Goal: Transaction & Acquisition: Obtain resource

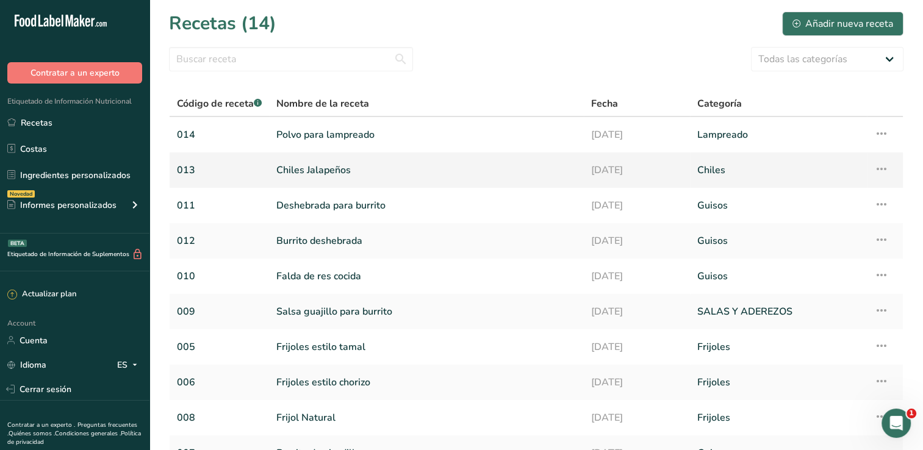
click at [322, 172] on link "Chiles Jalapeños" at bounding box center [426, 170] width 300 height 26
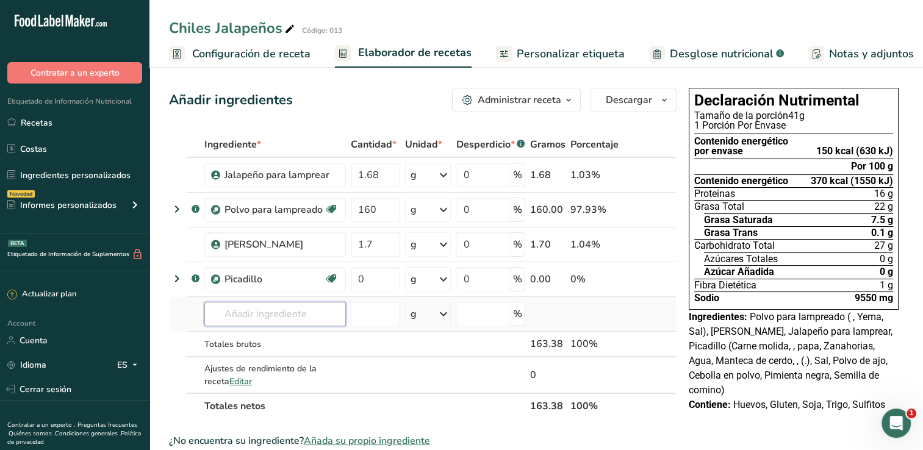
click at [312, 315] on input "text" at bounding box center [275, 314] width 142 height 24
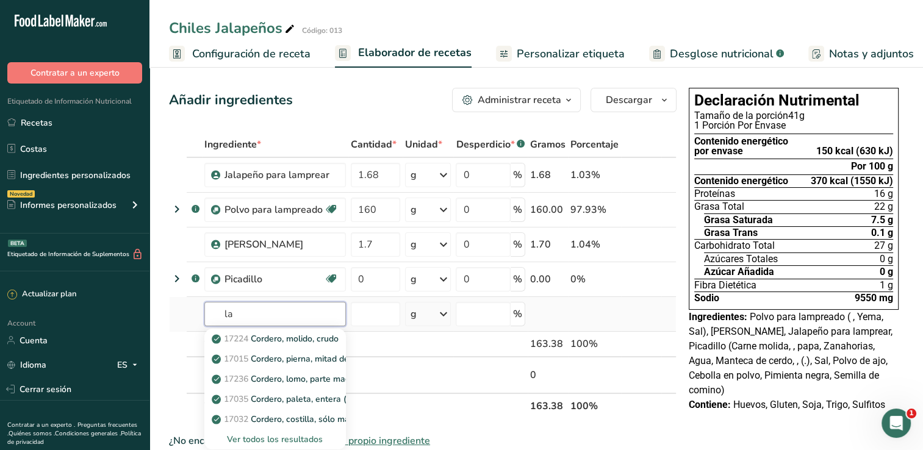
type input "l"
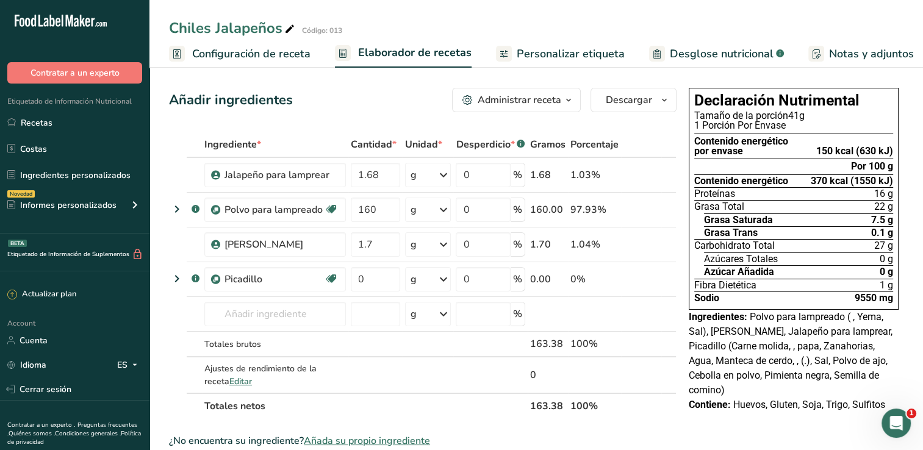
drag, startPoint x: 52, startPoint y: 121, endPoint x: 287, endPoint y: 155, distance: 236.7
click at [52, 121] on link "Recetas" at bounding box center [74, 122] width 149 height 23
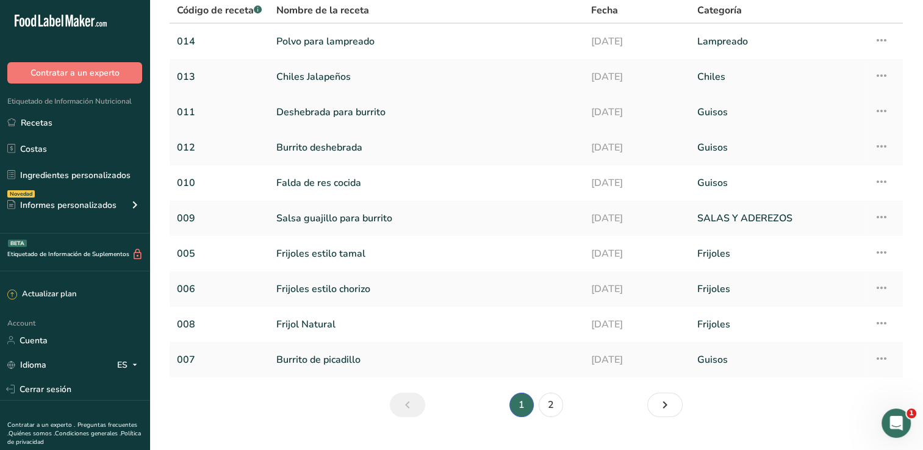
scroll to position [118, 0]
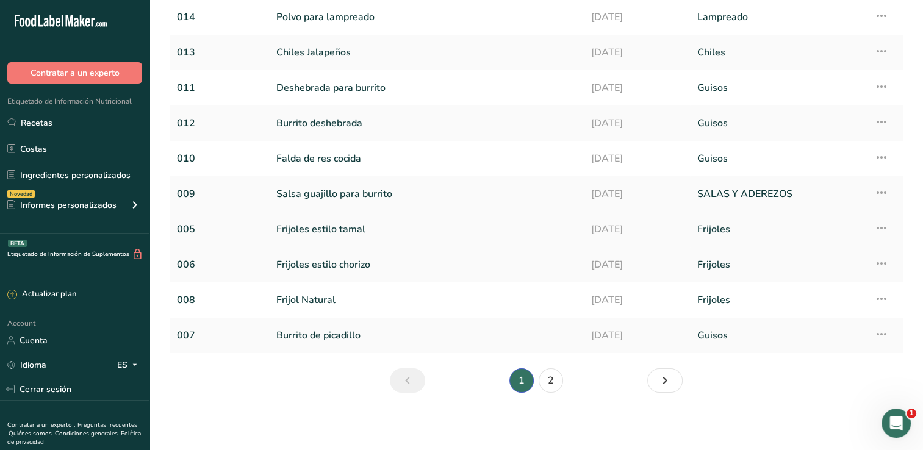
click at [285, 231] on link "Frijoles estilo tamal" at bounding box center [426, 230] width 300 height 26
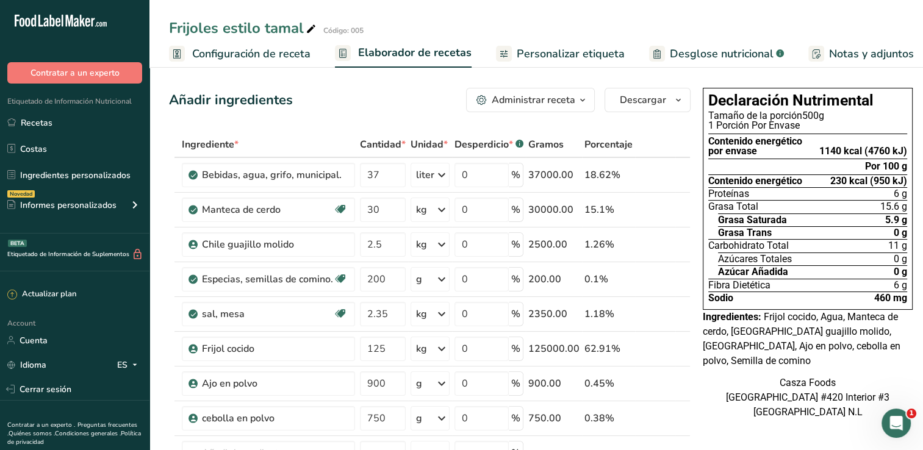
click at [868, 27] on div "Frijoles estilo tamal Código: 005" at bounding box center [536, 28] width 774 height 22
click at [547, 52] on span "Personalizar etiqueta" at bounding box center [571, 54] width 108 height 16
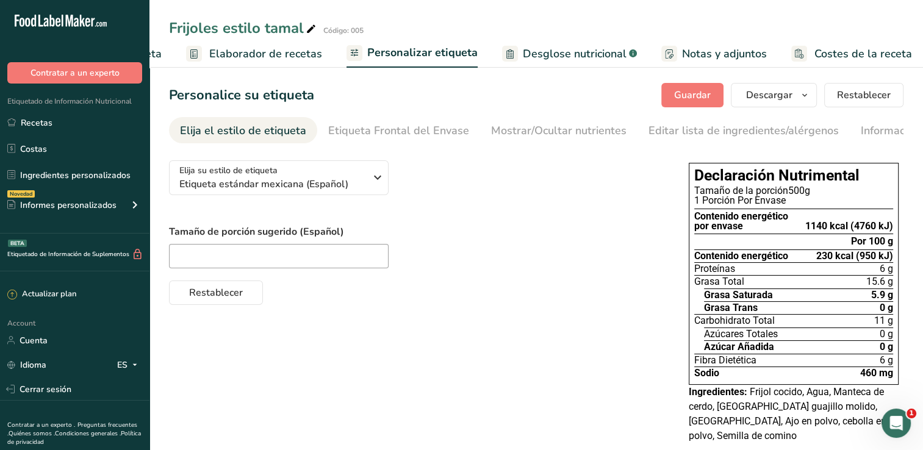
scroll to position [0, 151]
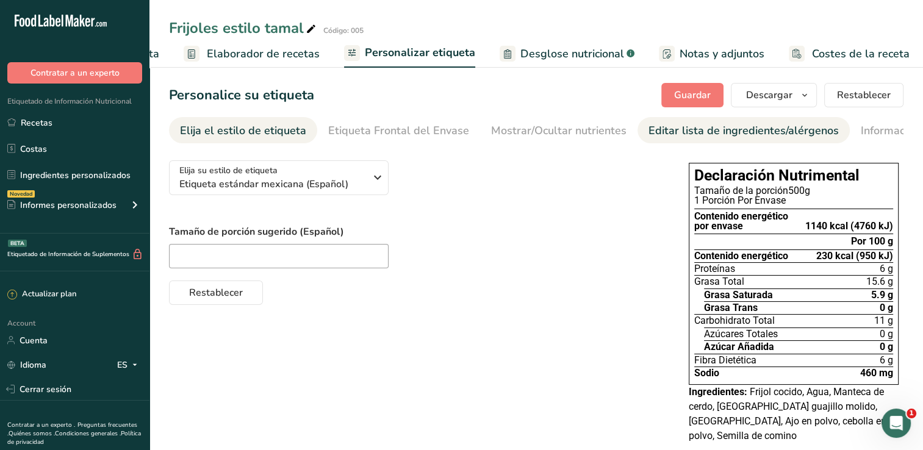
click at [667, 131] on div "Editar lista de ingredientes/alérgenos" at bounding box center [744, 131] width 190 height 16
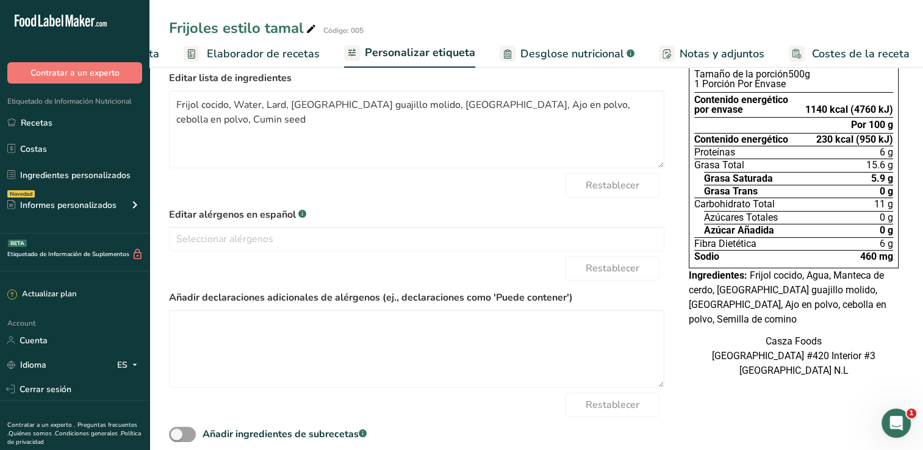
scroll to position [133, 0]
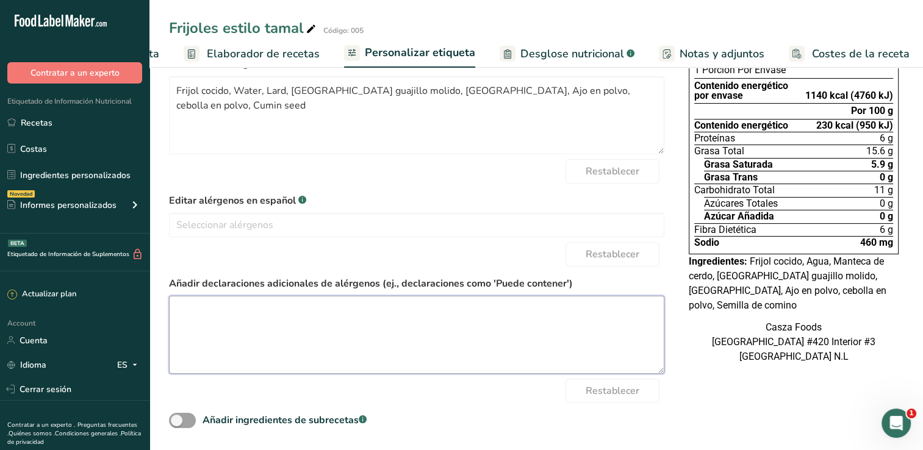
click at [356, 328] on textarea at bounding box center [416, 335] width 495 height 78
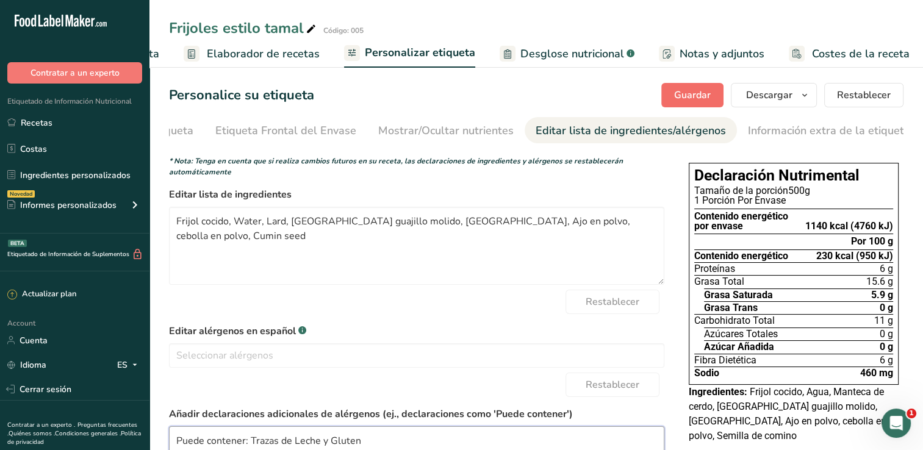
type textarea "Puede contener: Trazas de Leche y Gluten"
click at [683, 98] on span "Guardar" at bounding box center [692, 95] width 37 height 15
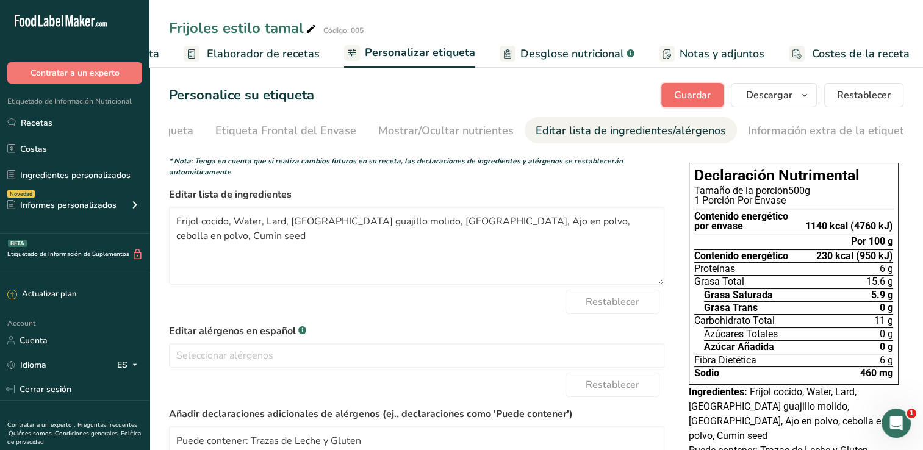
click at [677, 98] on span "Guardar" at bounding box center [692, 95] width 37 height 15
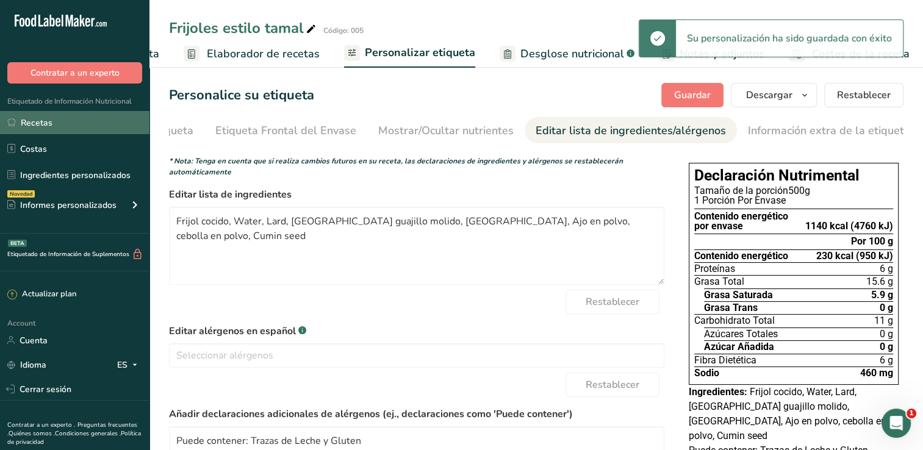
click at [106, 126] on link "Recetas" at bounding box center [74, 122] width 149 height 23
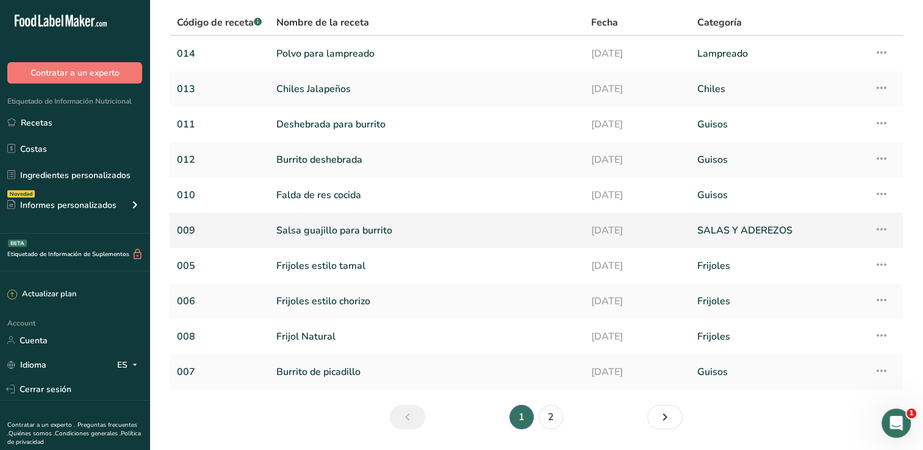
scroll to position [118, 0]
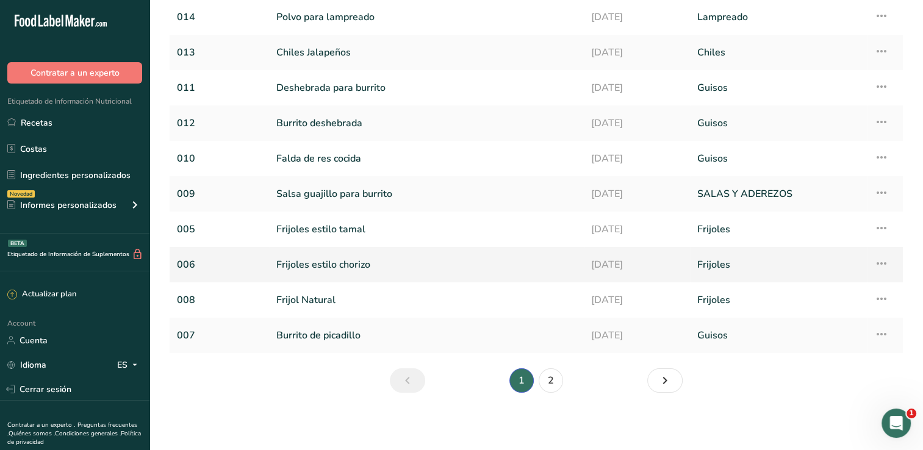
click at [331, 261] on link "Frijoles estilo chorizo" at bounding box center [426, 265] width 300 height 26
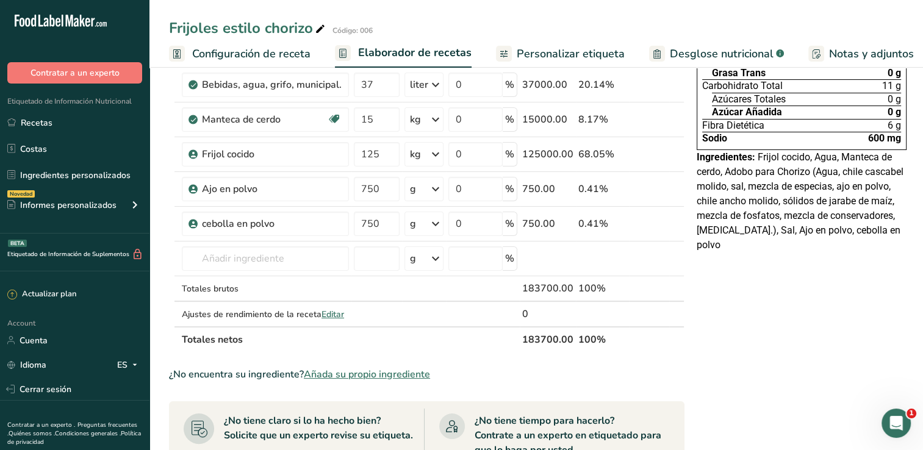
scroll to position [122, 0]
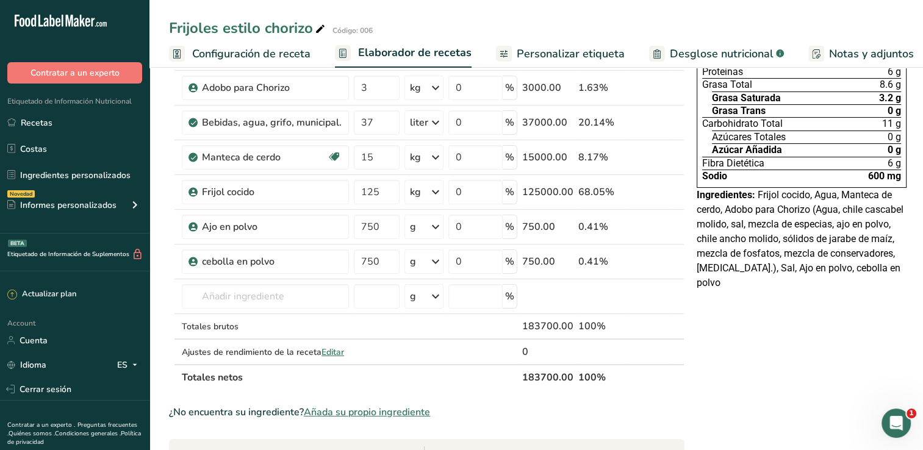
click at [567, 58] on span "Personalizar etiqueta" at bounding box center [571, 54] width 108 height 16
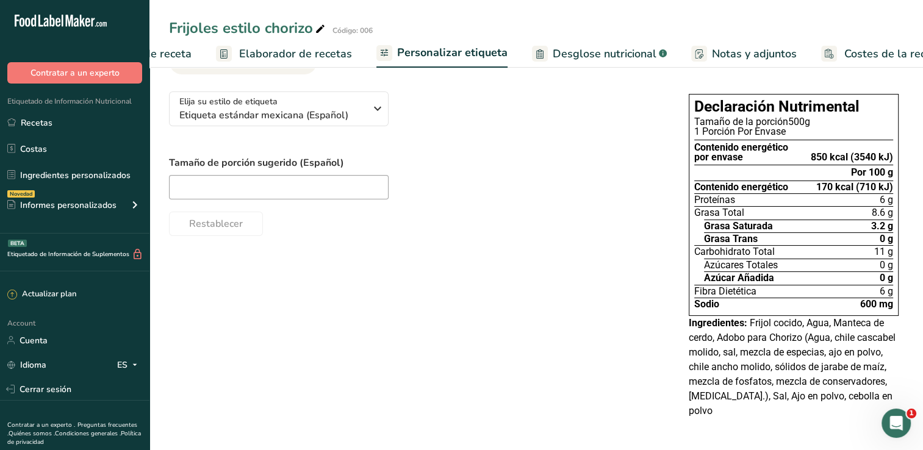
scroll to position [0, 151]
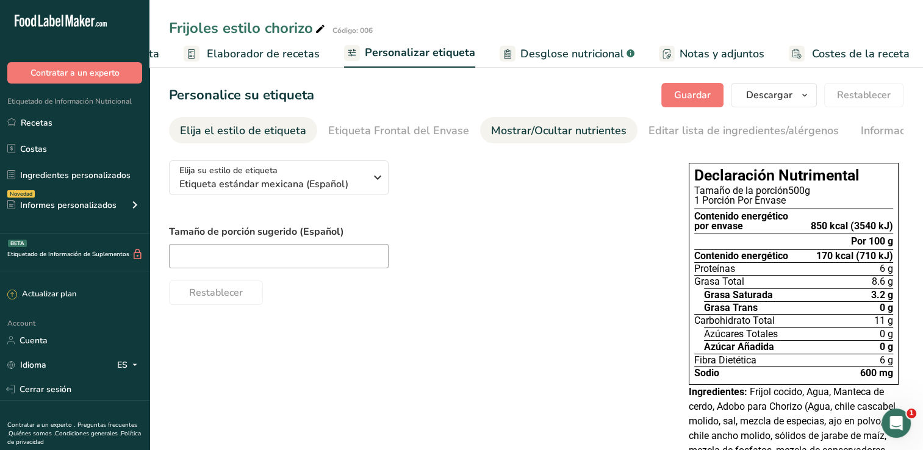
click at [514, 124] on div "Mostrar/Ocultar nutrientes" at bounding box center [558, 131] width 135 height 16
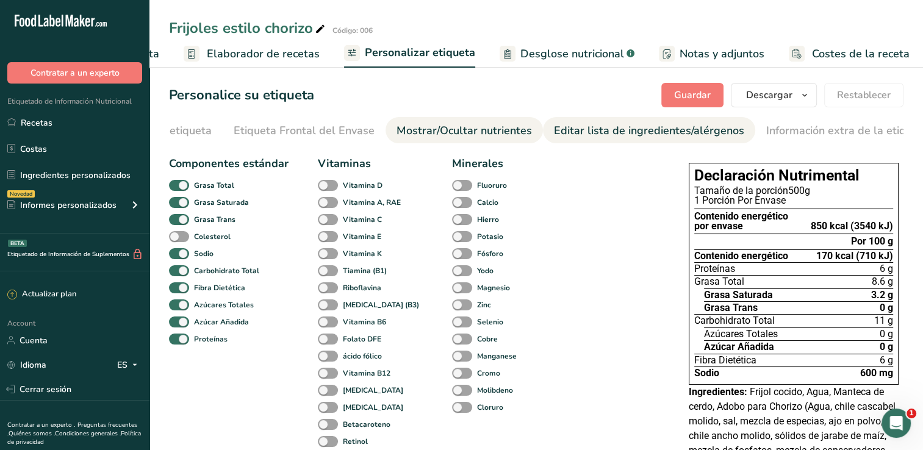
scroll to position [0, 113]
click at [645, 129] on div "Editar lista de ingredientes/alérgenos" at bounding box center [631, 131] width 190 height 16
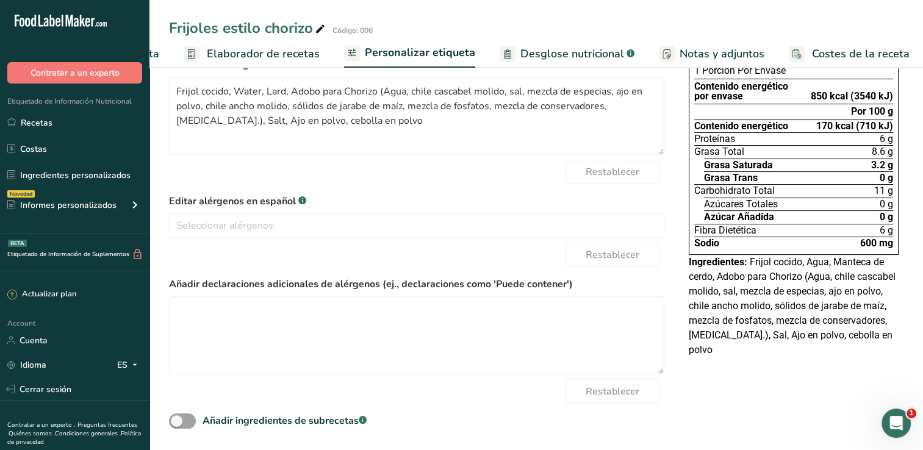
scroll to position [133, 0]
click at [278, 326] on textarea at bounding box center [416, 335] width 495 height 78
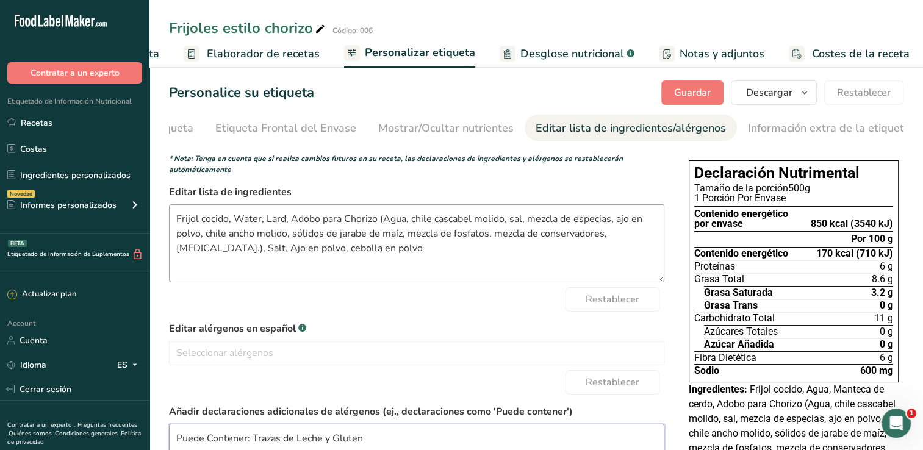
scroll to position [0, 0]
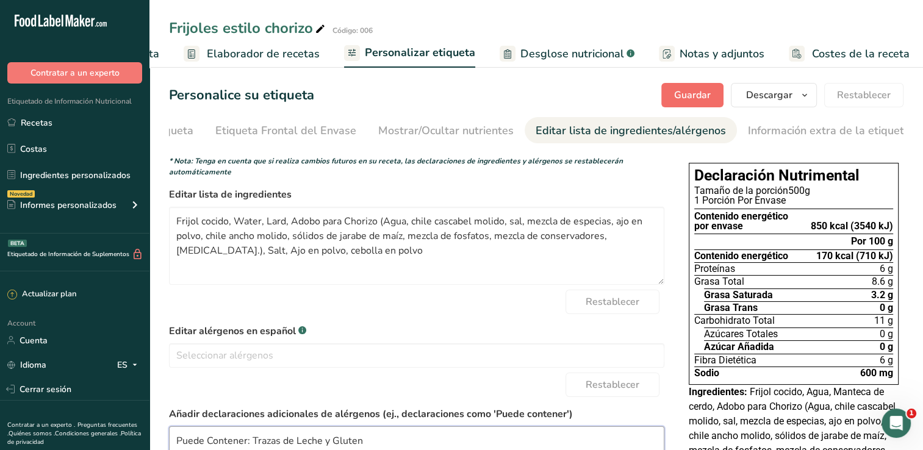
type textarea "Puede Contener: Trazas de Leche y Gluten"
click at [693, 99] on span "Guardar" at bounding box center [692, 95] width 37 height 15
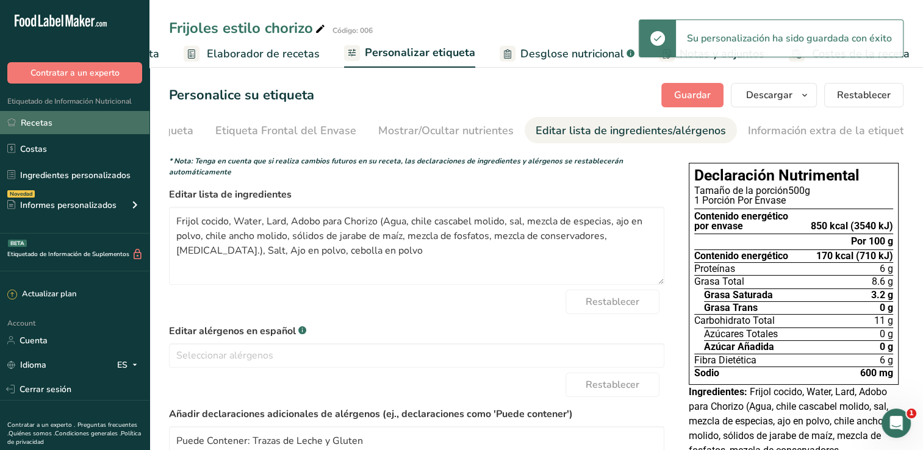
click at [96, 123] on link "Recetas" at bounding box center [74, 122] width 149 height 23
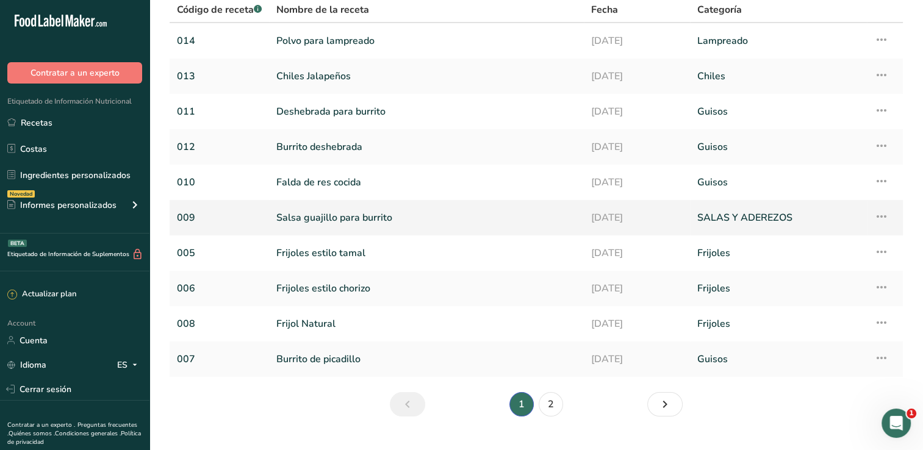
scroll to position [118, 0]
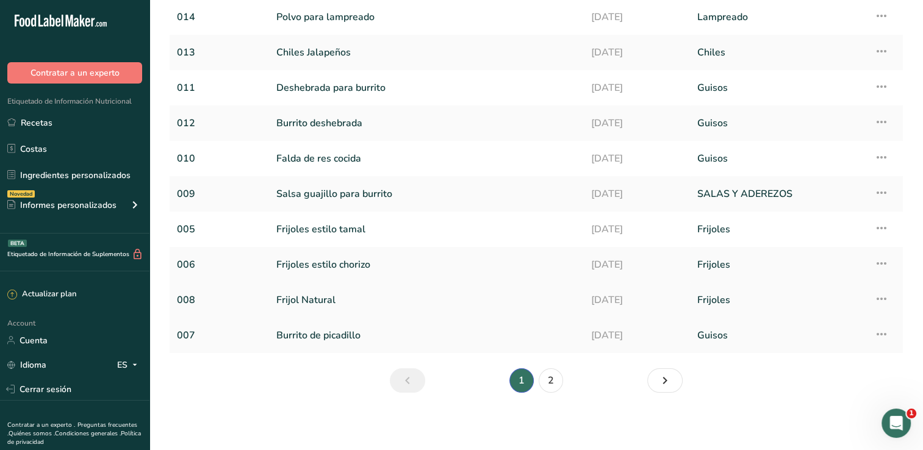
click at [334, 297] on link "Frijol Natural" at bounding box center [426, 300] width 300 height 26
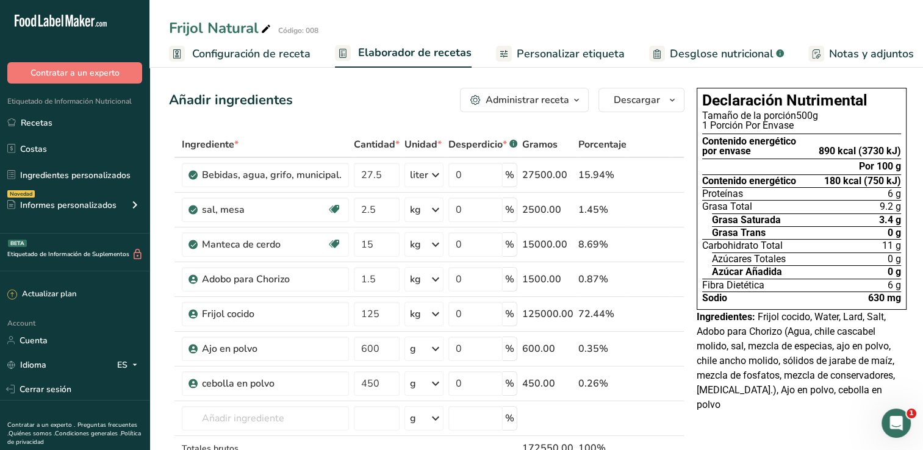
click at [694, 55] on span "Desglose nutricional" at bounding box center [722, 54] width 104 height 16
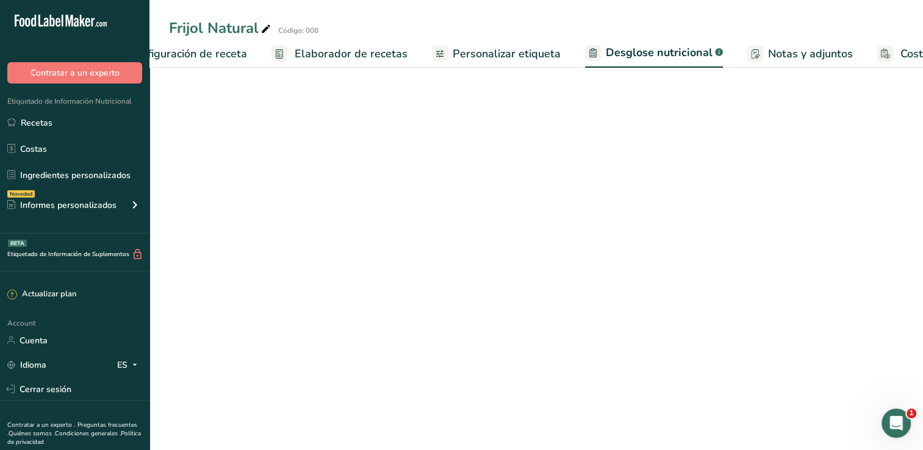
select select "Calories"
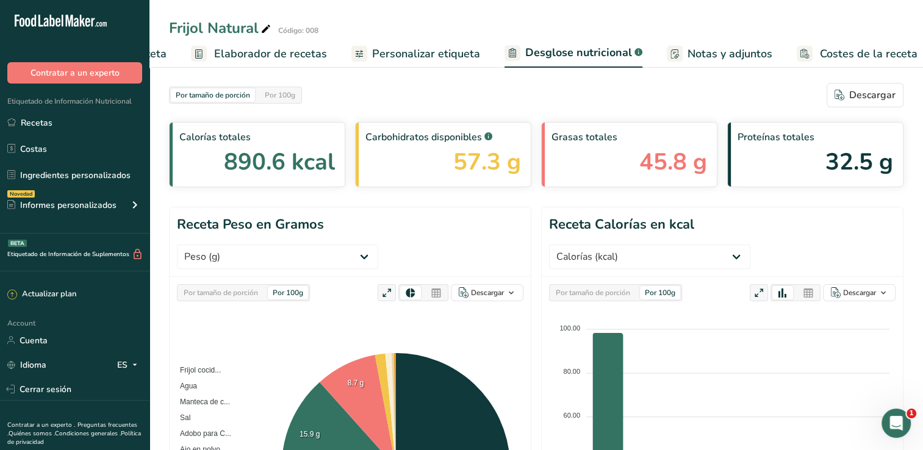
scroll to position [0, 151]
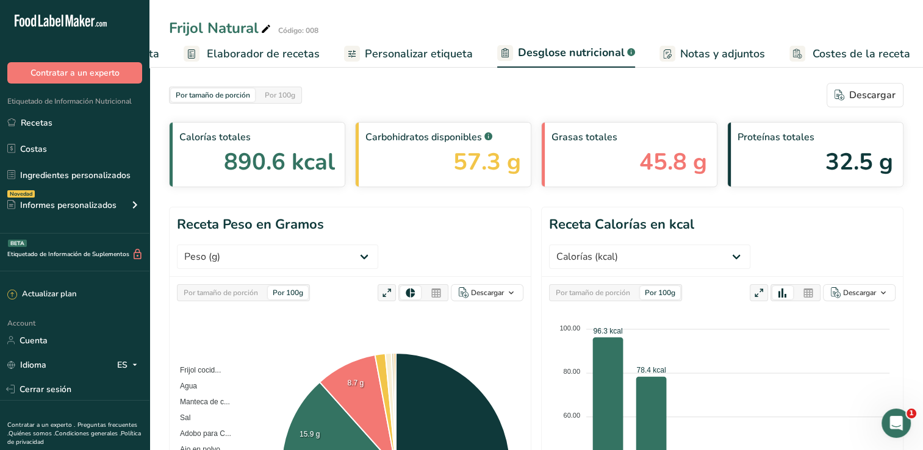
click at [422, 59] on span "Personalizar etiqueta" at bounding box center [419, 54] width 108 height 16
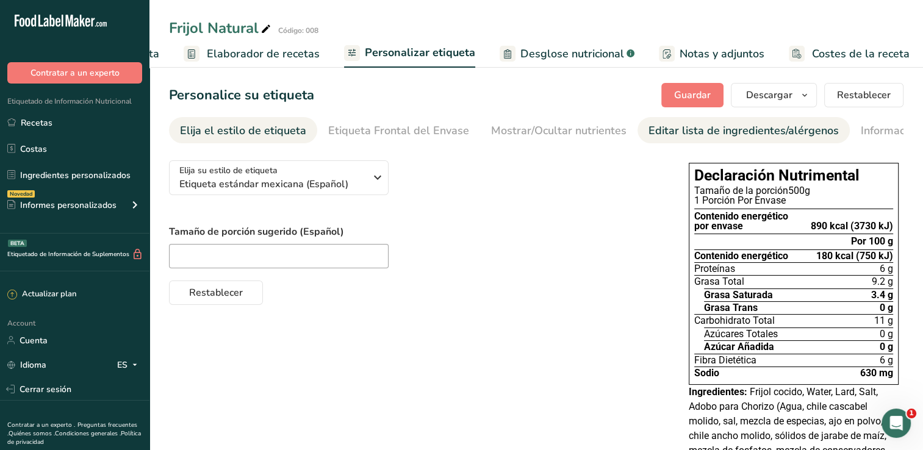
click at [674, 124] on div "Editar lista de ingredientes/alérgenos" at bounding box center [744, 131] width 190 height 16
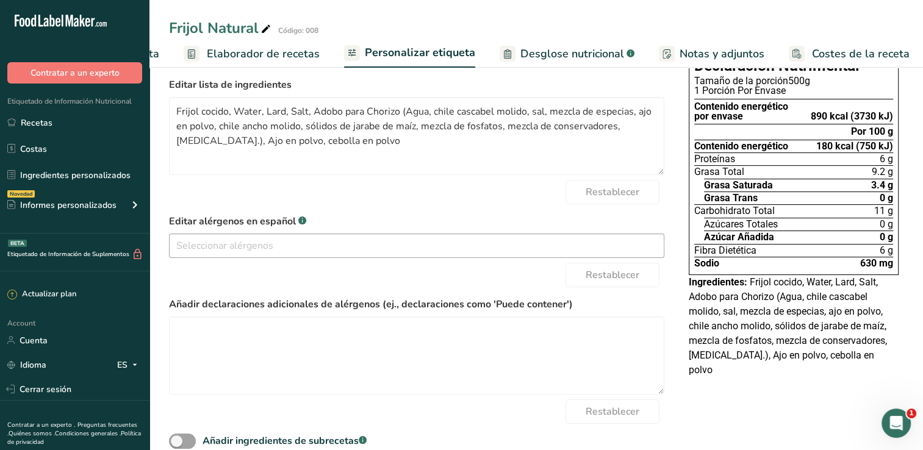
scroll to position [133, 0]
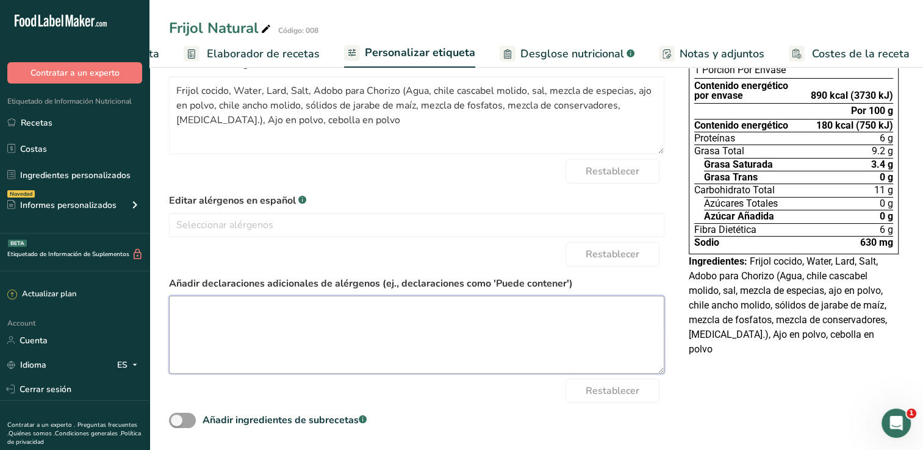
click at [323, 324] on textarea at bounding box center [416, 335] width 495 height 78
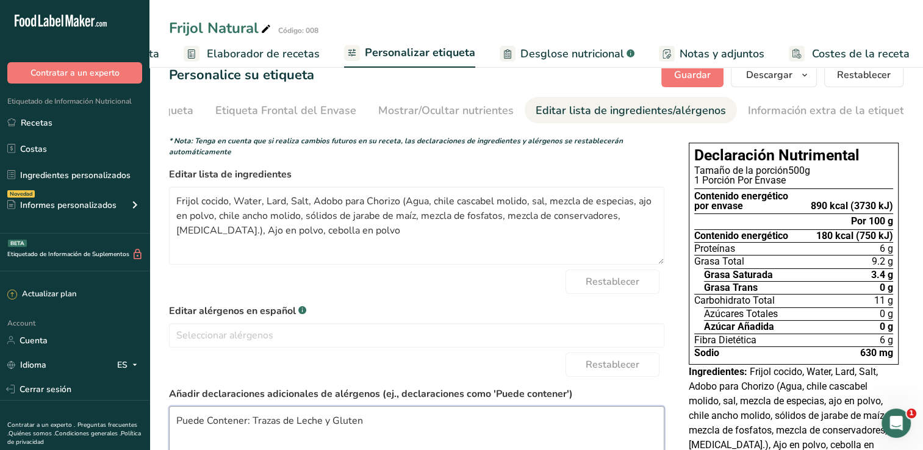
scroll to position [0, 0]
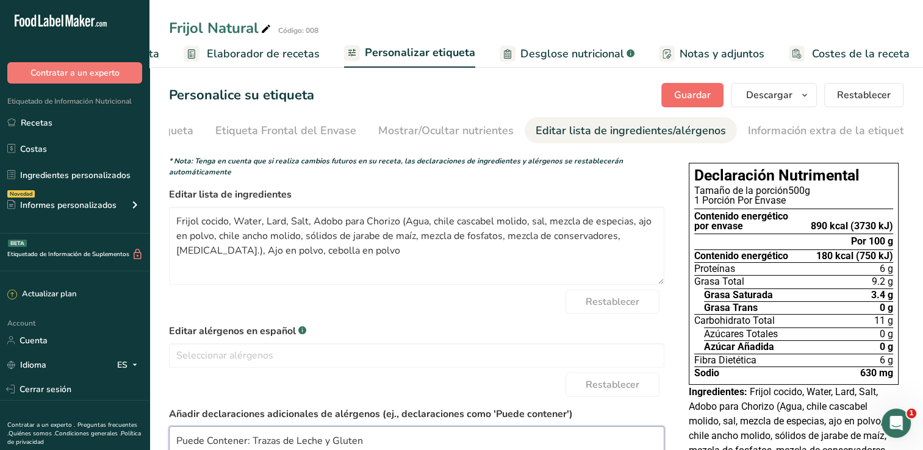
type textarea "Puede Contener: Trazas de Leche y Gluten"
click at [711, 94] on span "Guardar" at bounding box center [692, 95] width 37 height 15
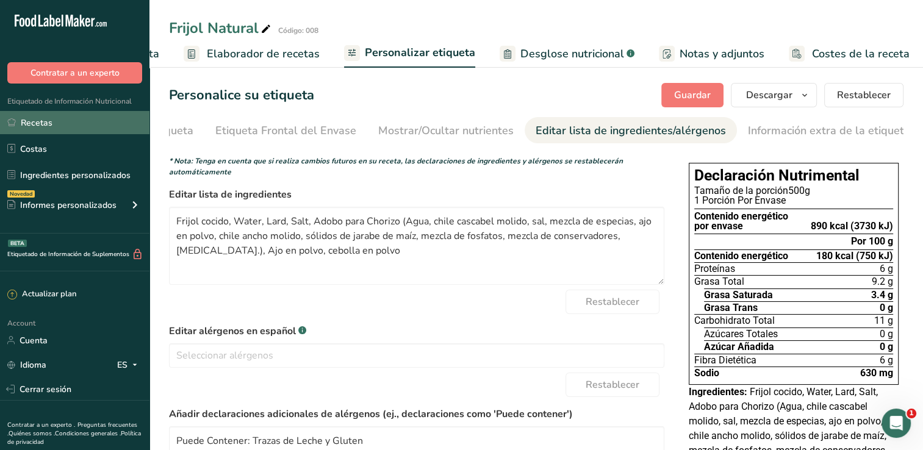
click at [61, 125] on link "Recetas" at bounding box center [74, 122] width 149 height 23
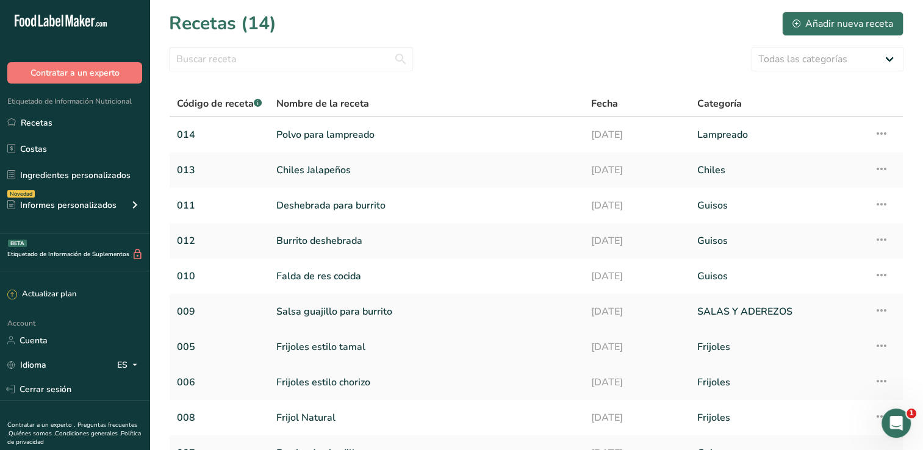
click at [378, 347] on link "Frijoles estilo tamal" at bounding box center [426, 347] width 300 height 26
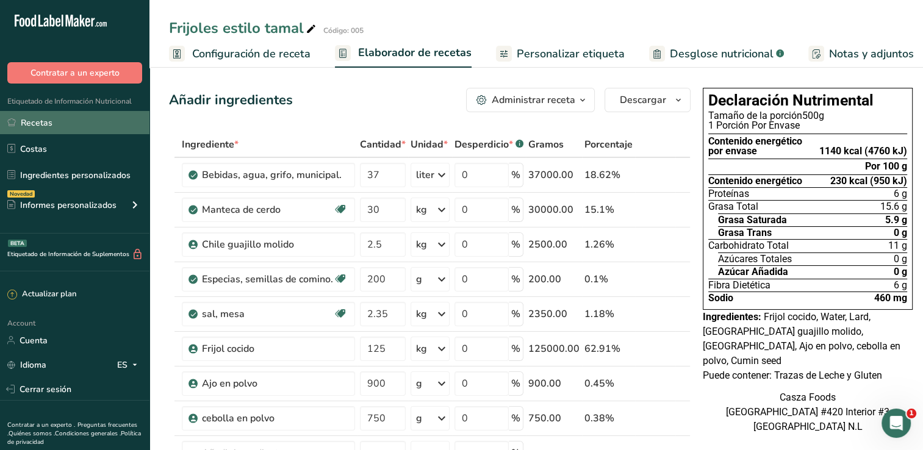
click at [73, 121] on link "Recetas" at bounding box center [74, 122] width 149 height 23
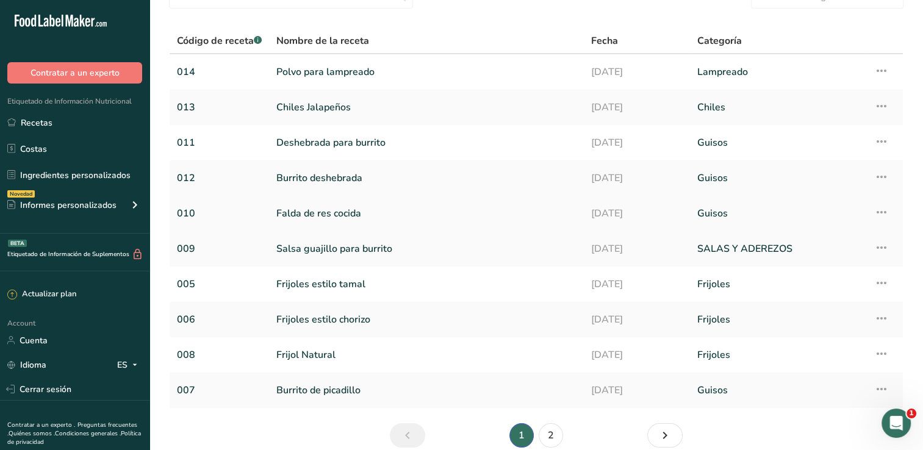
scroll to position [118, 0]
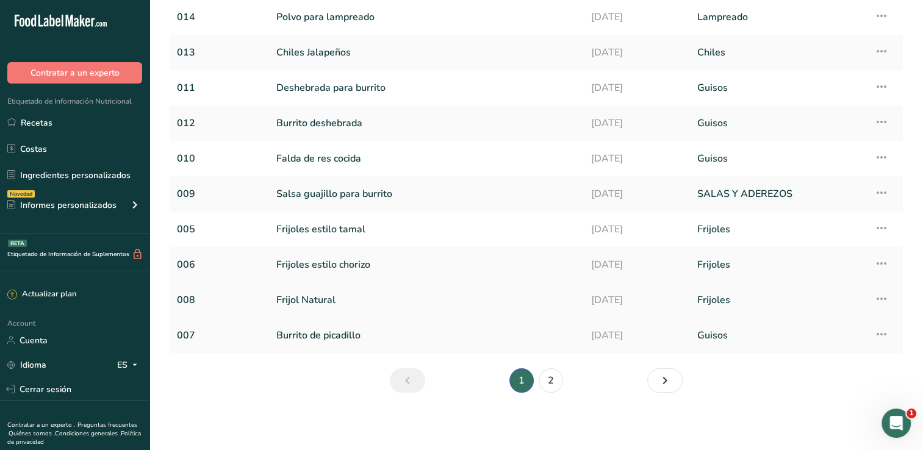
click at [313, 299] on link "Frijol Natural" at bounding box center [426, 300] width 300 height 26
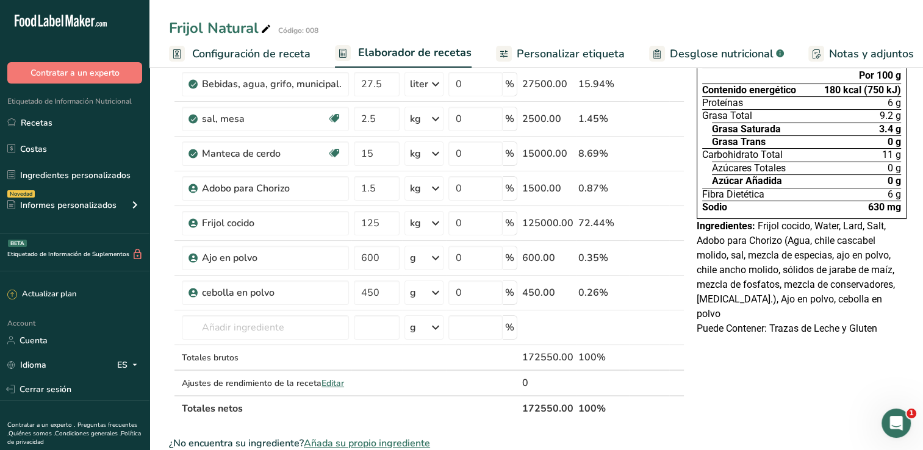
scroll to position [122, 0]
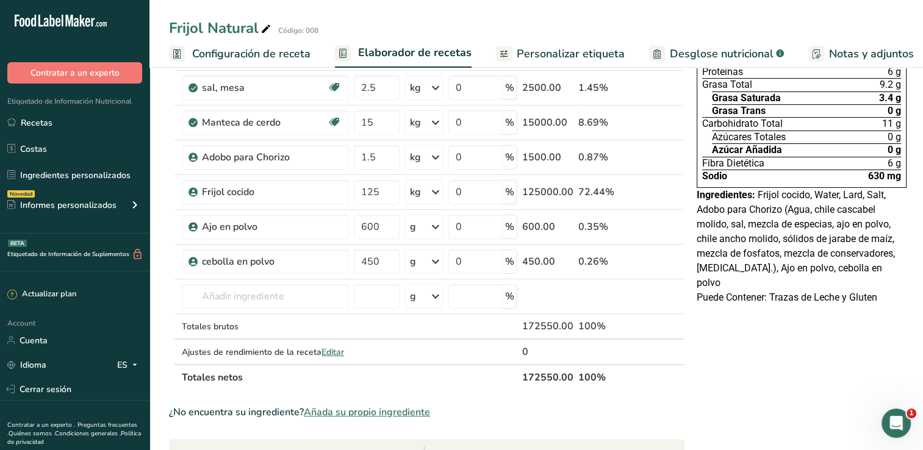
click at [580, 51] on span "Personalizar etiqueta" at bounding box center [571, 54] width 108 height 16
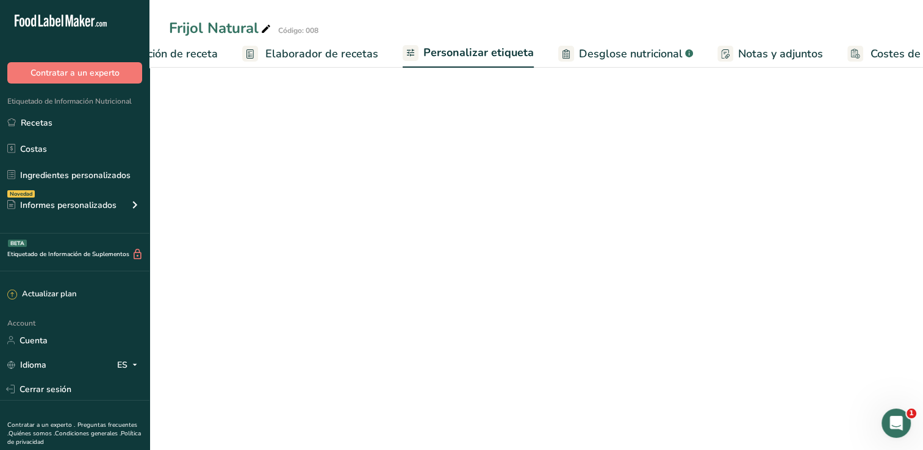
scroll to position [0, 151]
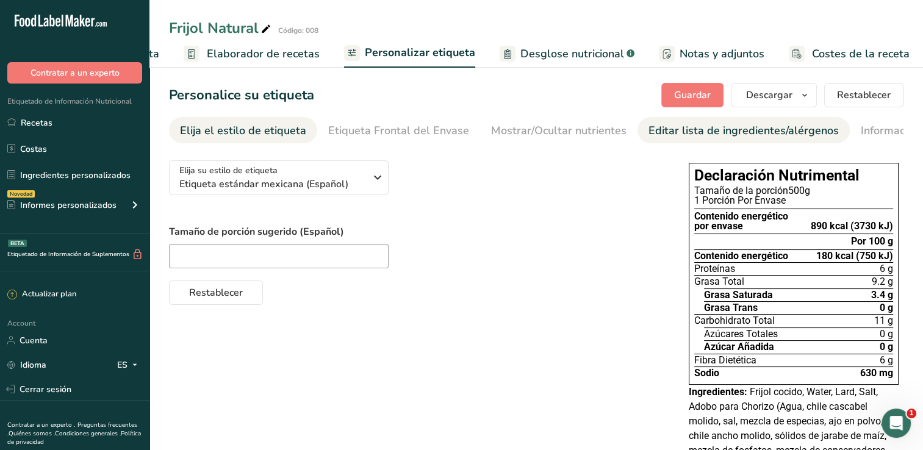
click at [698, 134] on div "Editar lista de ingredientes/alérgenos" at bounding box center [744, 131] width 190 height 16
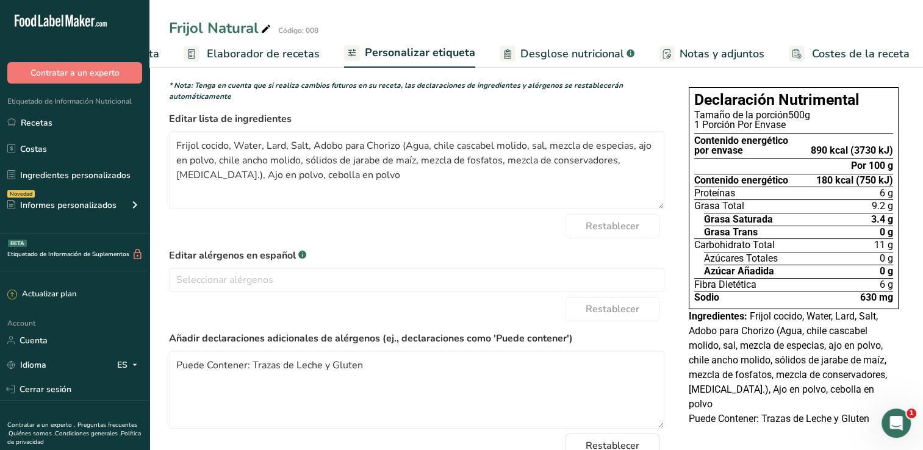
scroll to position [133, 0]
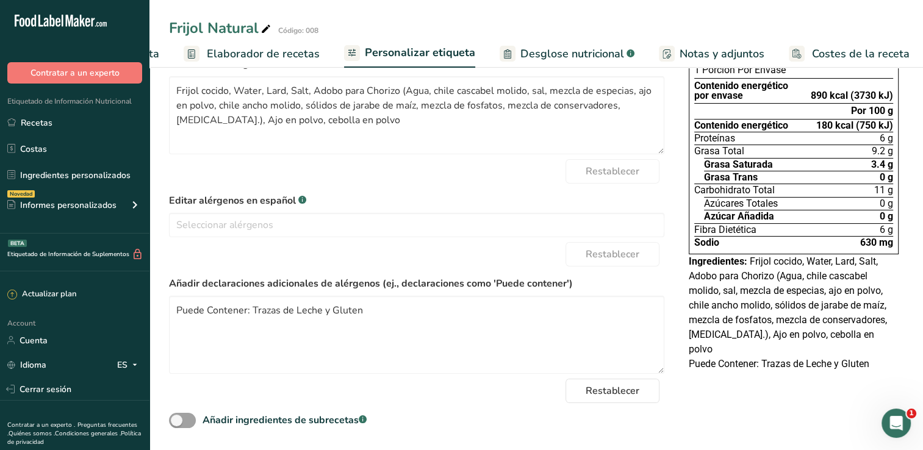
drag, startPoint x: 75, startPoint y: 118, endPoint x: 178, endPoint y: 160, distance: 110.8
click at [75, 118] on link "Recetas" at bounding box center [74, 122] width 149 height 23
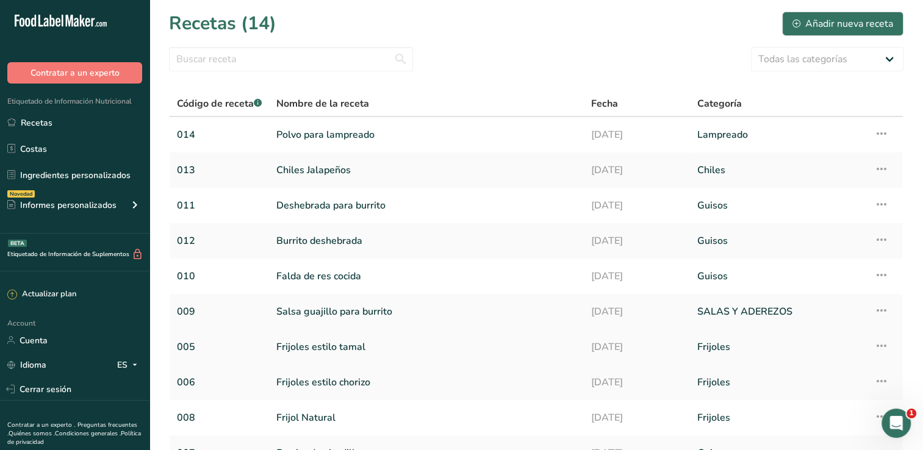
click at [327, 350] on link "Frijoles estilo tamal" at bounding box center [426, 347] width 300 height 26
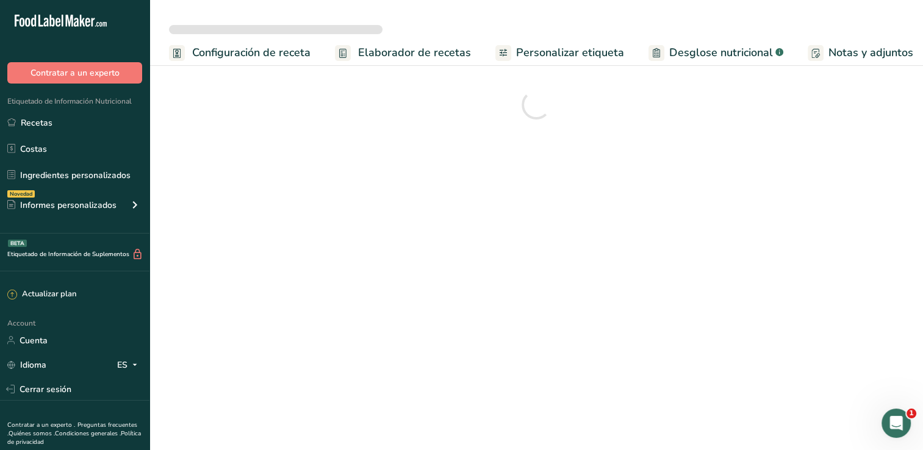
click at [552, 50] on span "Personalizar etiqueta" at bounding box center [570, 53] width 108 height 16
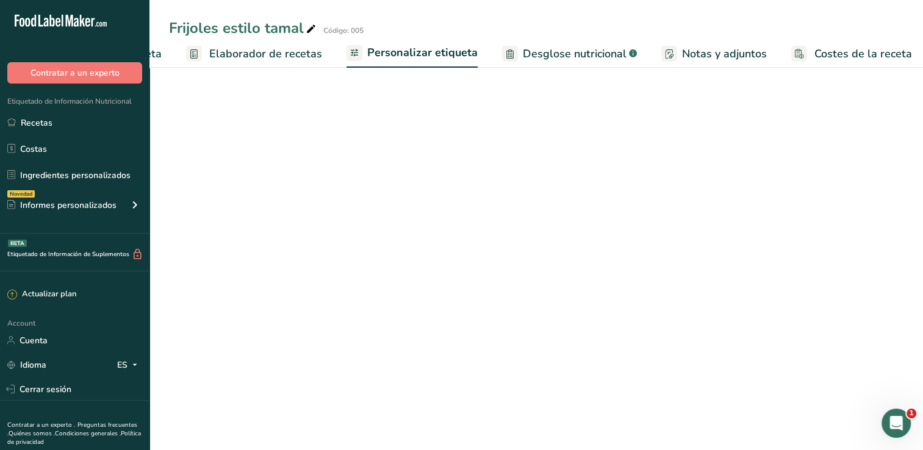
scroll to position [0, 151]
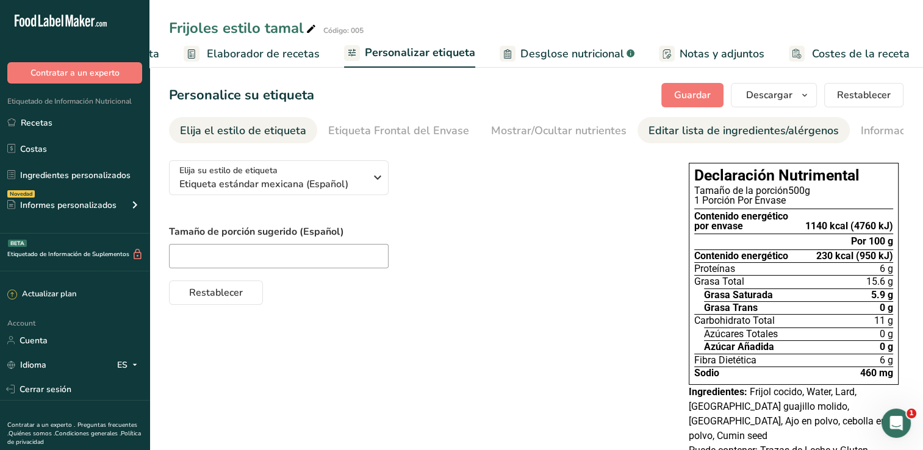
click at [699, 133] on div "Editar lista de ingredientes/alérgenos" at bounding box center [744, 131] width 190 height 16
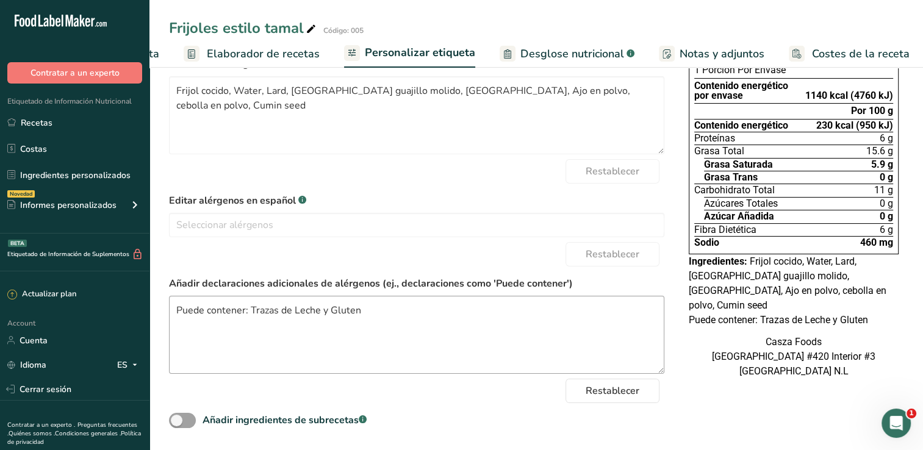
scroll to position [133, 0]
click at [62, 114] on link "Recetas" at bounding box center [74, 122] width 149 height 23
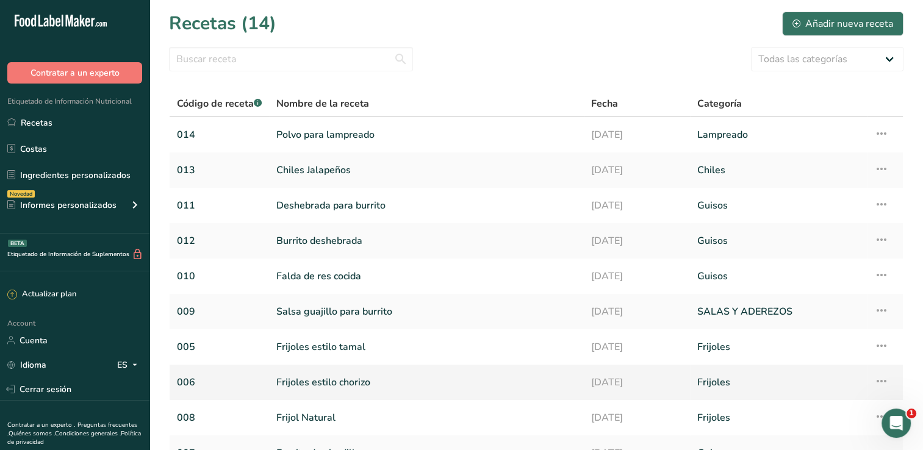
click at [408, 375] on link "Frijoles estilo chorizo" at bounding box center [426, 383] width 300 height 26
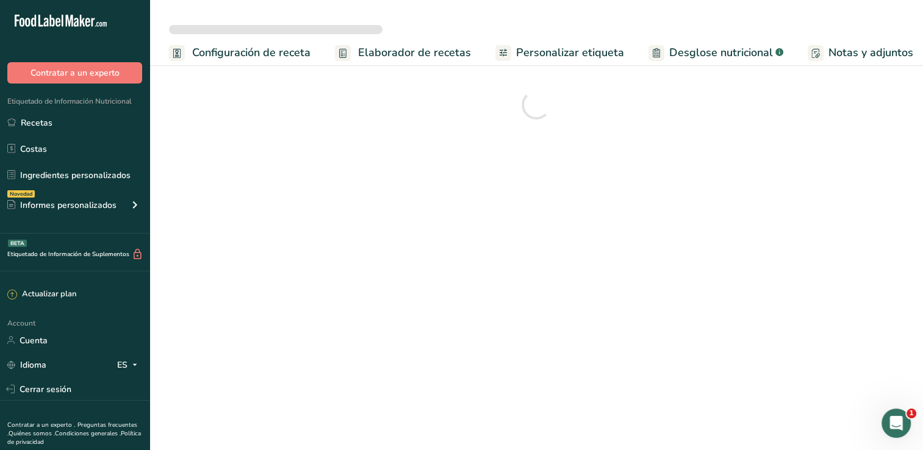
click at [569, 49] on span "Personalizar etiqueta" at bounding box center [570, 53] width 108 height 16
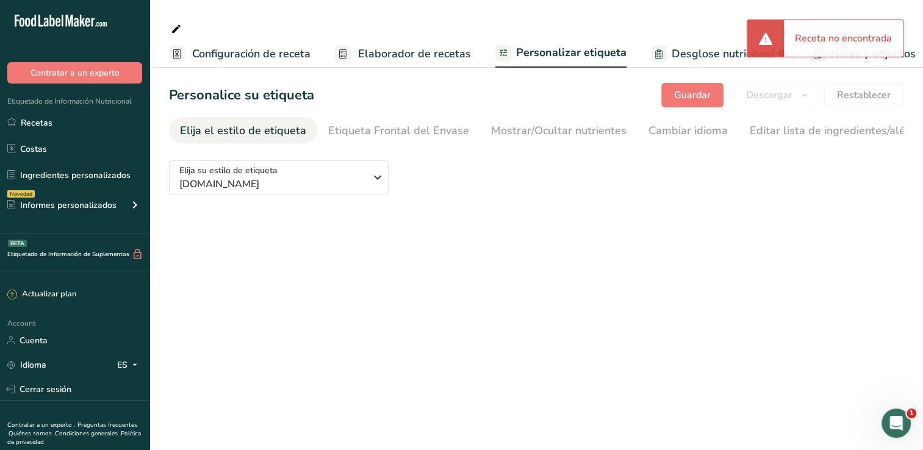
type textarea "Frijol cocido, Water, Lard, Adobo para Chorizo (Agua, chile cascabel molido, sa…"
type textarea "Puede Contener: Trazas de Leche y Gluten"
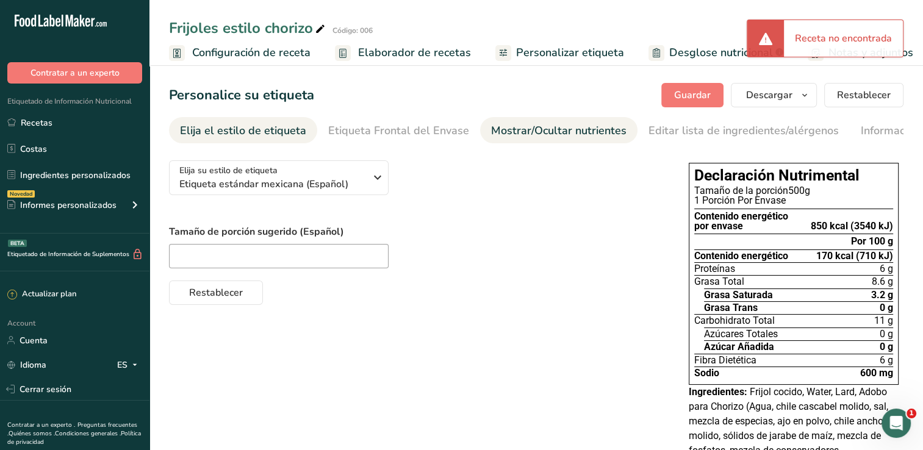
click at [541, 131] on div "Mostrar/Ocultar nutrientes" at bounding box center [558, 131] width 135 height 16
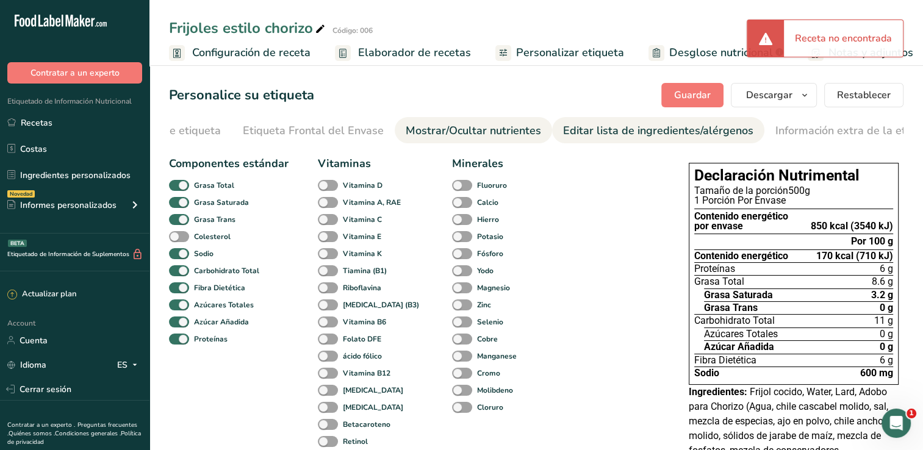
scroll to position [0, 113]
click at [577, 133] on div "Editar lista de ingredientes/alérgenos" at bounding box center [631, 131] width 190 height 16
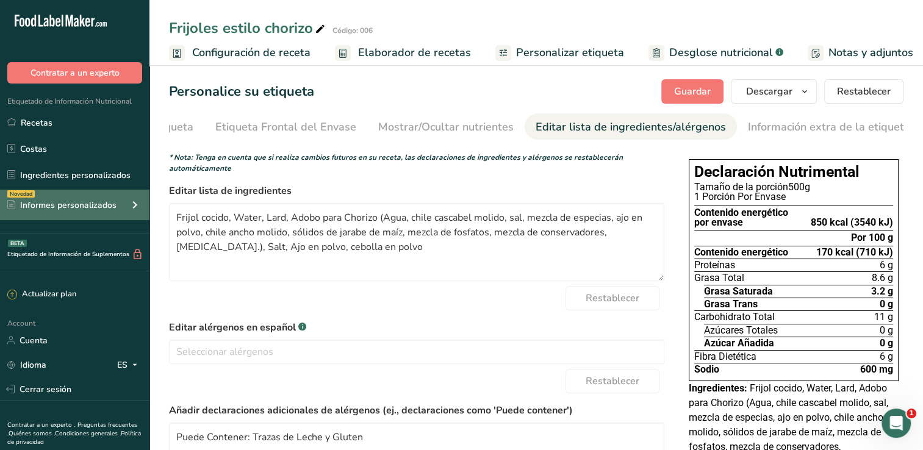
scroll to position [0, 0]
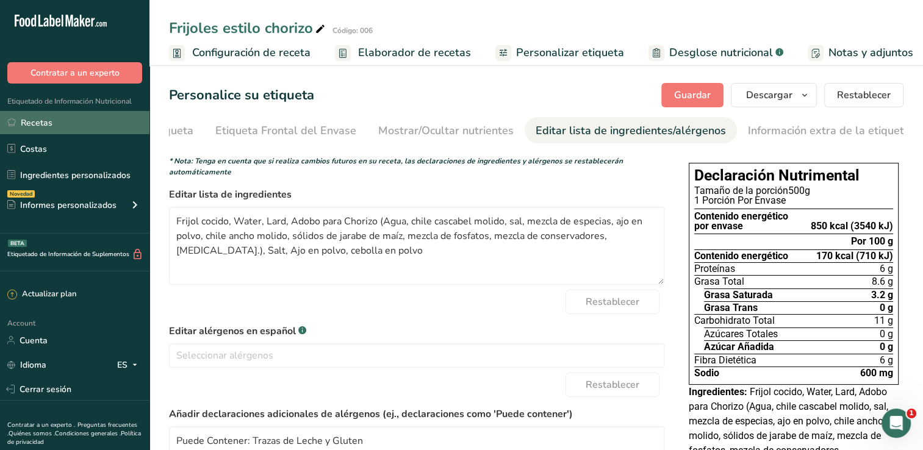
drag, startPoint x: 34, startPoint y: 120, endPoint x: 29, endPoint y: 115, distance: 6.9
click at [34, 120] on link "Recetas" at bounding box center [74, 122] width 149 height 23
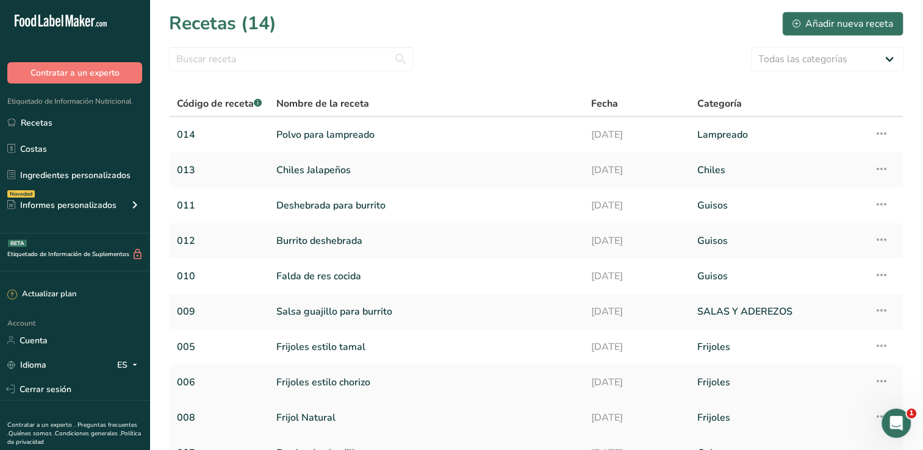
click at [334, 418] on link "Frijol Natural" at bounding box center [426, 418] width 300 height 26
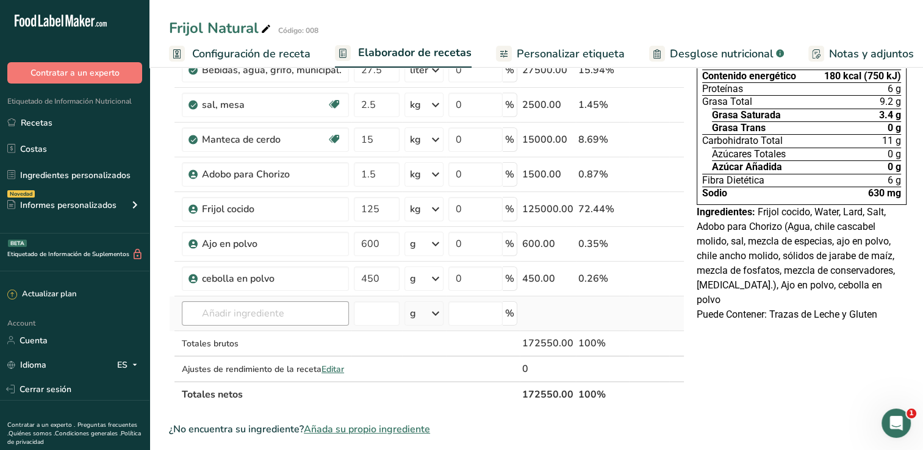
scroll to position [122, 0]
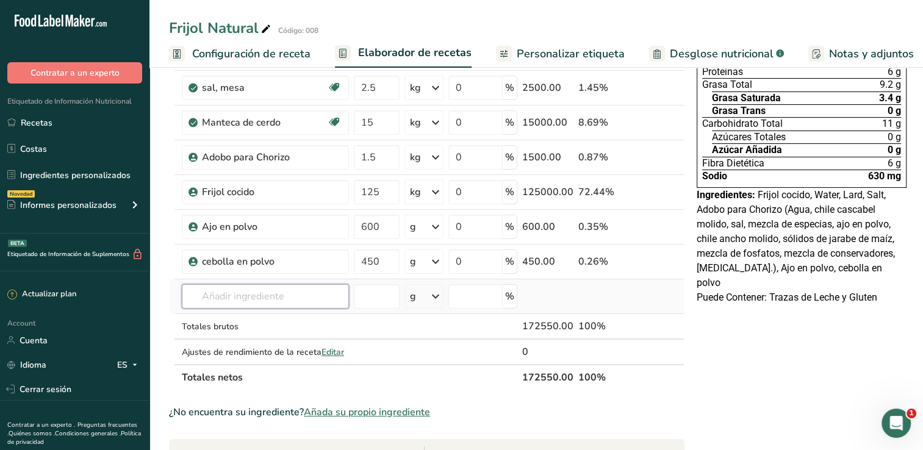
click at [259, 293] on input "text" at bounding box center [265, 296] width 167 height 24
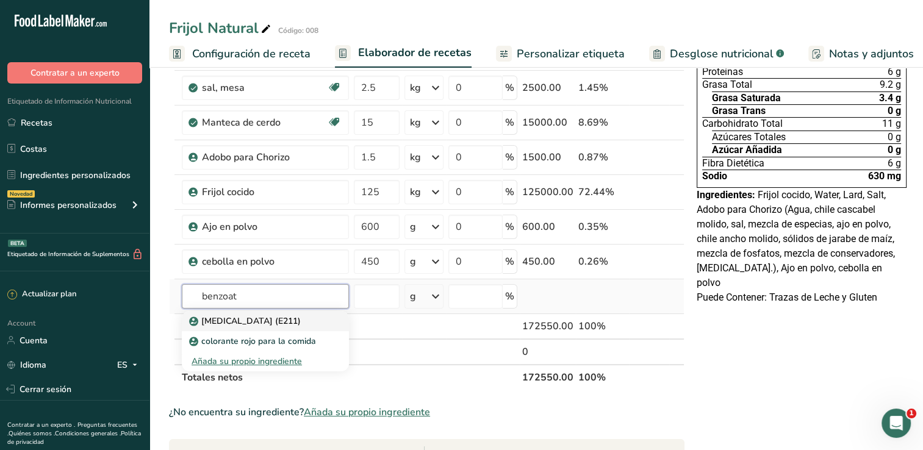
type input "benzoat"
click at [244, 319] on p "[MEDICAL_DATA] (E211)" at bounding box center [246, 321] width 109 height 13
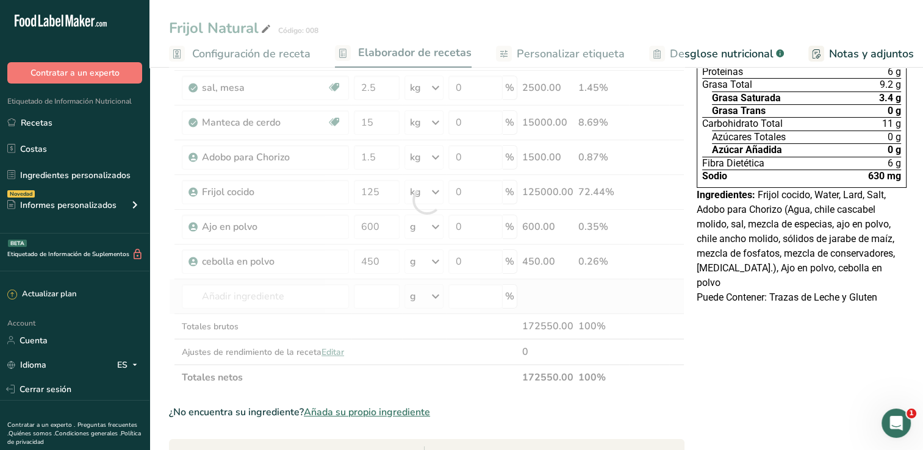
type input "[MEDICAL_DATA] (E211)"
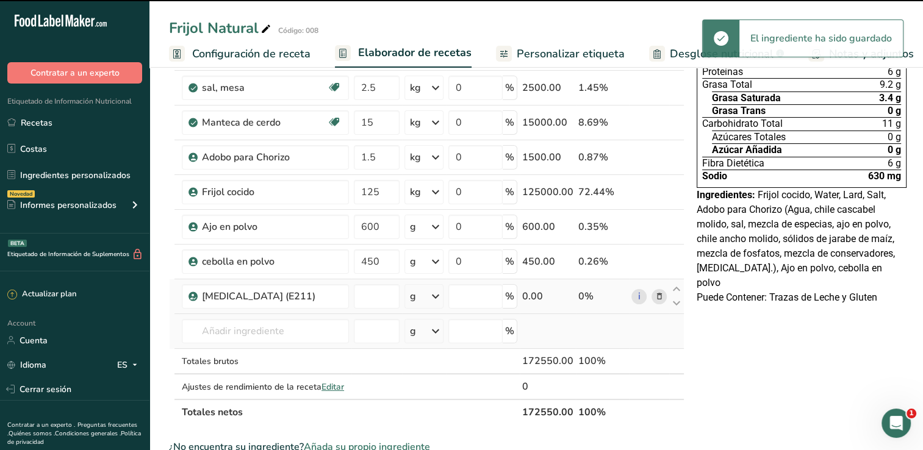
type input "0"
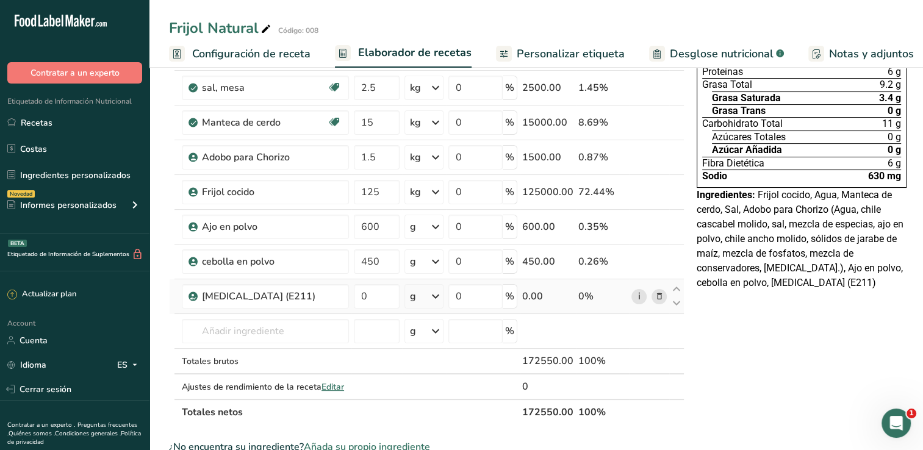
click at [633, 296] on link "i" at bounding box center [638, 296] width 15 height 15
click at [382, 295] on input "0" at bounding box center [377, 296] width 46 height 24
type input "250"
click at [708, 330] on div "Declaración Nutrimental Tamaño de la porción 500g 1 Porción Por Envase Contenid…" at bounding box center [802, 435] width 220 height 949
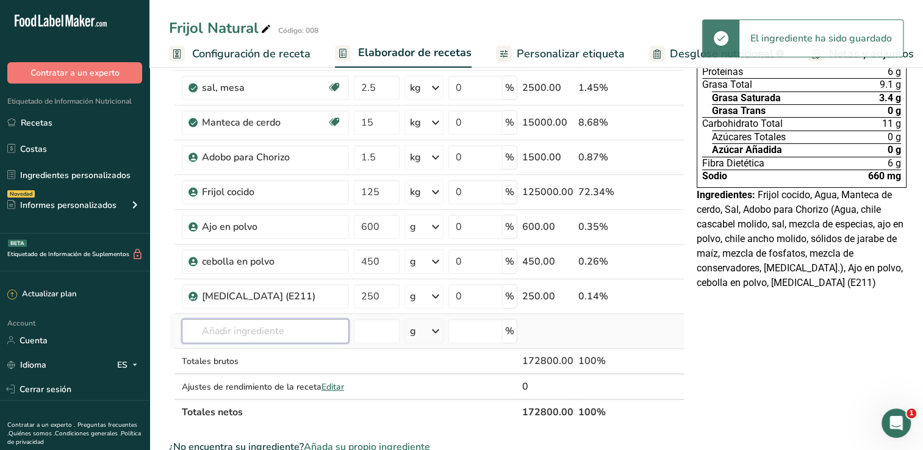
click at [220, 328] on input "text" at bounding box center [265, 331] width 167 height 24
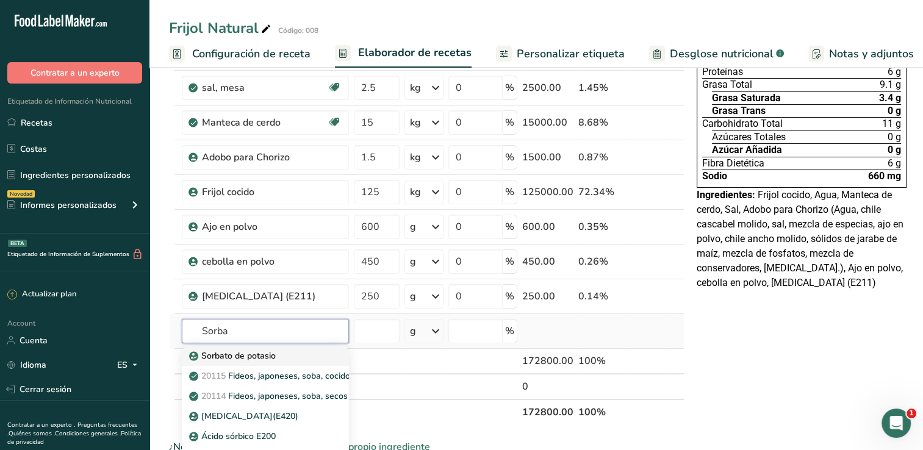
type input "Sorba"
click at [256, 353] on p "Sorbato de potasio" at bounding box center [234, 356] width 84 height 13
type input "Potassium Sorbate"
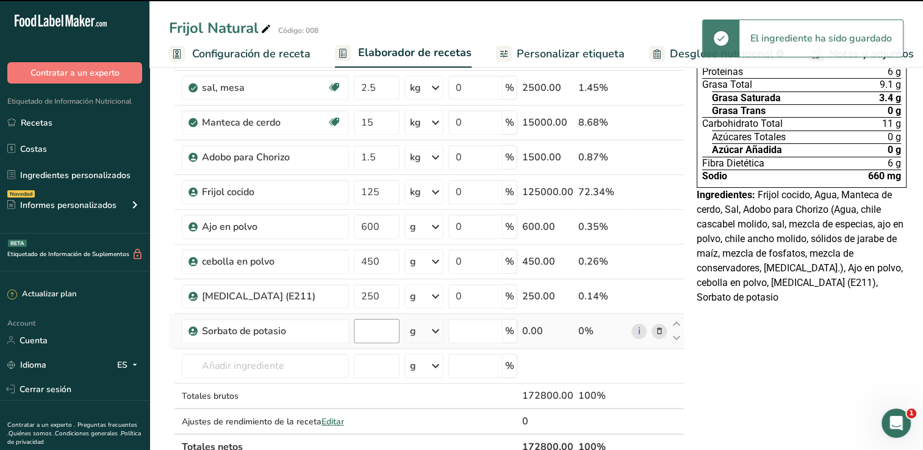
type input "0"
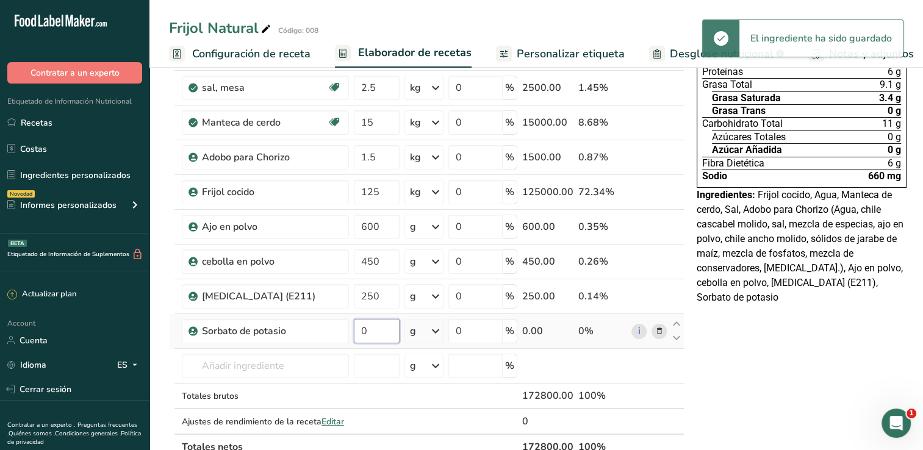
click at [368, 333] on input "0" at bounding box center [377, 331] width 46 height 24
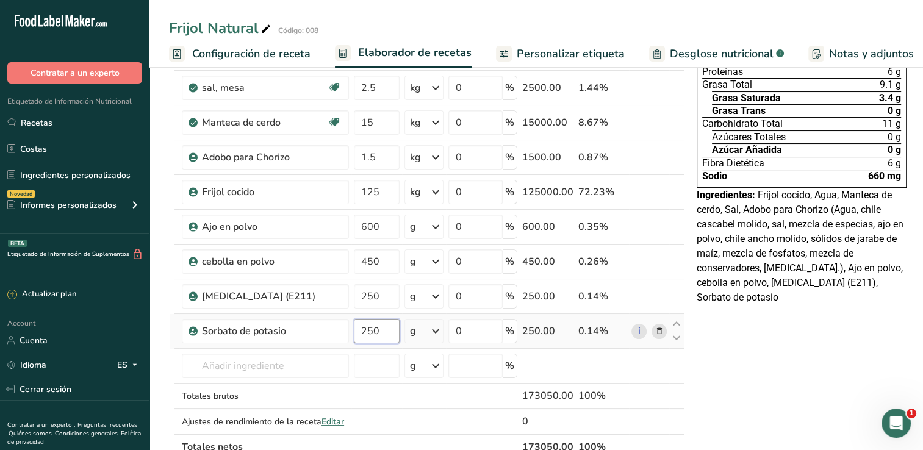
type input "250"
click at [732, 365] on div "Declaración Nutrimental Tamaño de la porción 501g 1 Porción Por Envase Contenid…" at bounding box center [802, 453] width 220 height 984
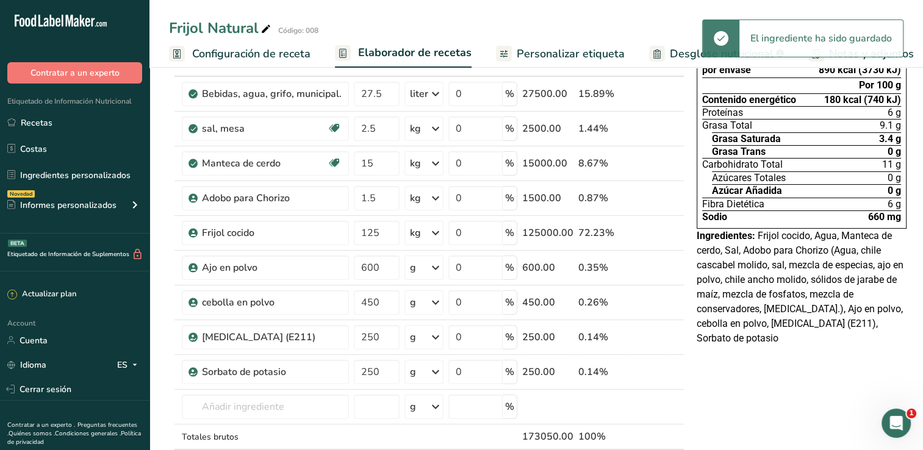
scroll to position [61, 0]
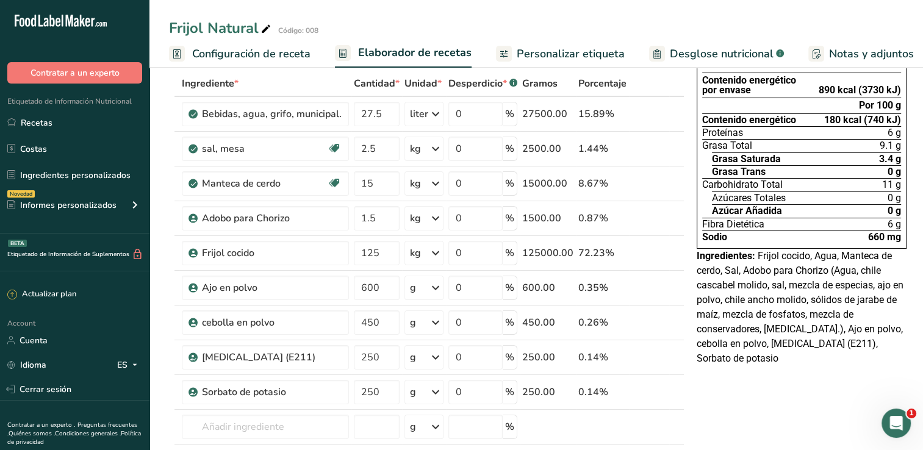
drag, startPoint x: 548, startPoint y: 50, endPoint x: 687, endPoint y: 66, distance: 140.0
click at [548, 50] on span "Personalizar etiqueta" at bounding box center [571, 54] width 108 height 16
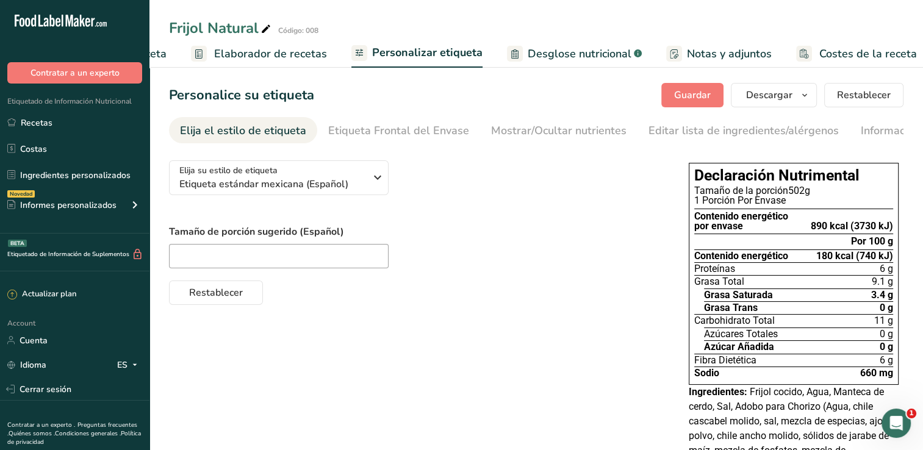
scroll to position [0, 151]
click at [586, 55] on span "Desglose nutricional" at bounding box center [572, 54] width 104 height 16
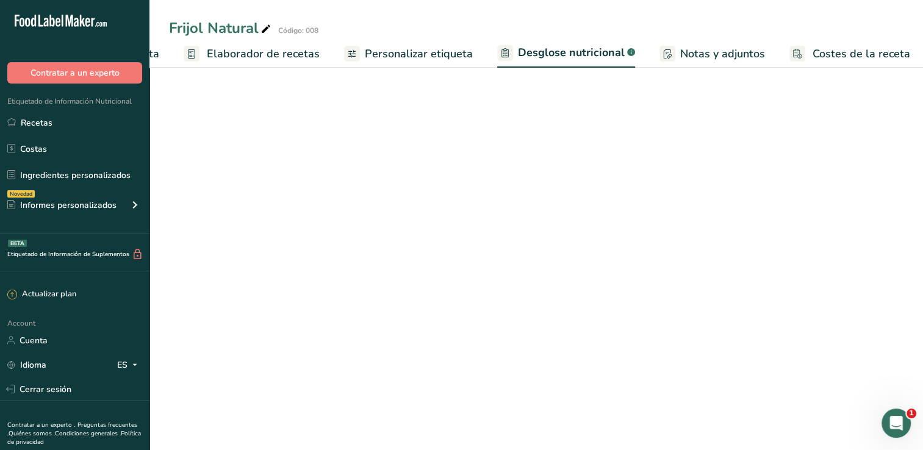
select select "Calories"
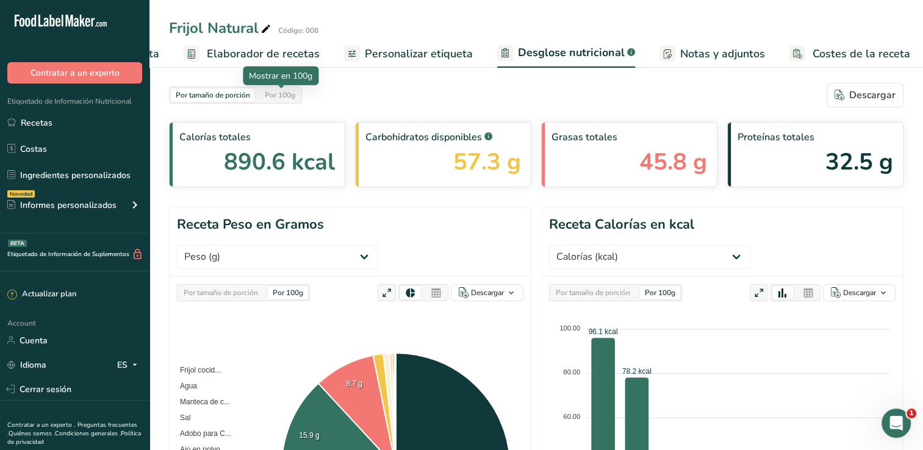
click at [295, 101] on div "Por 100g" at bounding box center [280, 94] width 40 height 13
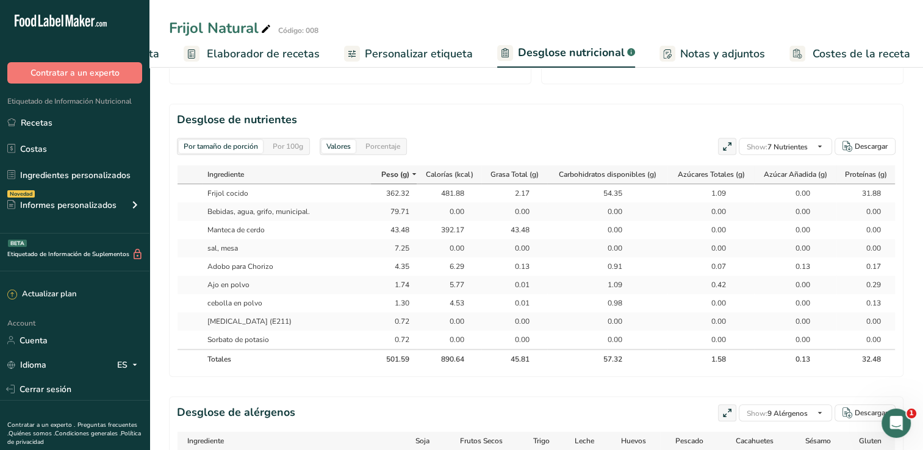
scroll to position [0, 1]
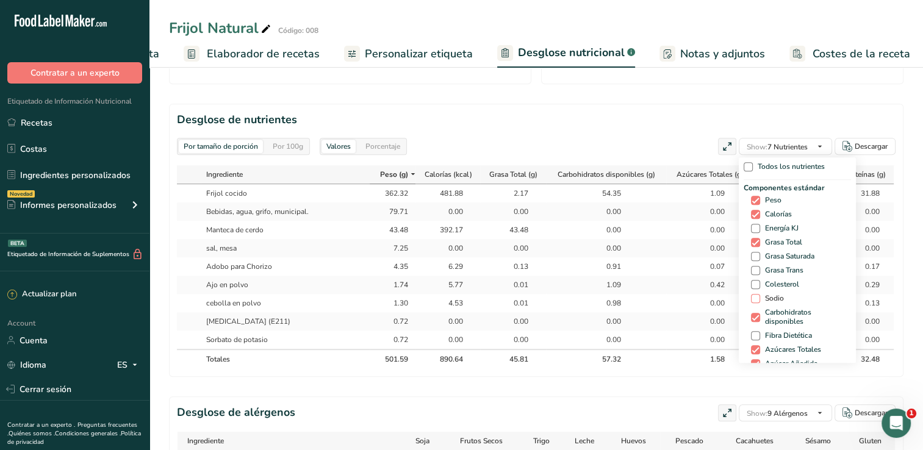
click at [751, 294] on span at bounding box center [755, 298] width 9 height 9
click at [751, 295] on input "Sodio" at bounding box center [755, 299] width 8 height 8
checkbox input "true"
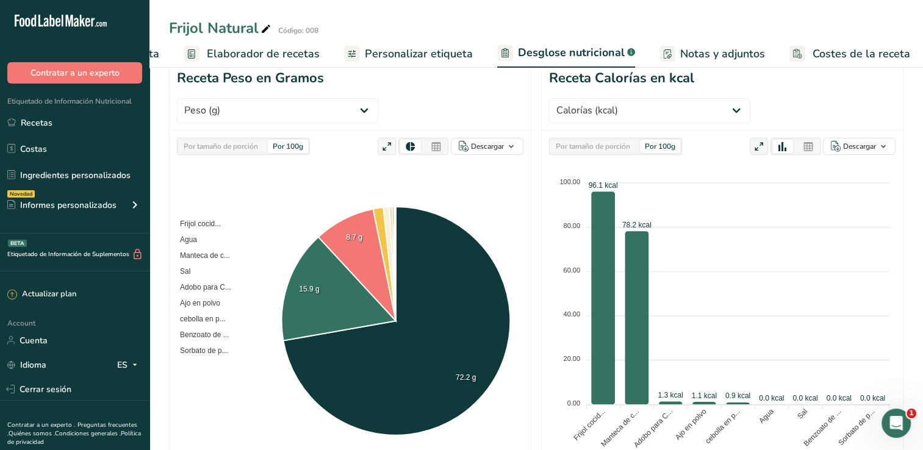
scroll to position [122, 0]
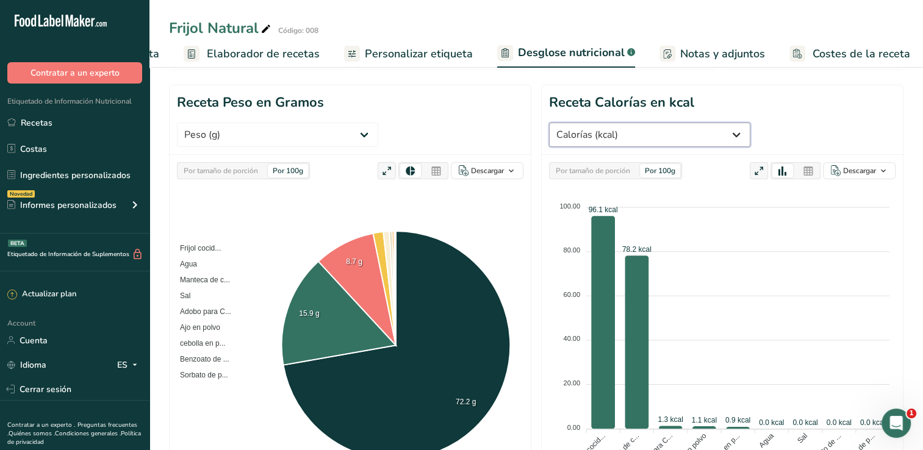
click at [750, 123] on select "Peso (g) Calorías (kcal) Energía KJ (kj) Grasa Total (g) Grasa Saturada (g) Gra…" at bounding box center [649, 135] width 201 height 24
select select "Sodium"
click at [713, 123] on select "Peso (g) Calorías (kcal) Energía KJ (kj) Grasa Total (g) Grasa Saturada (g) Gra…" at bounding box center [649, 135] width 201 height 24
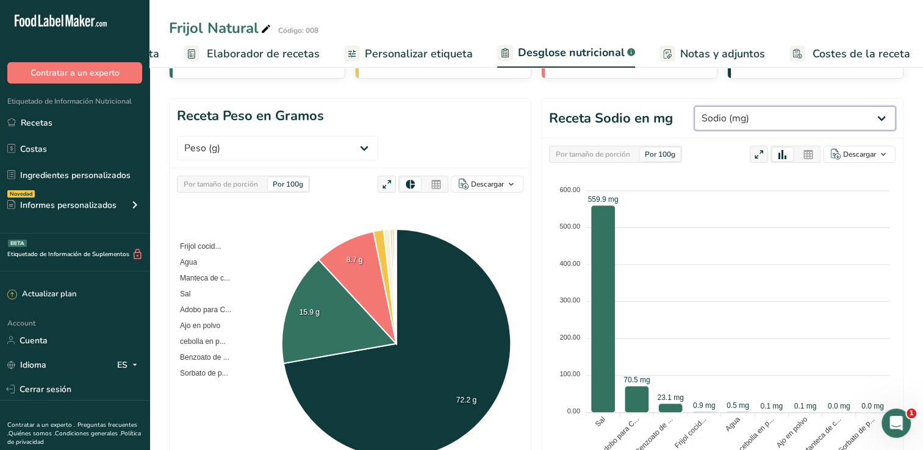
scroll to position [0, 0]
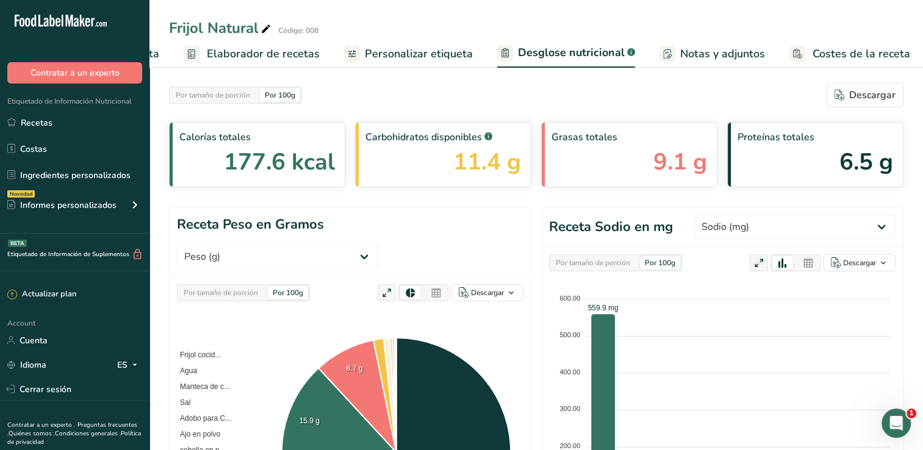
click at [407, 52] on span "Personalizar etiqueta" at bounding box center [419, 54] width 108 height 16
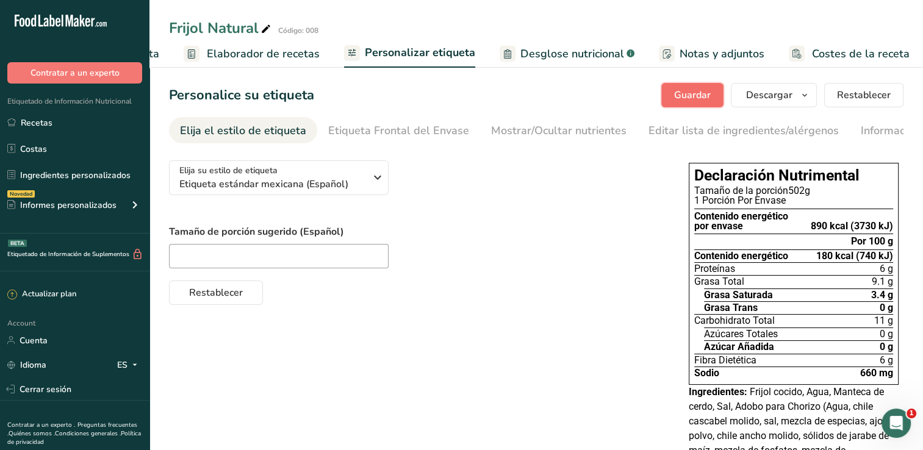
click at [691, 94] on span "Guardar" at bounding box center [692, 95] width 37 height 15
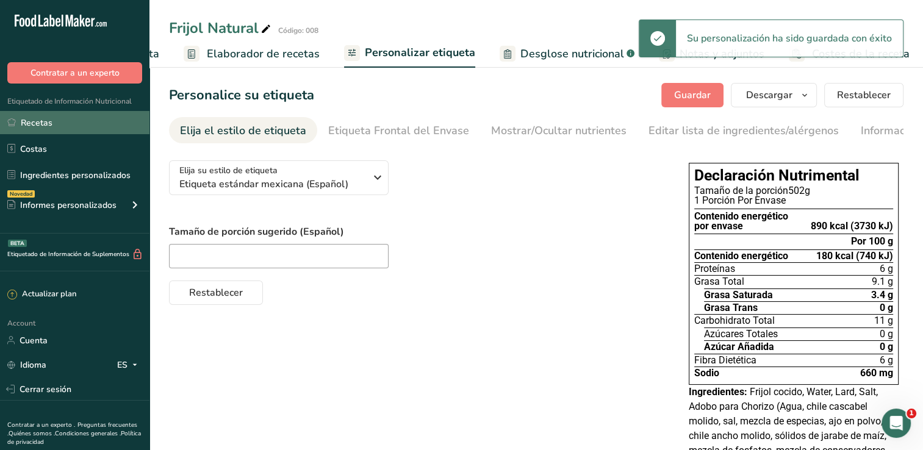
click at [88, 118] on link "Recetas" at bounding box center [74, 122] width 149 height 23
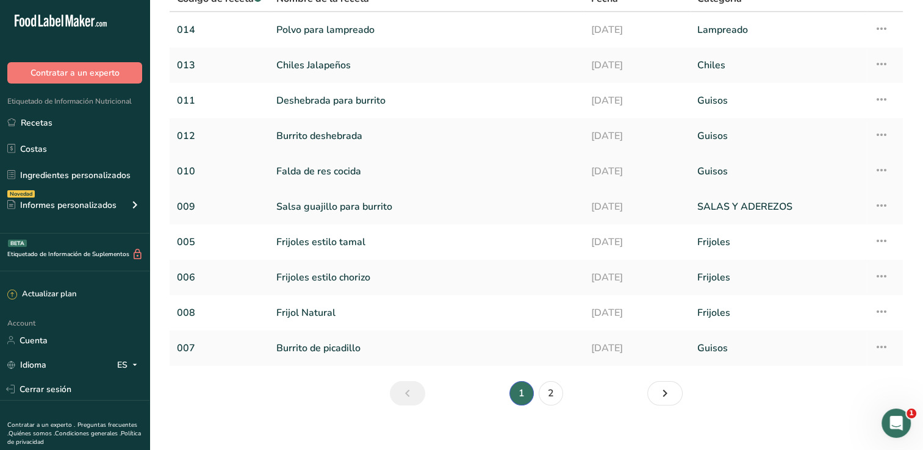
scroll to position [118, 0]
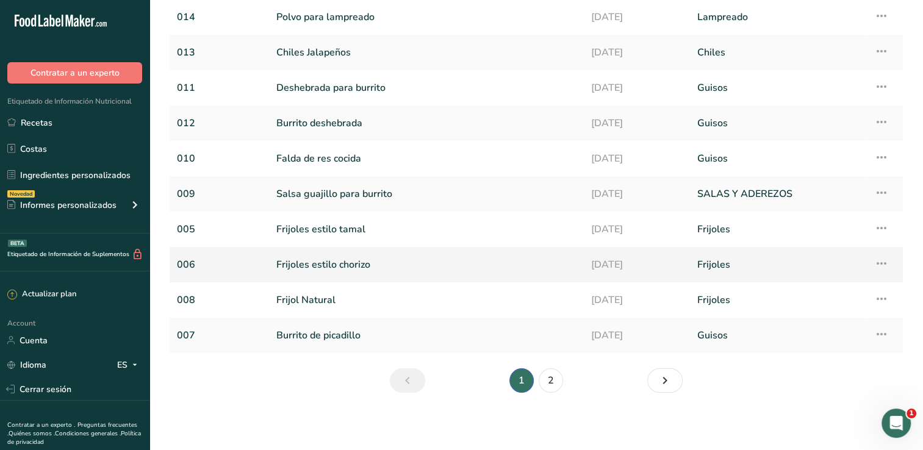
click at [314, 267] on link "Frijoles estilo chorizo" at bounding box center [426, 265] width 300 height 26
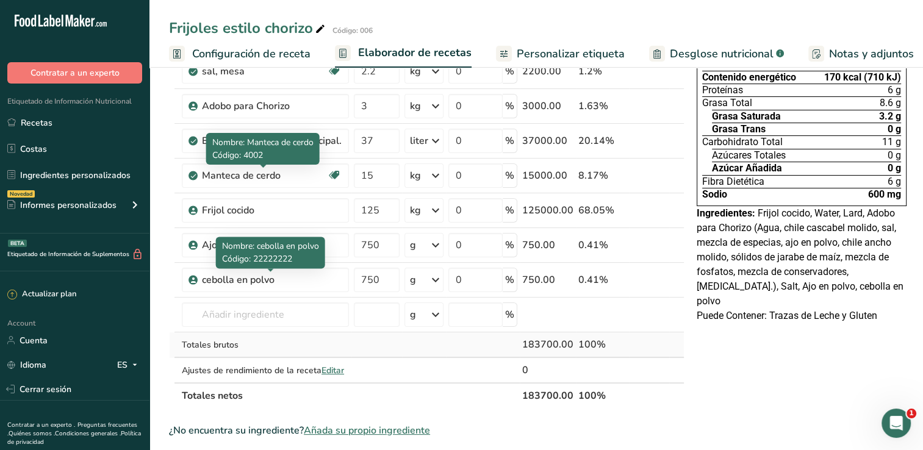
scroll to position [122, 0]
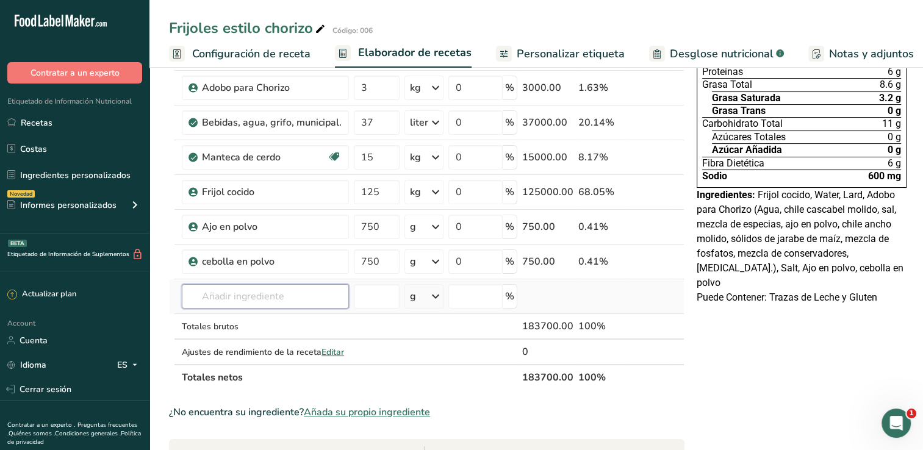
click at [281, 292] on input "text" at bounding box center [265, 296] width 167 height 24
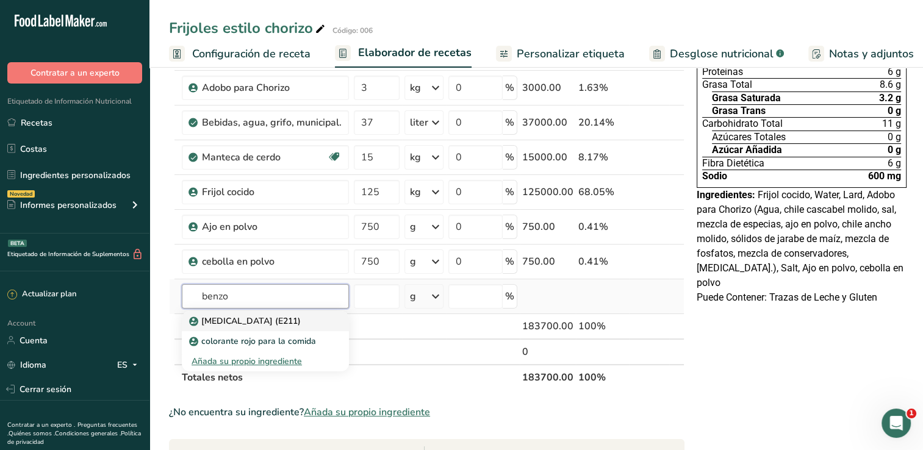
type input "benzo"
click at [278, 317] on p "[MEDICAL_DATA] (E211)" at bounding box center [246, 321] width 109 height 13
type input "[MEDICAL_DATA] (E211)"
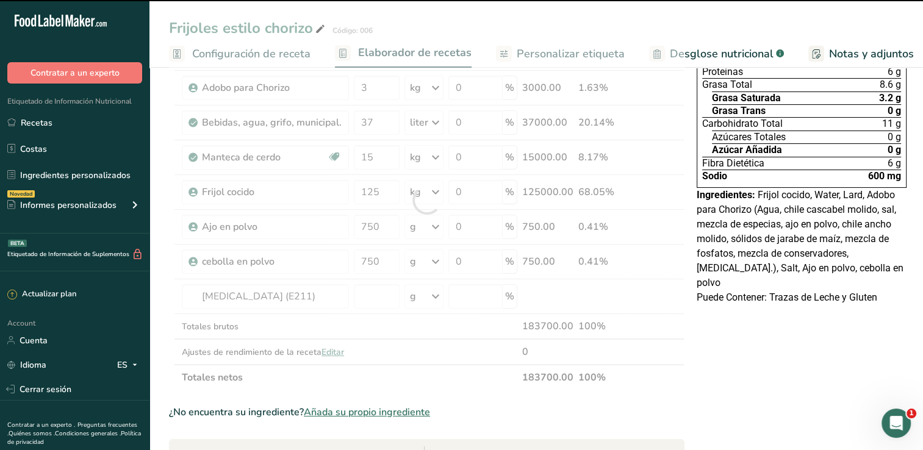
type input "0"
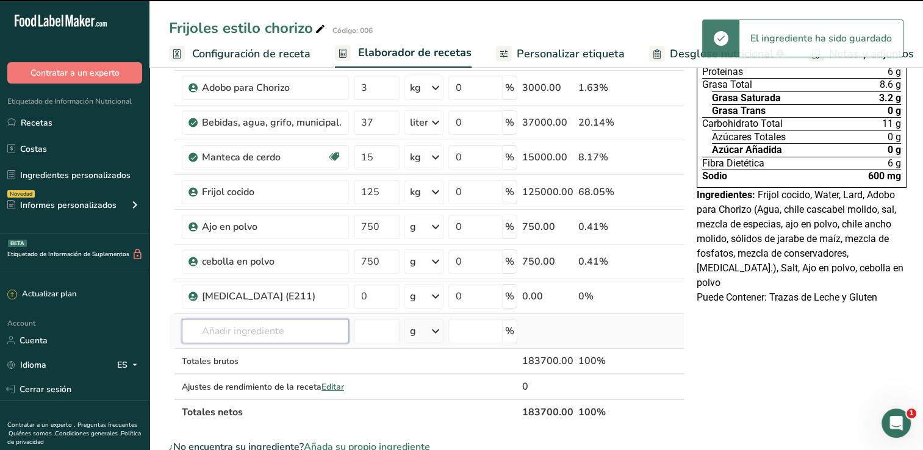
click at [225, 331] on input "text" at bounding box center [265, 331] width 167 height 24
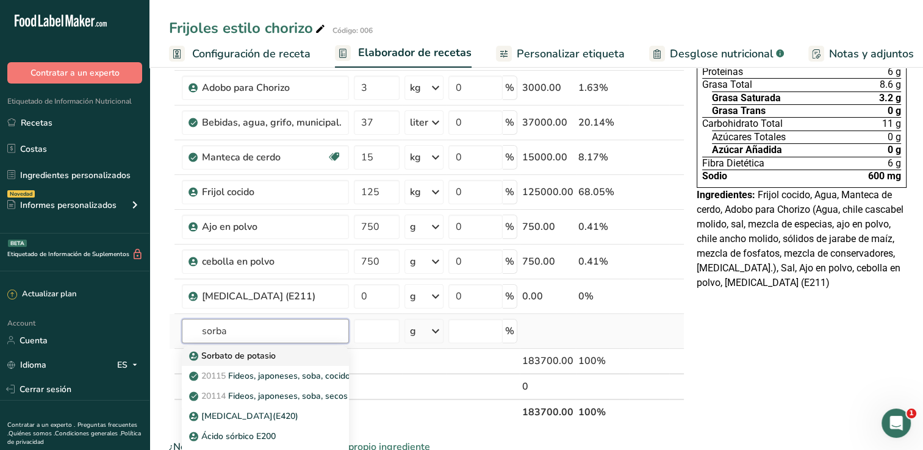
type input "sorba"
click at [239, 359] on p "Sorbato de potasio" at bounding box center [234, 356] width 84 height 13
type input "Potassium Sorbate"
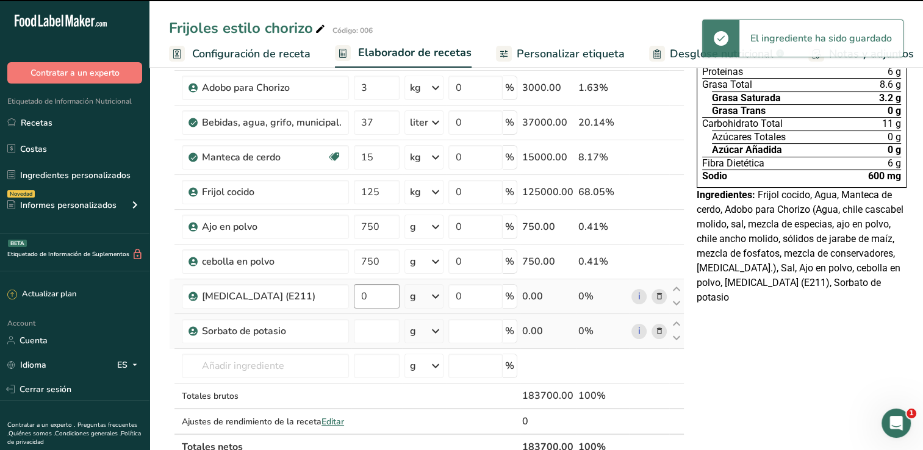
type input "0"
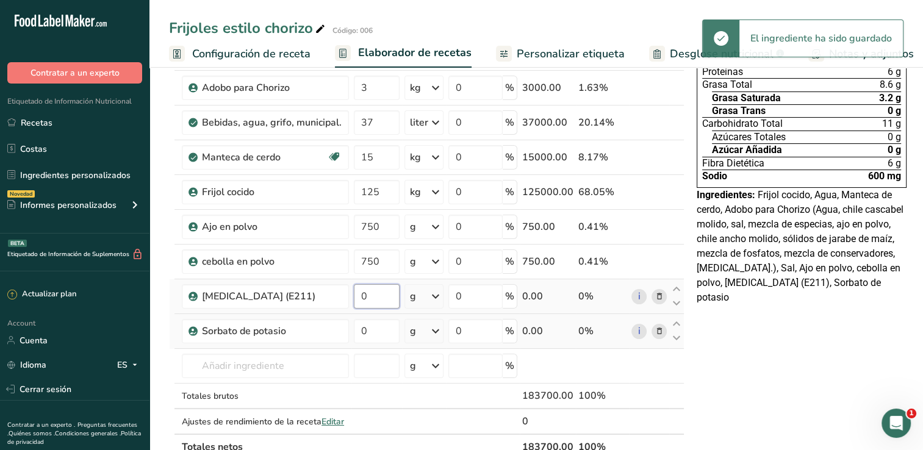
click at [379, 293] on input "0" at bounding box center [377, 296] width 46 height 24
type input "250"
click at [374, 328] on div "Ingrediente * Cantidad * Unidad * Desperdicio * .a-a{fill:#347362;}.b-a{fill:#f…" at bounding box center [427, 235] width 516 height 450
type input "250"
click at [816, 358] on div "Declaración Nutrimental Tamaño de la porción 501g 1 Porción Por Envase Contenid…" at bounding box center [802, 453] width 220 height 984
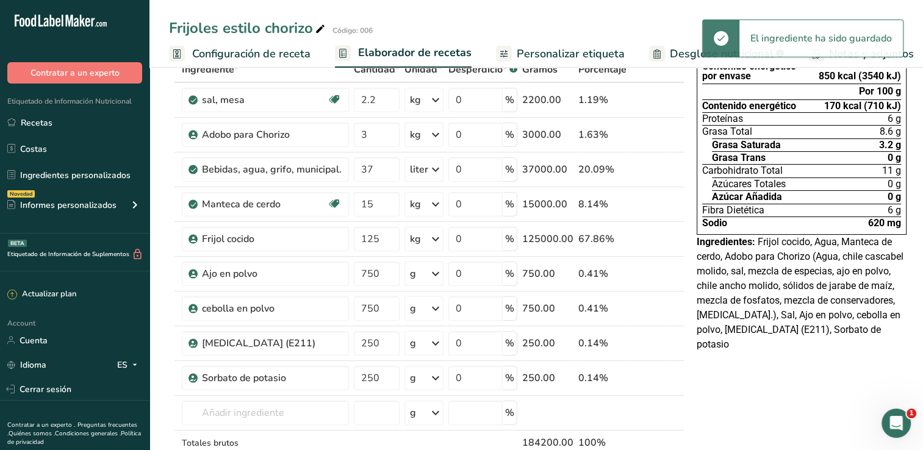
scroll to position [0, 0]
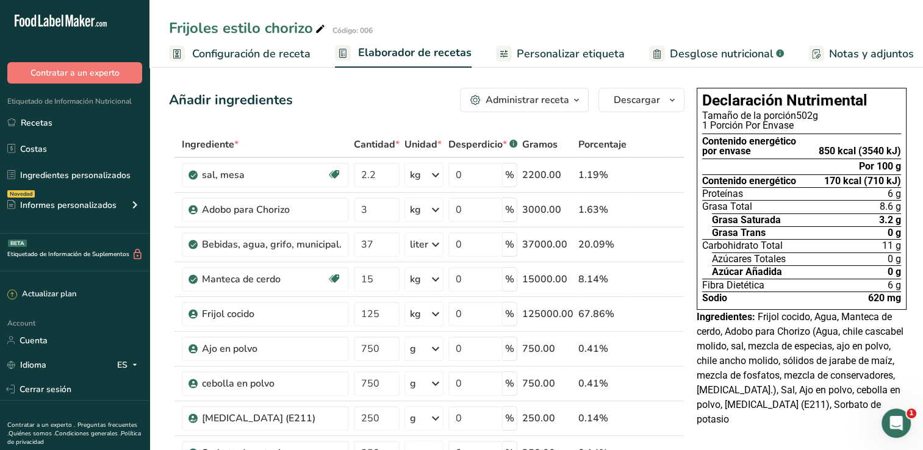
click at [592, 59] on span "Personalizar etiqueta" at bounding box center [571, 54] width 108 height 16
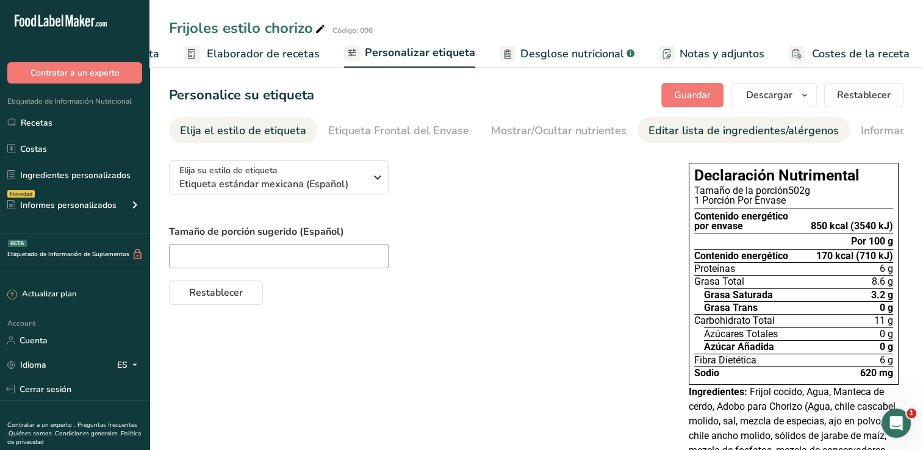
click at [673, 125] on div "Editar lista de ingredientes/alérgenos" at bounding box center [744, 131] width 190 height 16
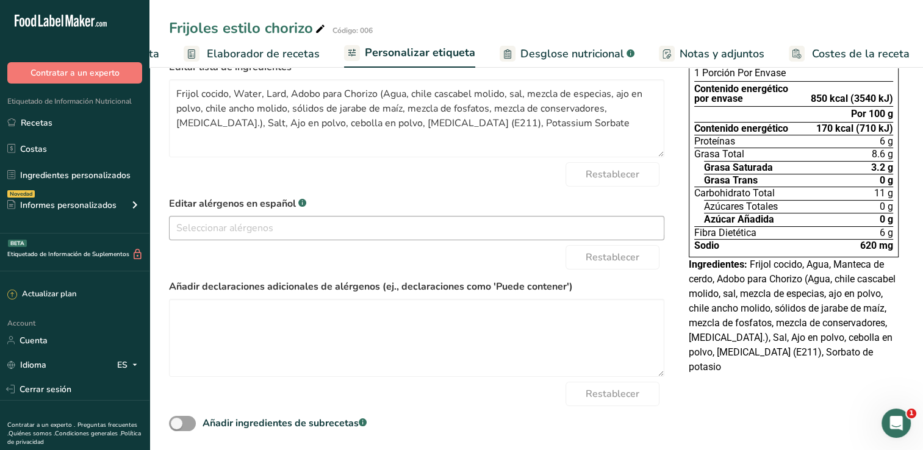
scroll to position [133, 0]
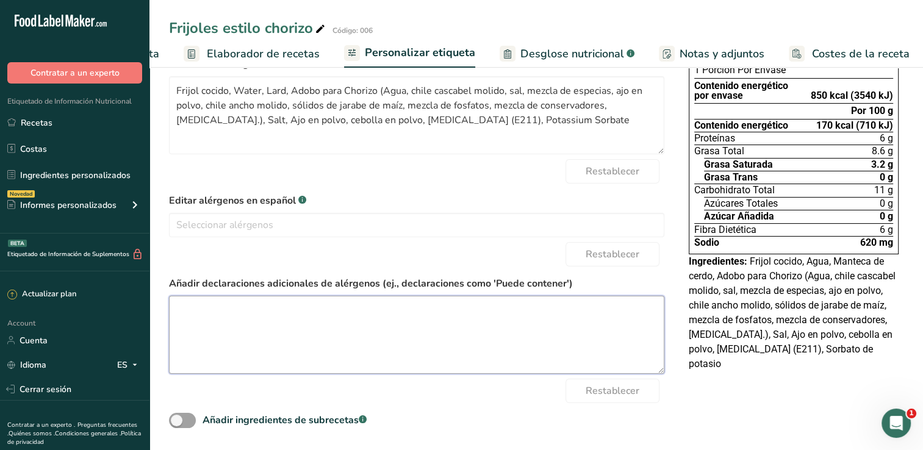
click at [434, 312] on textarea at bounding box center [416, 335] width 495 height 78
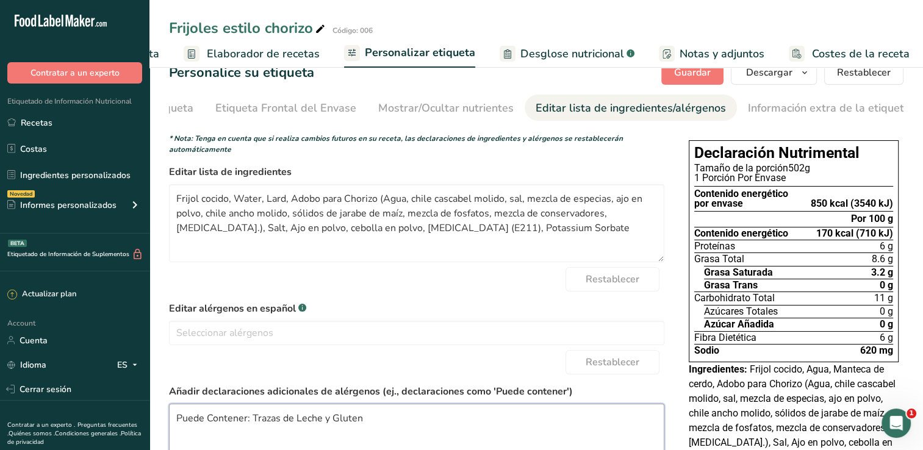
scroll to position [0, 0]
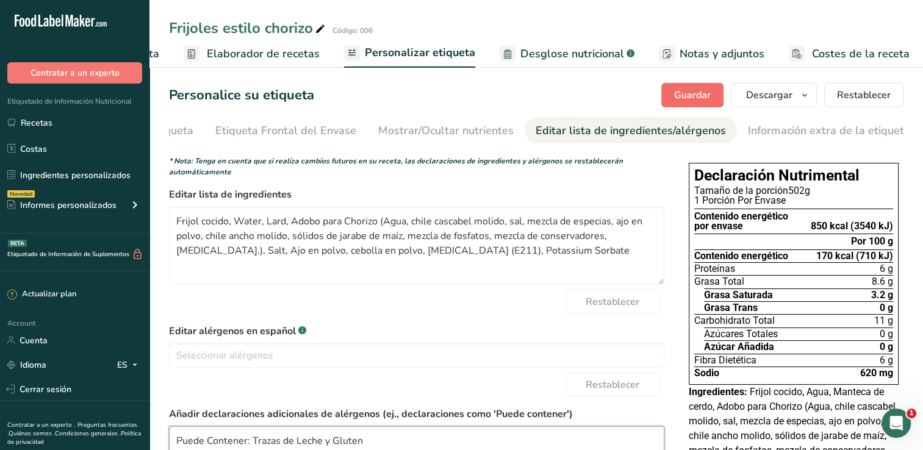
type textarea "Puede Contener: Trazas de Leche y Gluten"
click at [678, 96] on span "Guardar" at bounding box center [692, 95] width 37 height 15
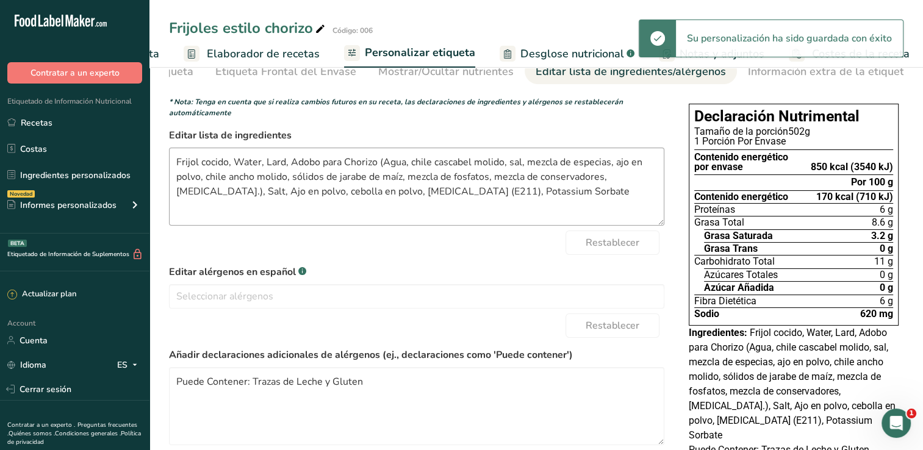
scroll to position [133, 0]
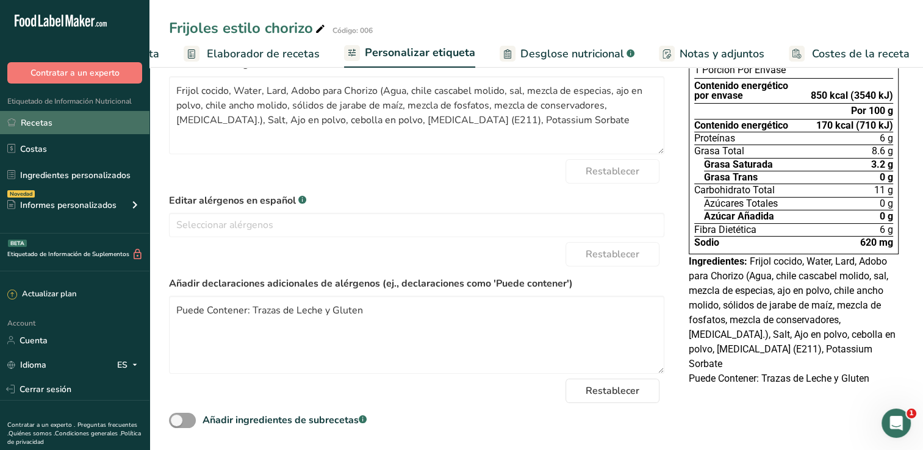
click at [48, 123] on link "Recetas" at bounding box center [74, 122] width 149 height 23
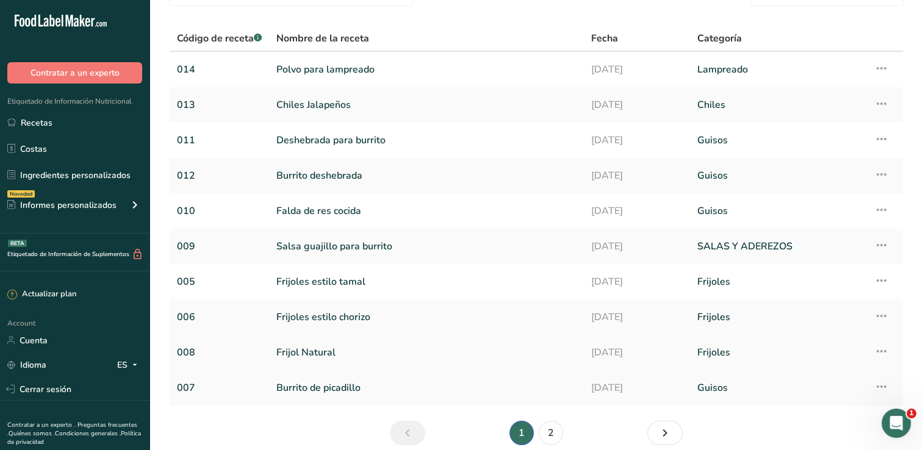
scroll to position [118, 0]
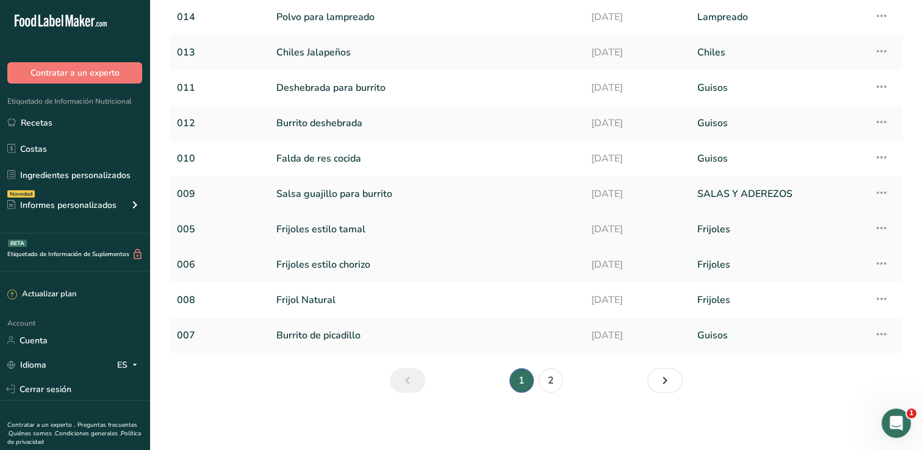
click at [329, 231] on link "Frijoles estilo tamal" at bounding box center [426, 230] width 300 height 26
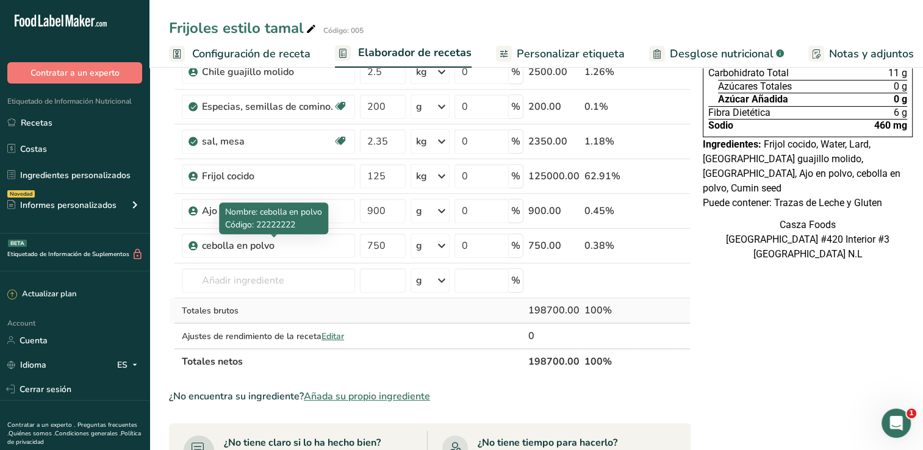
scroll to position [183, 0]
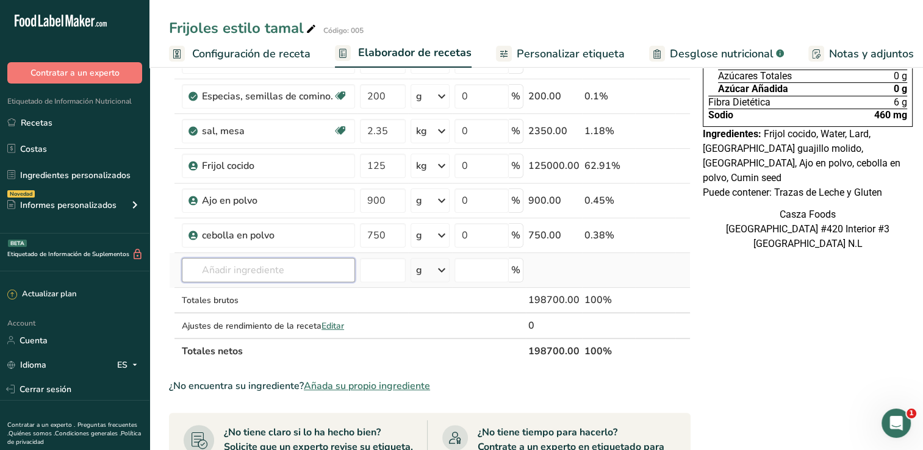
click at [226, 267] on input "text" at bounding box center [268, 270] width 173 height 24
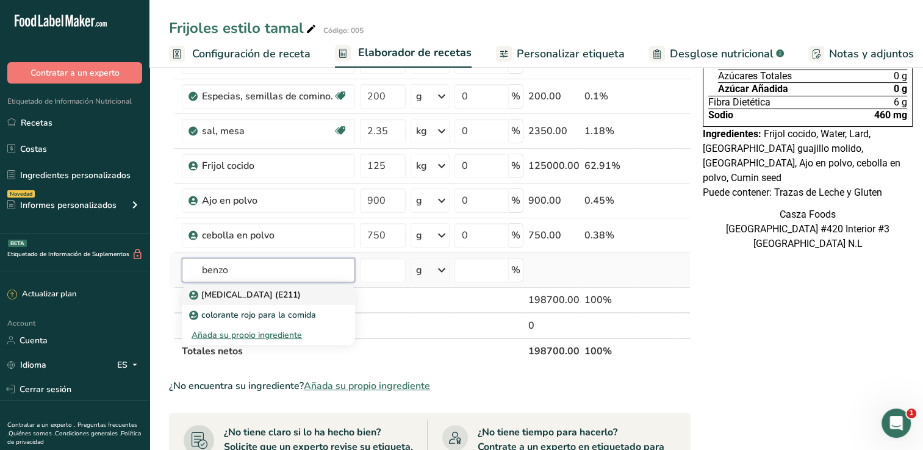
type input "benzo"
click at [253, 285] on link "[MEDICAL_DATA] (E211)" at bounding box center [268, 295] width 173 height 20
type input "[MEDICAL_DATA] (E211)"
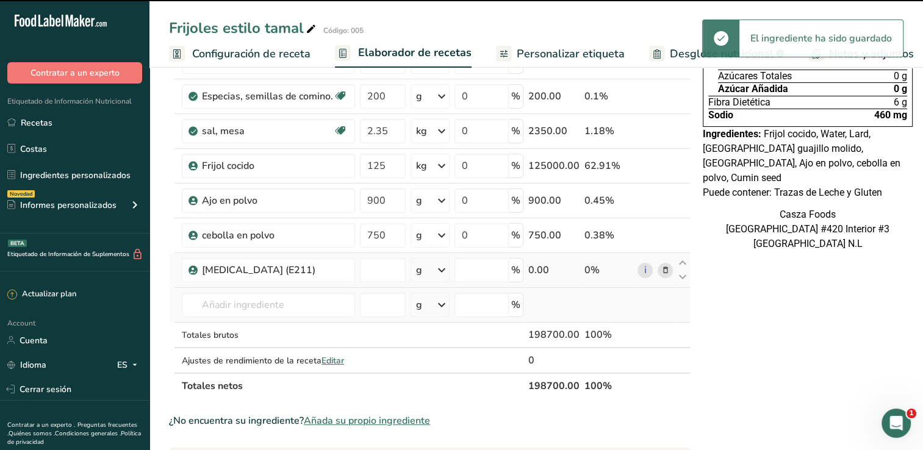
type input "0"
click at [256, 302] on input "text" at bounding box center [268, 305] width 173 height 24
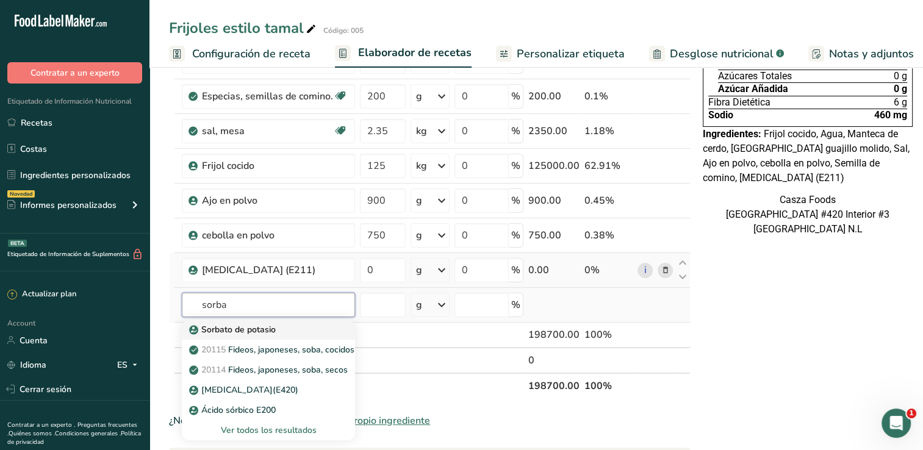
type input "sorba"
click at [259, 326] on p "Sorbato de potasio" at bounding box center [234, 329] width 84 height 13
type input "Potassium Sorbate"
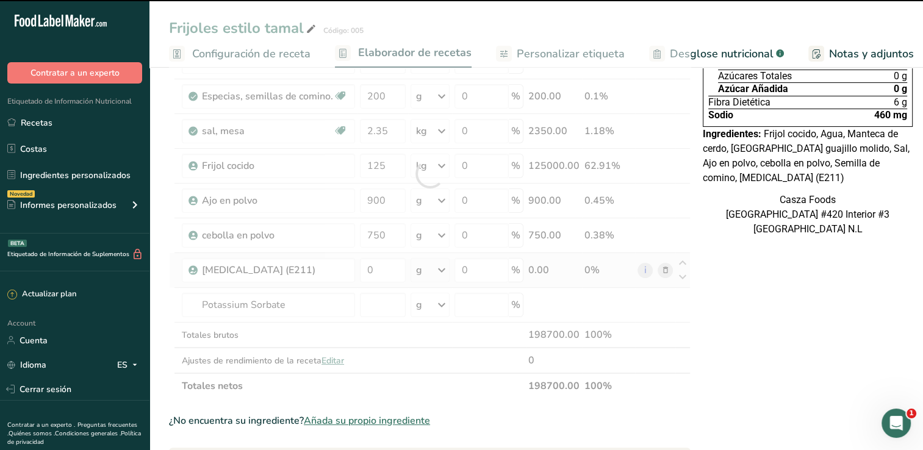
type input "0"
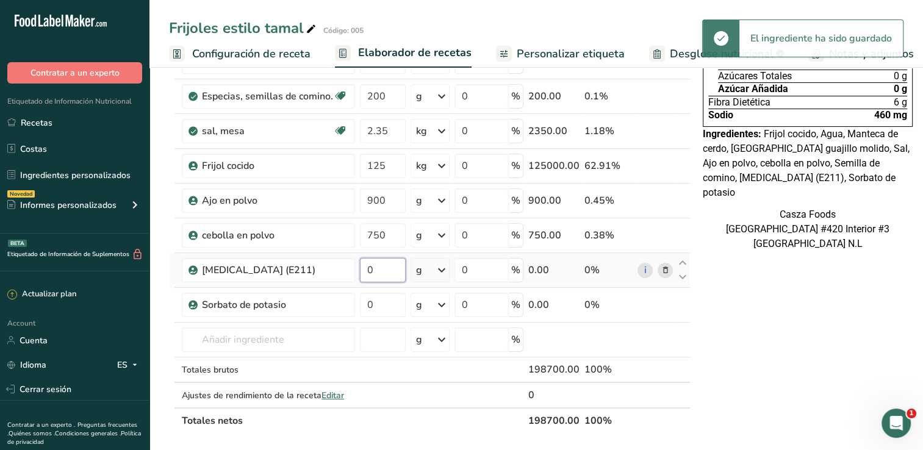
click at [370, 270] on input "0" at bounding box center [383, 270] width 46 height 24
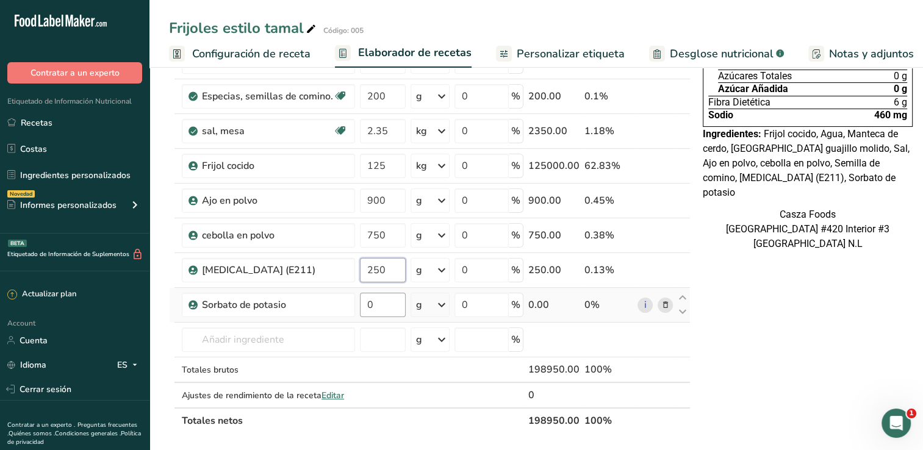
type input "250"
click at [370, 305] on div "Ingrediente * Cantidad * Unidad * Desperdicio * .a-a{fill:#347362;}.b-a{fill:#f…" at bounding box center [430, 191] width 522 height 485
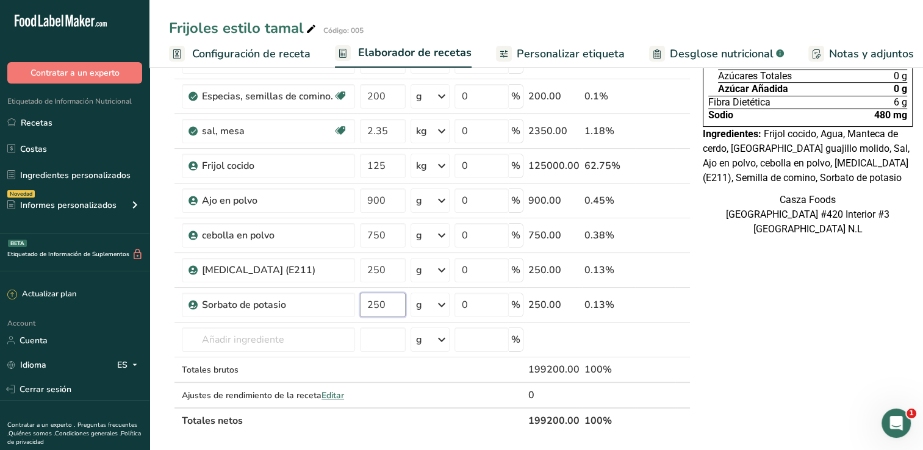
type input "250"
click at [797, 328] on div "Declaración Nutrimental Tamaño de la porción 501g 1 Porción Por Envase Contenid…" at bounding box center [808, 396] width 220 height 993
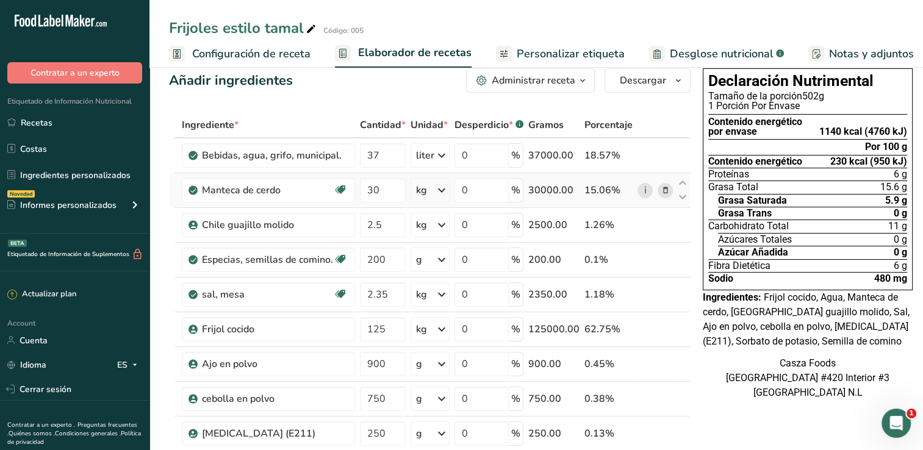
scroll to position [0, 0]
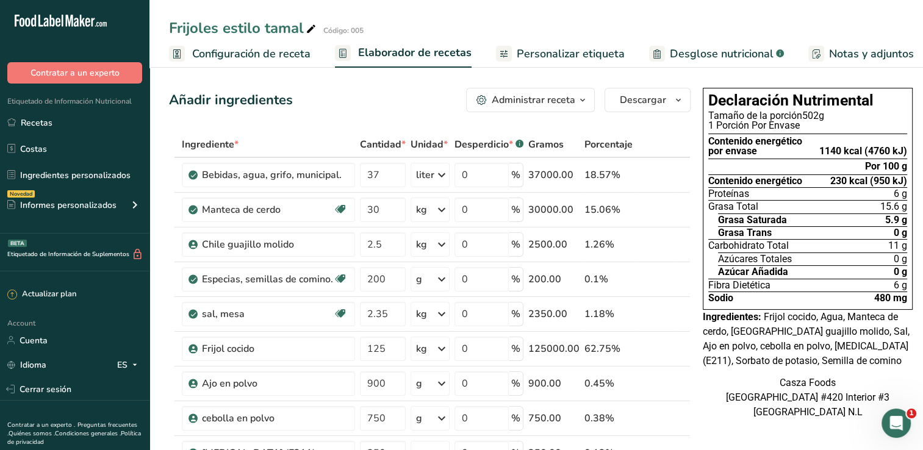
drag, startPoint x: 577, startPoint y: 55, endPoint x: 564, endPoint y: 60, distance: 13.9
click at [577, 55] on span "Personalizar etiqueta" at bounding box center [571, 54] width 108 height 16
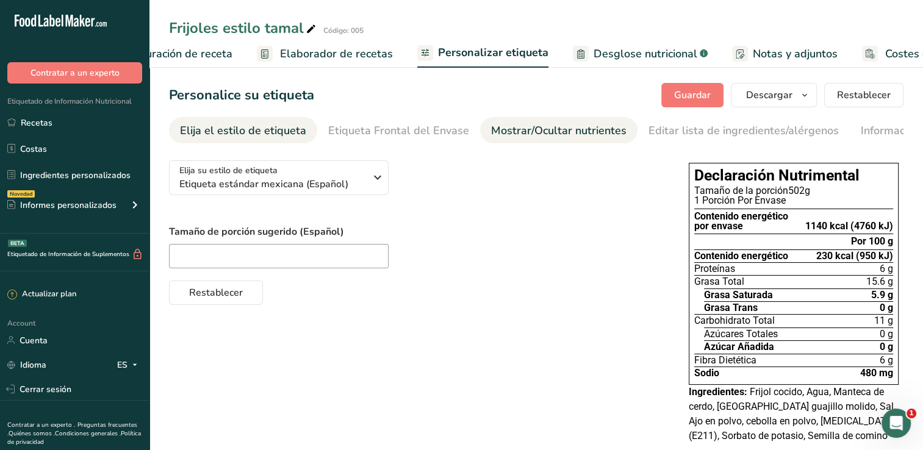
scroll to position [0, 151]
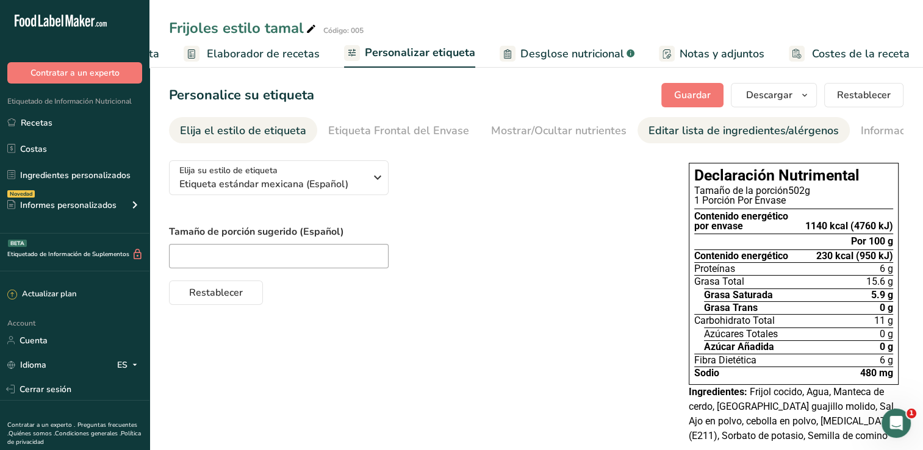
click at [649, 124] on div "Editar lista de ingredientes/alérgenos" at bounding box center [744, 131] width 190 height 16
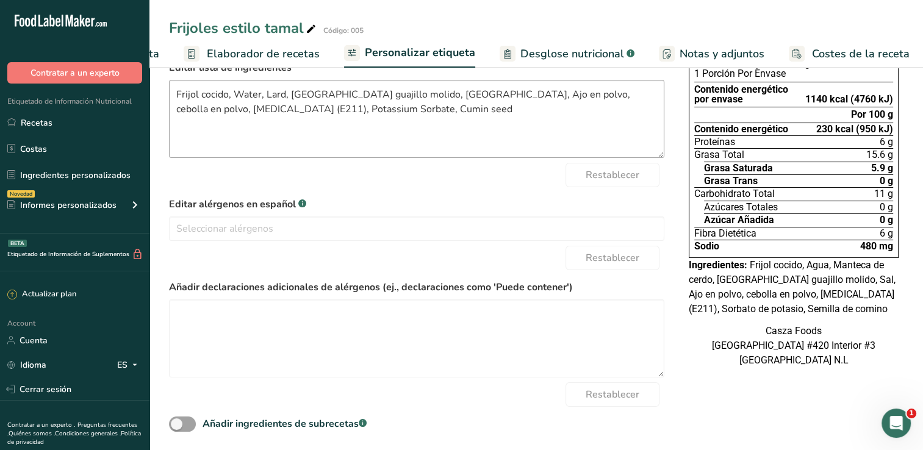
scroll to position [133, 0]
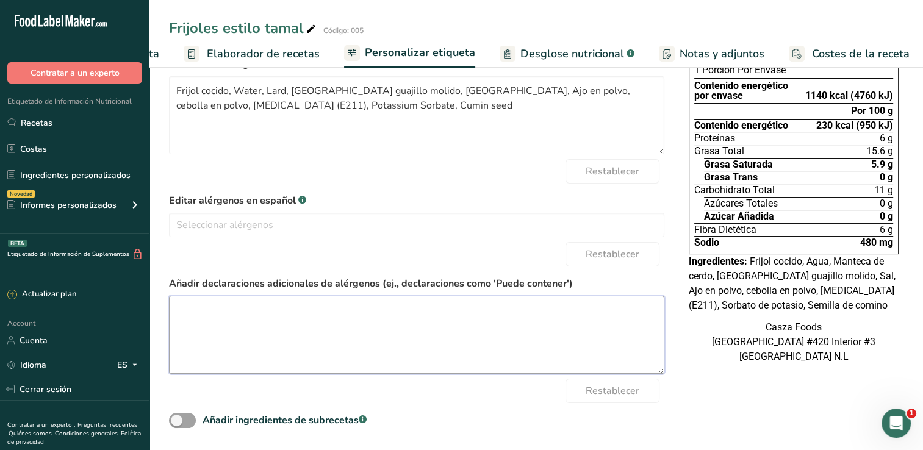
click at [422, 326] on textarea at bounding box center [416, 335] width 495 height 78
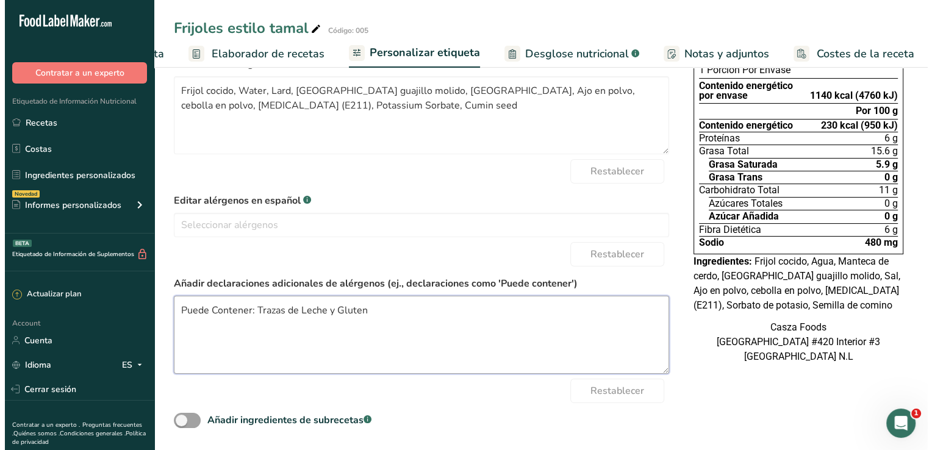
scroll to position [0, 0]
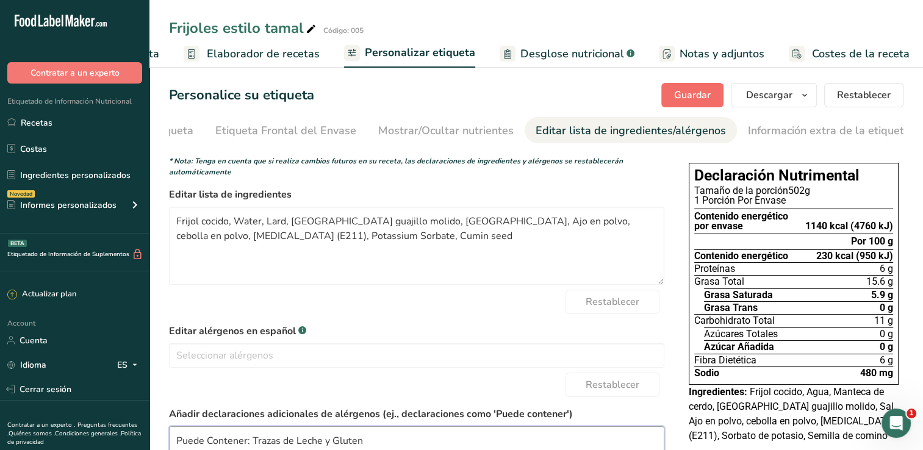
type textarea "Puede Contener: Trazas de Leche y Gluten"
click at [694, 88] on span "Guardar" at bounding box center [692, 95] width 37 height 15
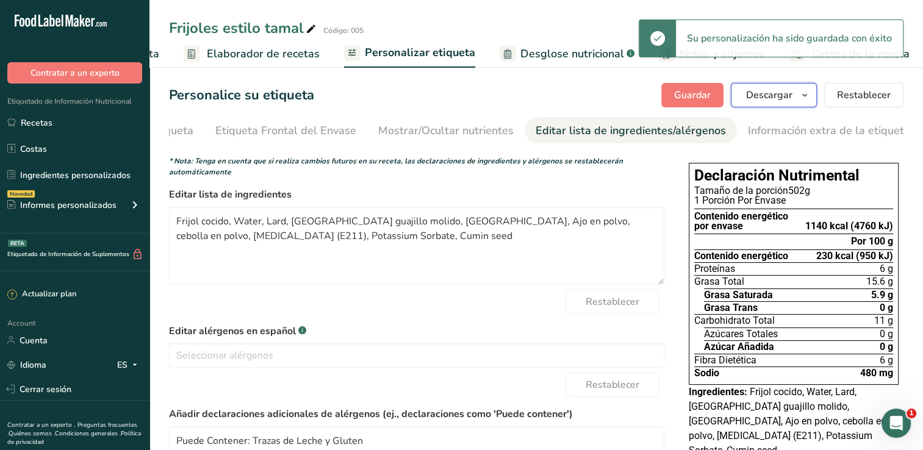
click at [797, 99] on button "Descargar" at bounding box center [774, 95] width 86 height 24
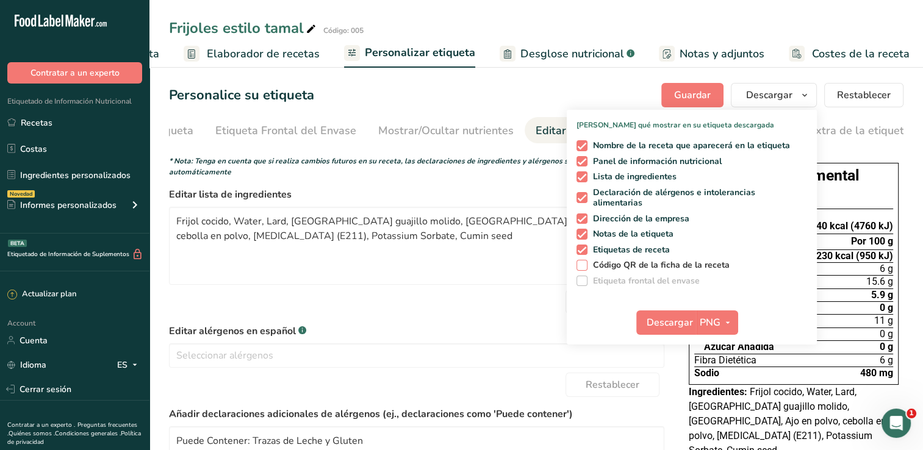
click at [586, 265] on span at bounding box center [582, 265] width 11 height 11
click at [584, 265] on input "Código QR de la ficha de la receta" at bounding box center [581, 265] width 8 height 8
checkbox input "true"
click at [728, 321] on icon "button" at bounding box center [728, 322] width 10 height 15
click at [720, 406] on link "PDF" at bounding box center [718, 408] width 39 height 20
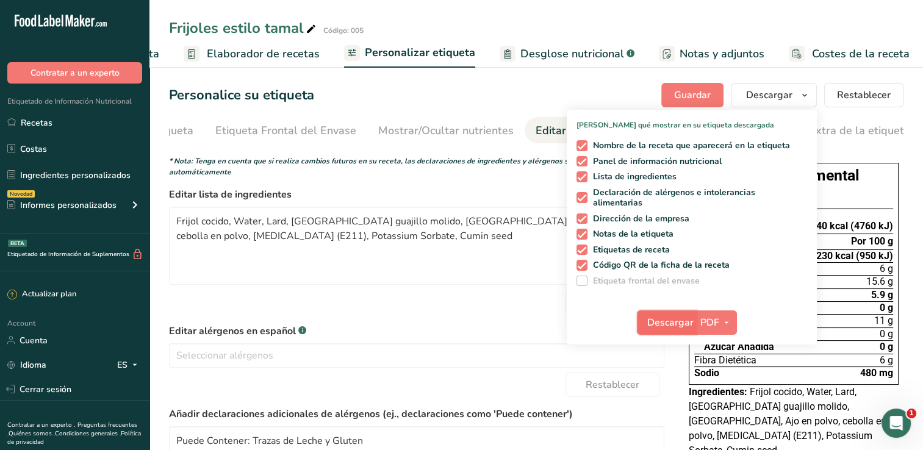
click at [669, 323] on span "Descargar" at bounding box center [670, 322] width 46 height 15
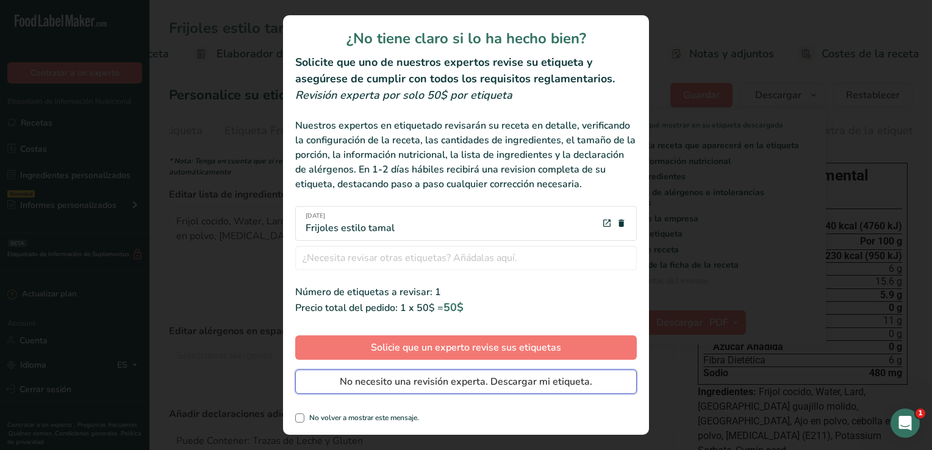
click at [445, 384] on span "No necesito una revisión experta. Descargar mi etiqueta." at bounding box center [466, 382] width 253 height 15
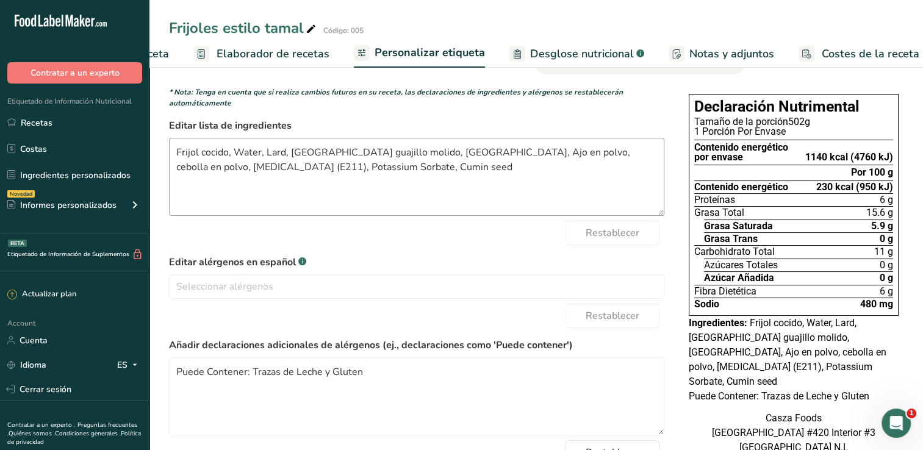
scroll to position [0, 0]
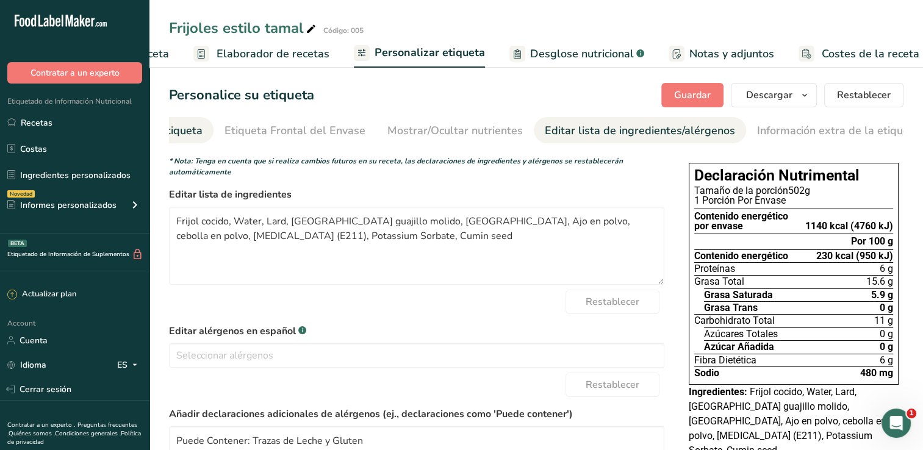
click at [201, 131] on li "Elija el estilo de etiqueta" at bounding box center [139, 130] width 148 height 26
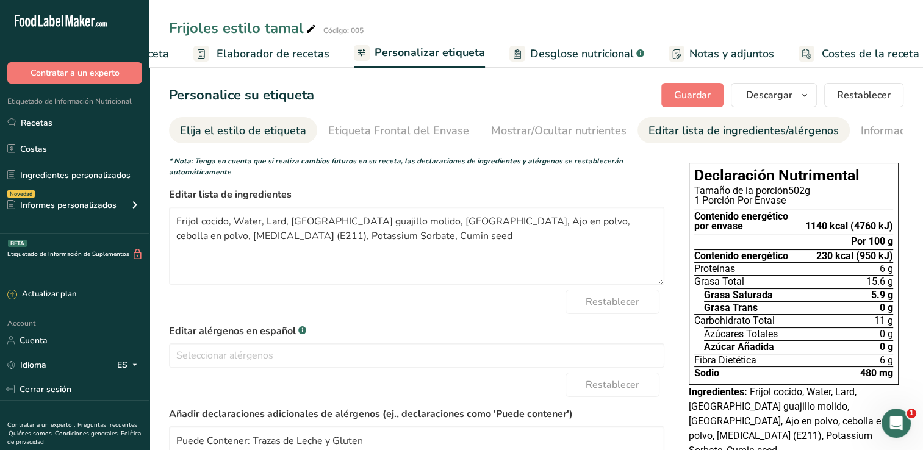
click at [251, 128] on div "Elija el estilo de etiqueta" at bounding box center [243, 131] width 126 height 16
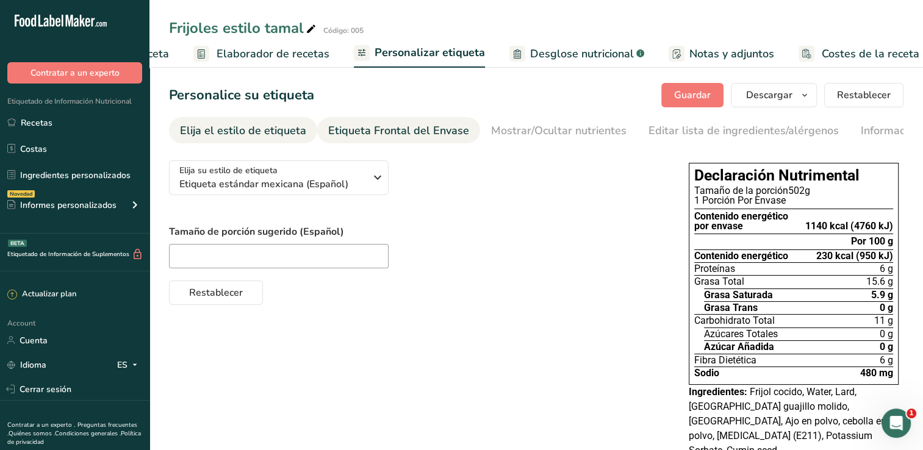
scroll to position [61, 0]
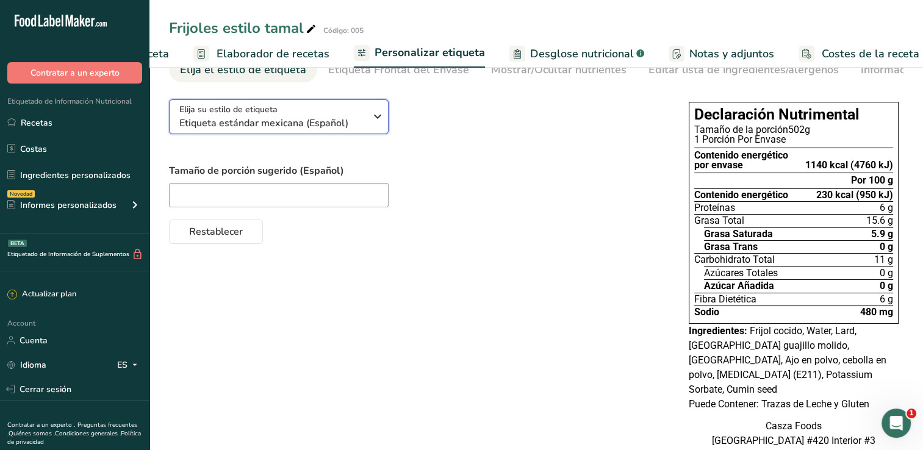
click at [383, 120] on icon "button" at bounding box center [377, 117] width 15 height 22
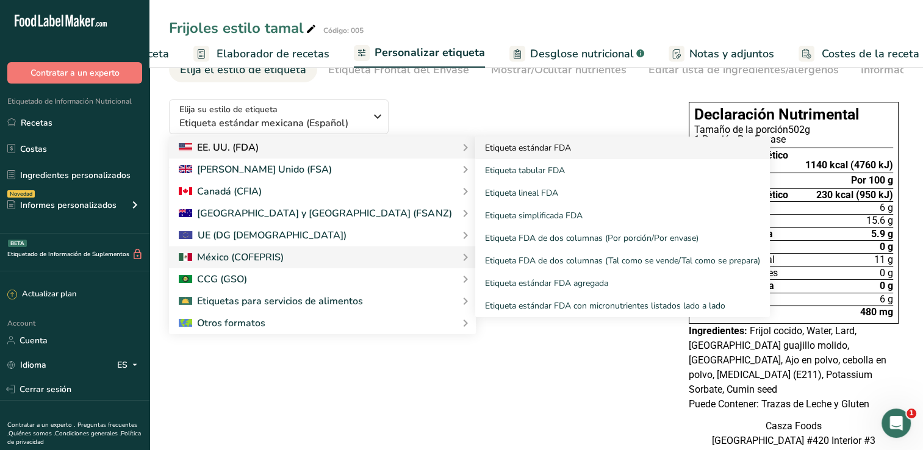
click at [475, 148] on link "Etiqueta estándar FDA" at bounding box center [622, 148] width 295 height 23
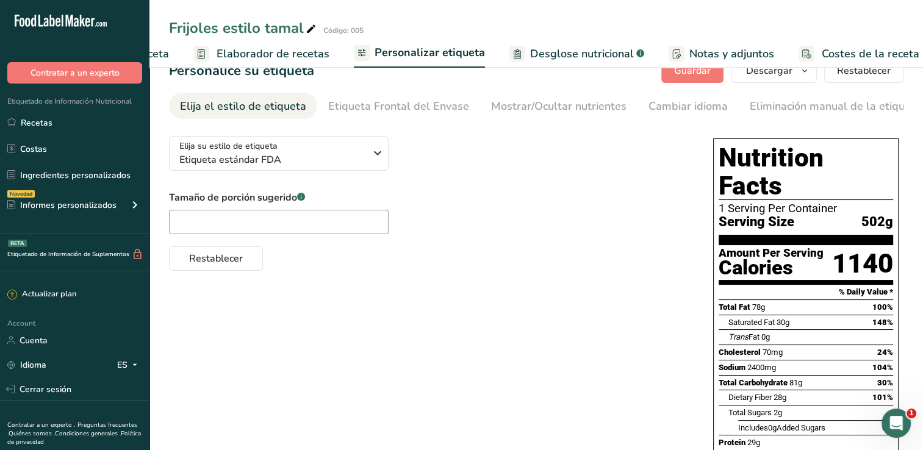
scroll to position [0, 0]
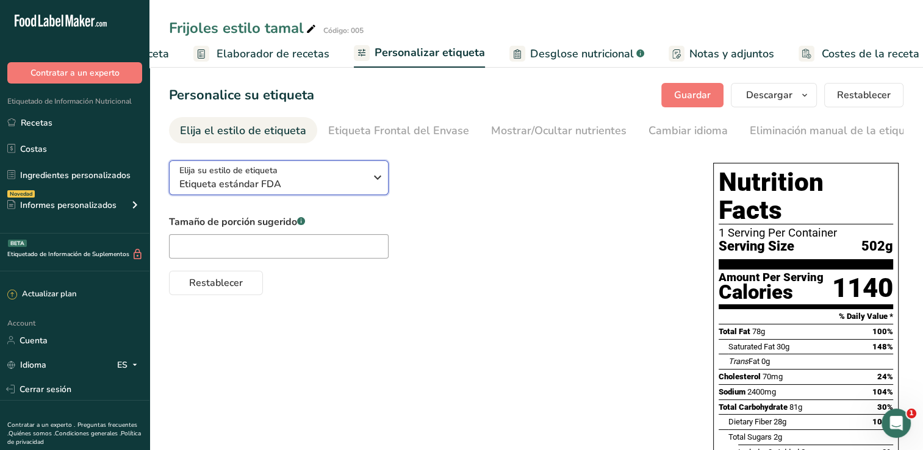
click at [366, 181] on div "Elija su estilo de etiqueta Etiqueta estándar FDA" at bounding box center [276, 177] width 195 height 27
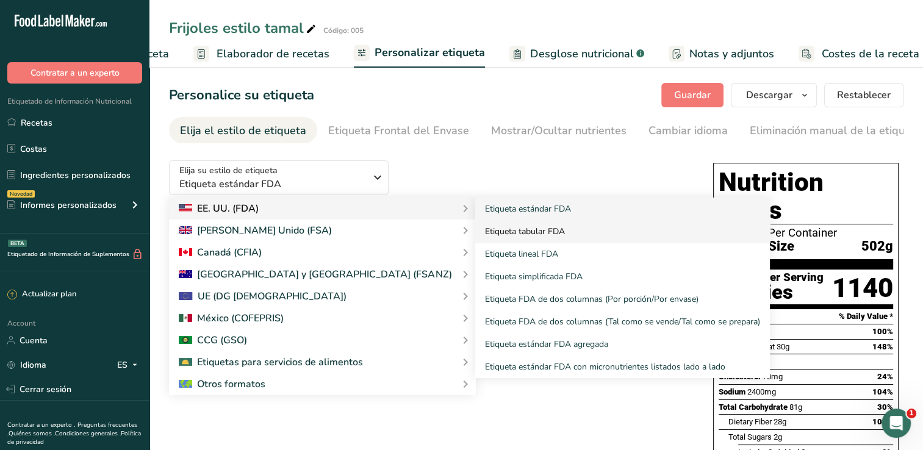
click at [475, 233] on link "Etiqueta tabular FDA" at bounding box center [622, 231] width 295 height 23
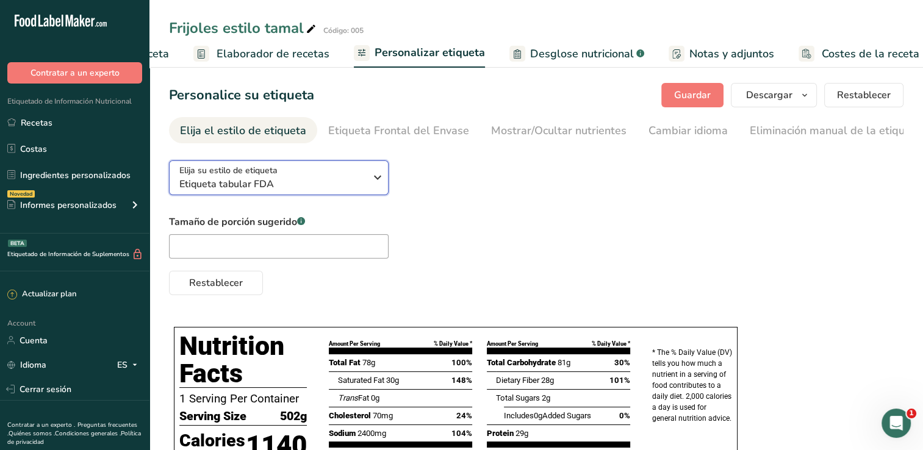
click at [359, 181] on span "Etiqueta tabular FDA" at bounding box center [272, 184] width 186 height 15
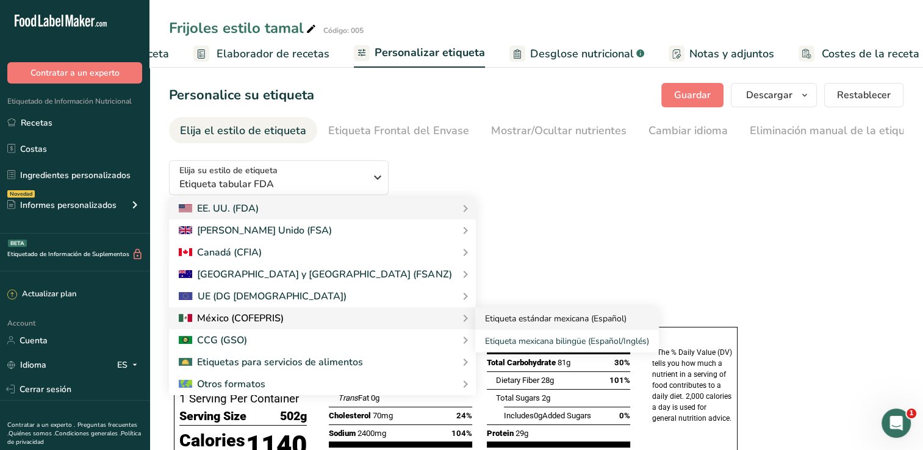
click at [475, 318] on link "Etiqueta estándar mexicana (Español)" at bounding box center [567, 318] width 184 height 23
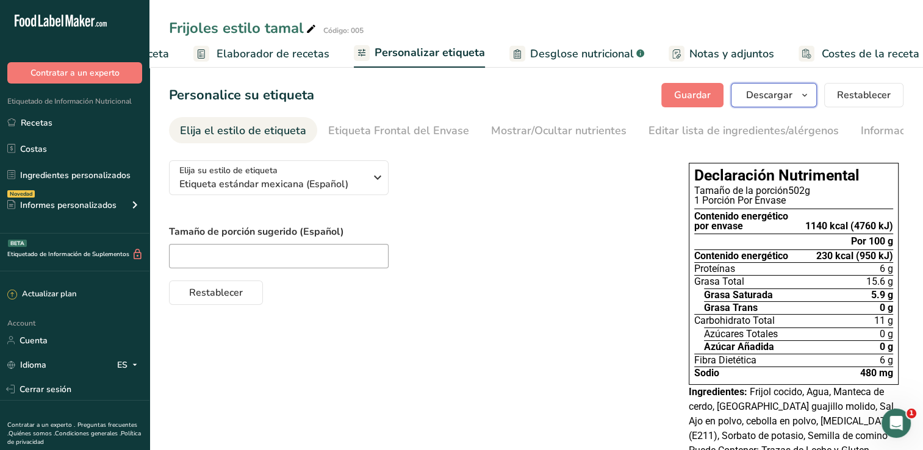
click at [810, 95] on icon "button" at bounding box center [805, 95] width 10 height 15
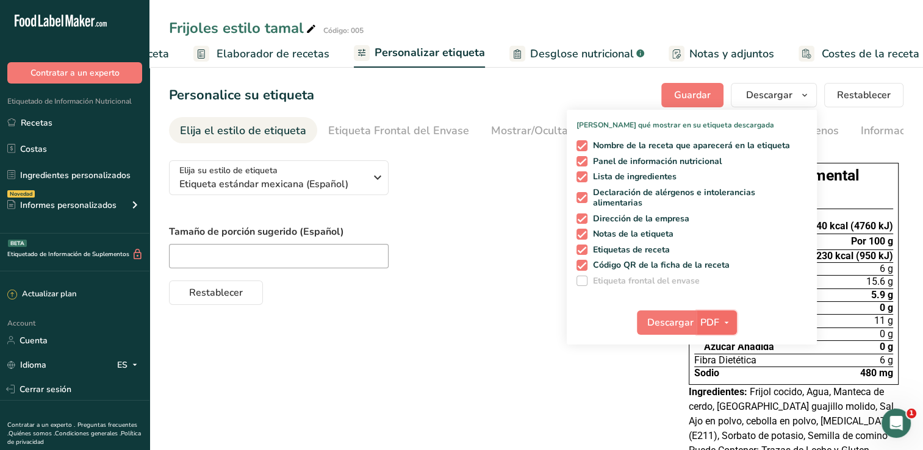
click at [727, 318] on icon "button" at bounding box center [727, 322] width 10 height 15
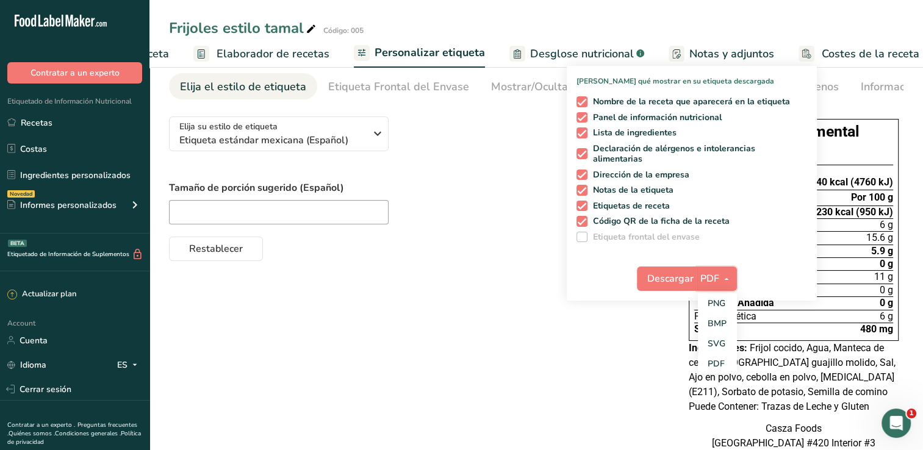
scroll to position [107, 0]
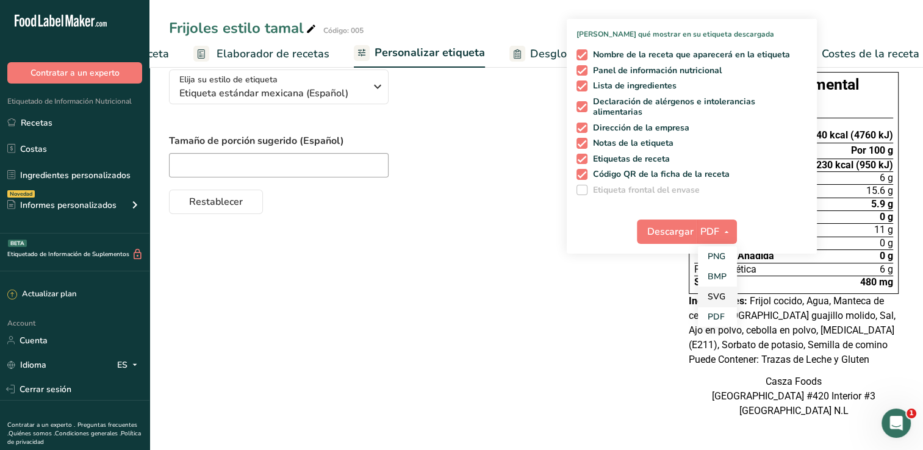
click at [707, 287] on link "SVG" at bounding box center [717, 297] width 39 height 20
click at [669, 225] on span "Descargar" at bounding box center [670, 232] width 46 height 15
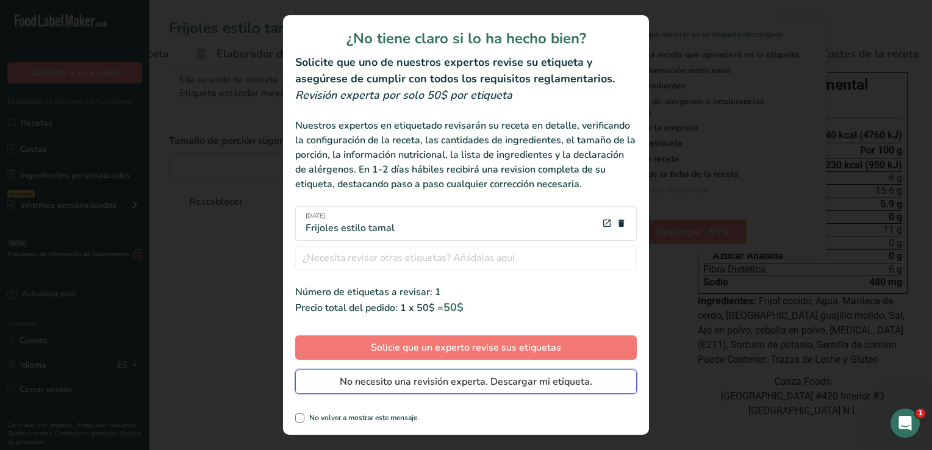
click at [554, 376] on span "No necesito una revisión experta. Descargar mi etiqueta." at bounding box center [466, 382] width 253 height 15
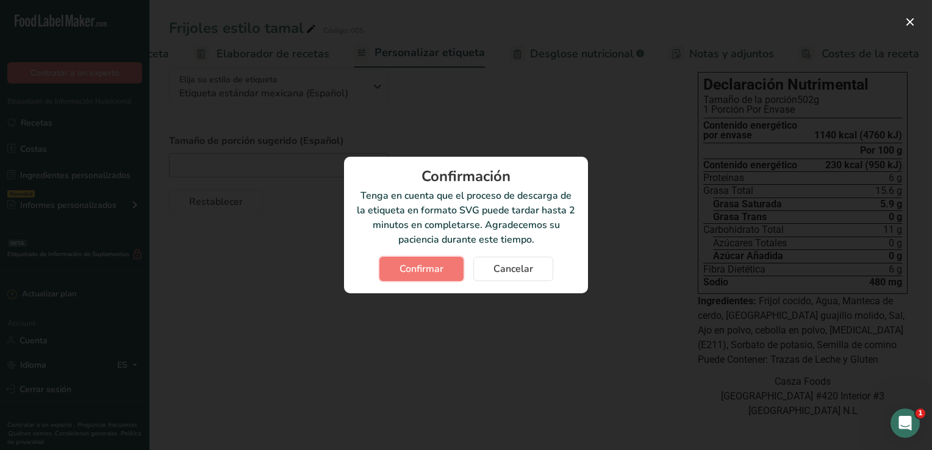
click at [428, 272] on span "Confirmar" at bounding box center [422, 269] width 44 height 15
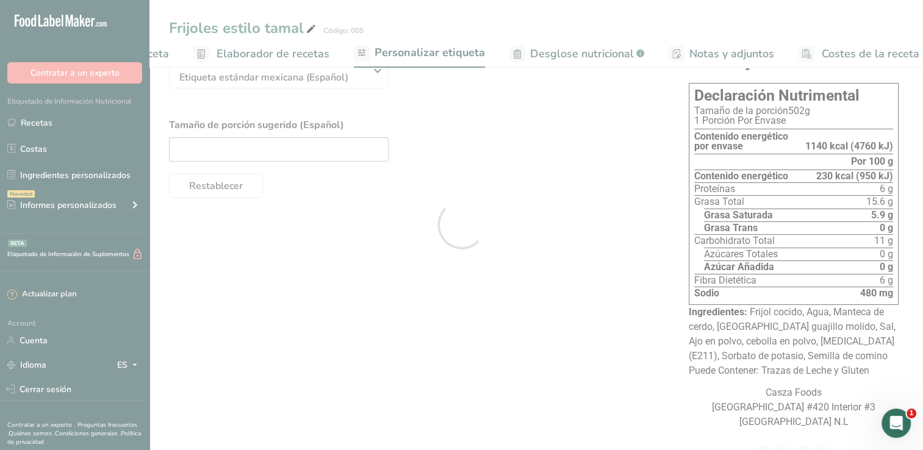
scroll to position [0, 0]
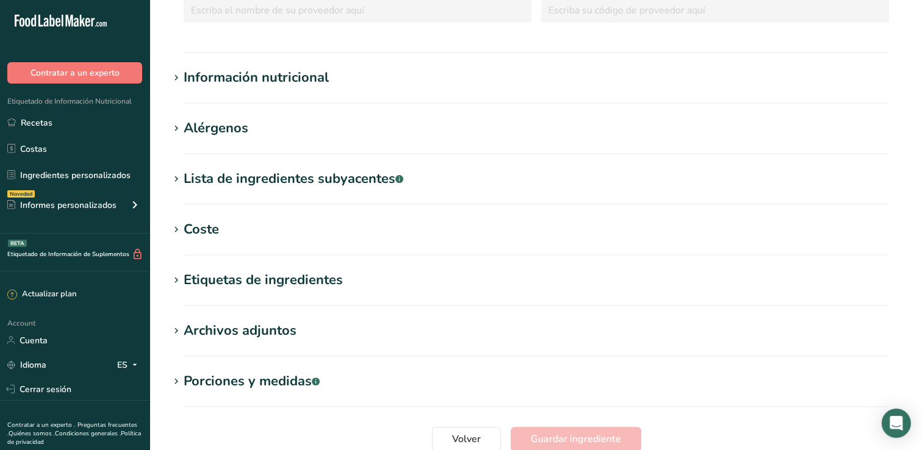
scroll to position [305, 0]
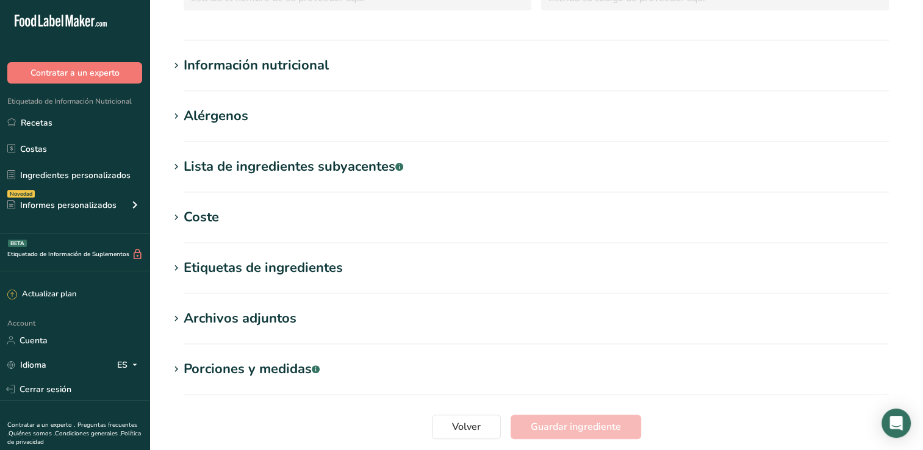
click at [288, 73] on div "Información nutricional" at bounding box center [256, 66] width 145 height 20
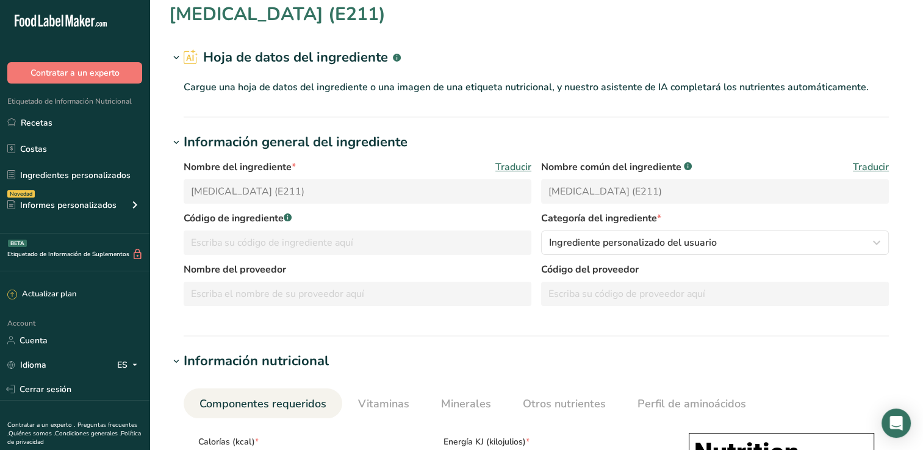
scroll to position [0, 0]
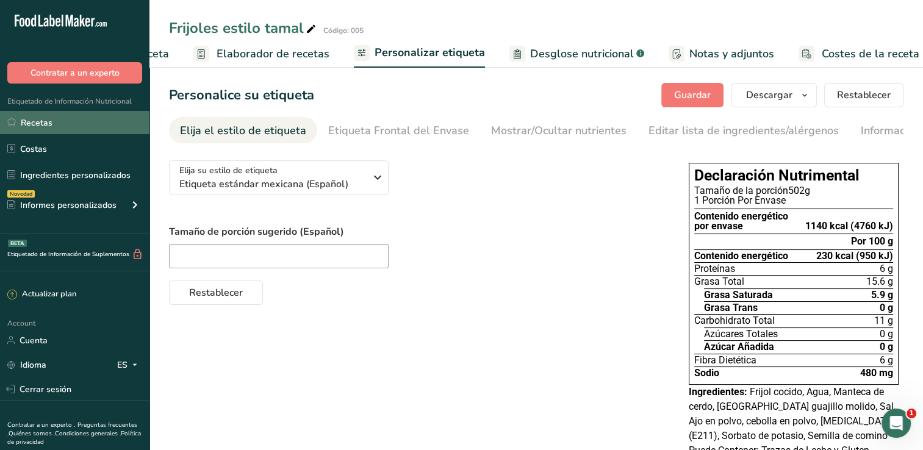
click at [52, 121] on link "Recetas" at bounding box center [74, 122] width 149 height 23
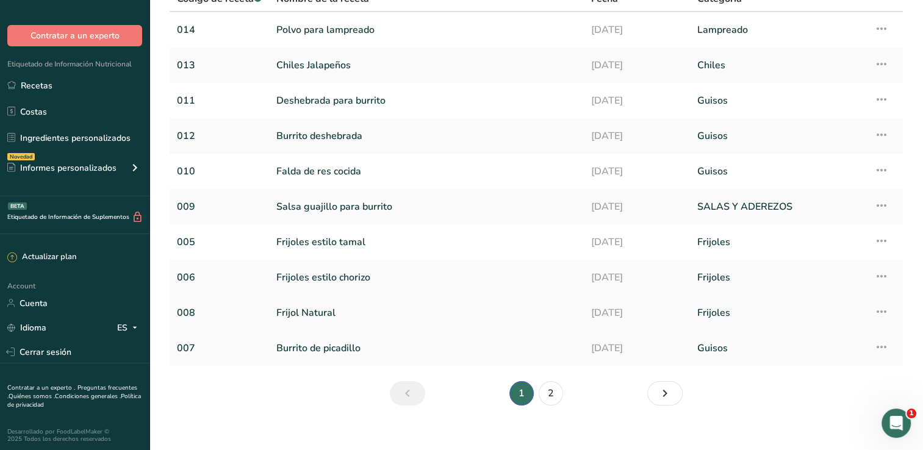
scroll to position [118, 0]
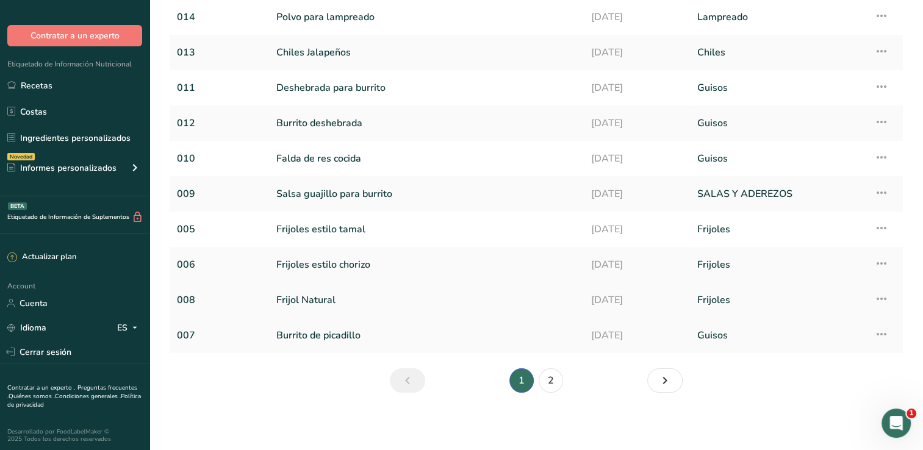
click at [347, 297] on link "Frijol Natural" at bounding box center [426, 300] width 300 height 26
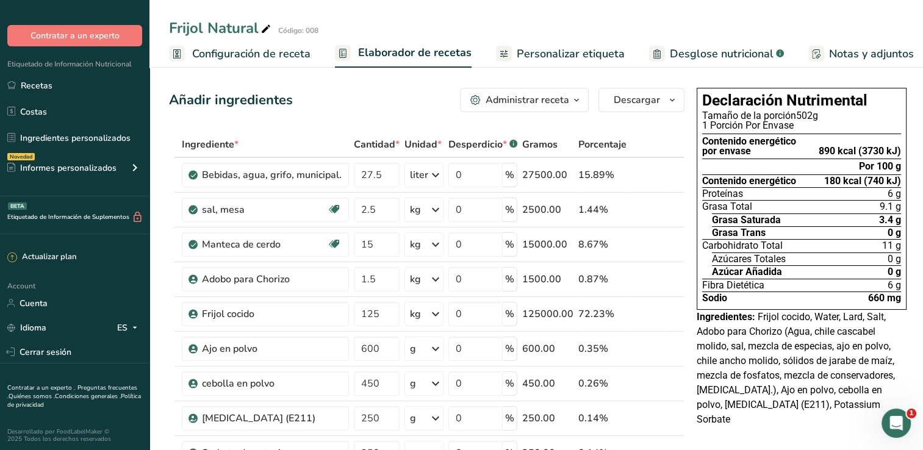
click at [588, 52] on span "Personalizar etiqueta" at bounding box center [571, 54] width 108 height 16
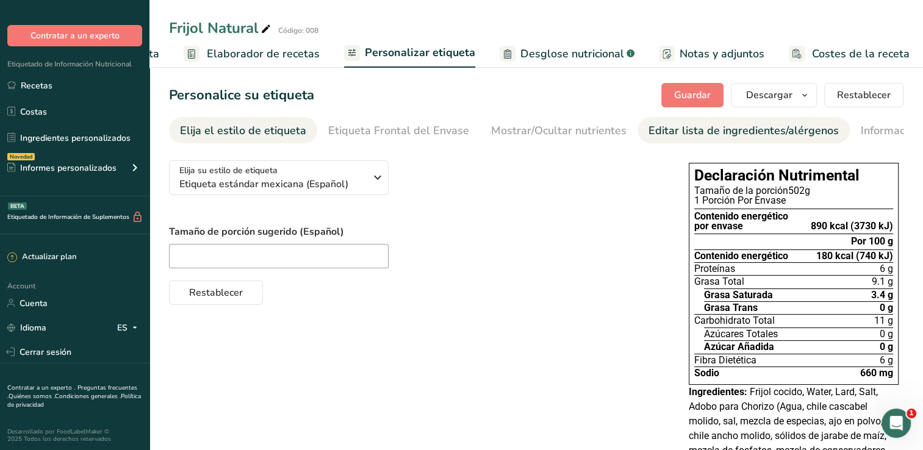
click at [710, 131] on div "Editar lista de ingredientes/alérgenos" at bounding box center [744, 131] width 190 height 16
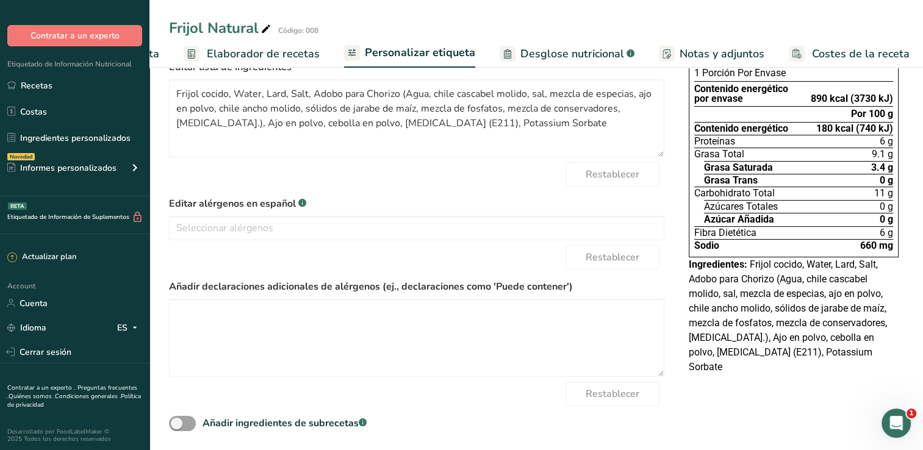
scroll to position [133, 0]
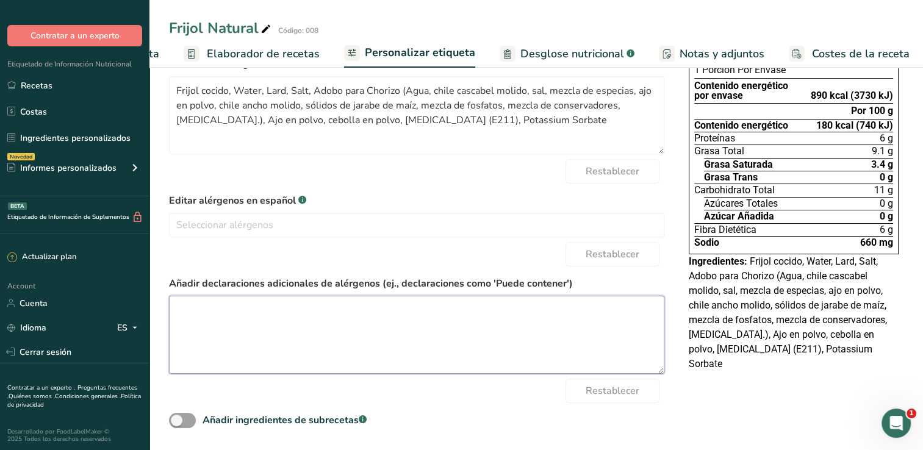
click at [341, 301] on textarea at bounding box center [416, 335] width 495 height 78
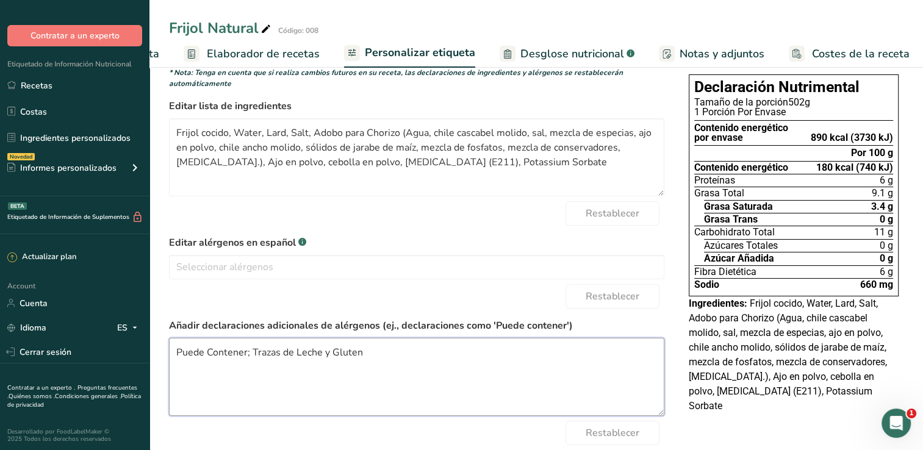
scroll to position [0, 0]
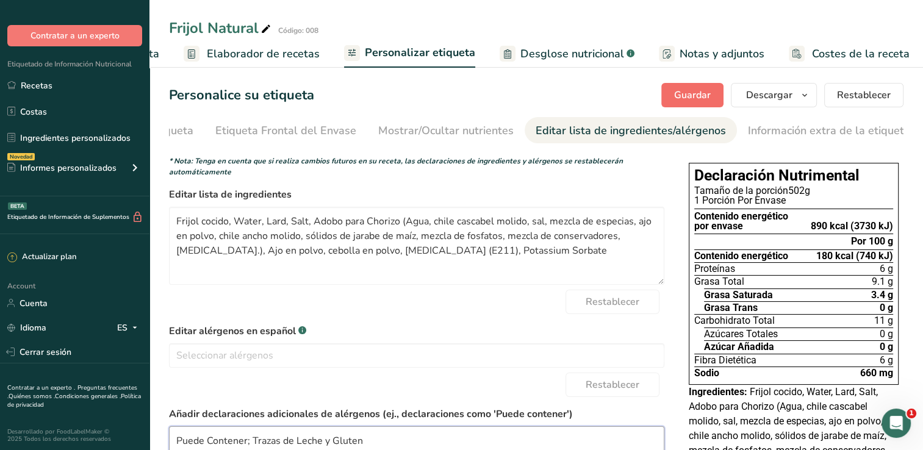
type textarea "Puede Contener; Trazas de Leche y Gluten"
click at [699, 92] on span "Guardar" at bounding box center [692, 95] width 37 height 15
click at [286, 52] on span "Elaborador de recetas" at bounding box center [263, 54] width 113 height 16
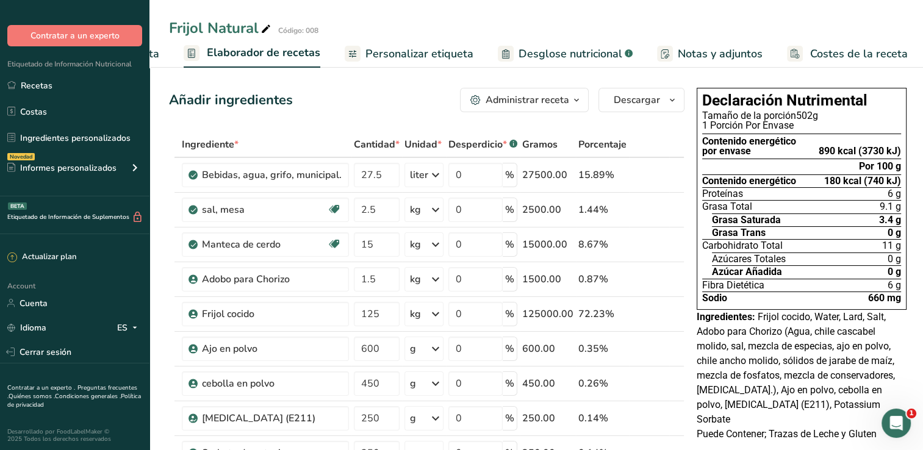
click at [552, 49] on span "Desglose nutricional" at bounding box center [571, 54] width 104 height 16
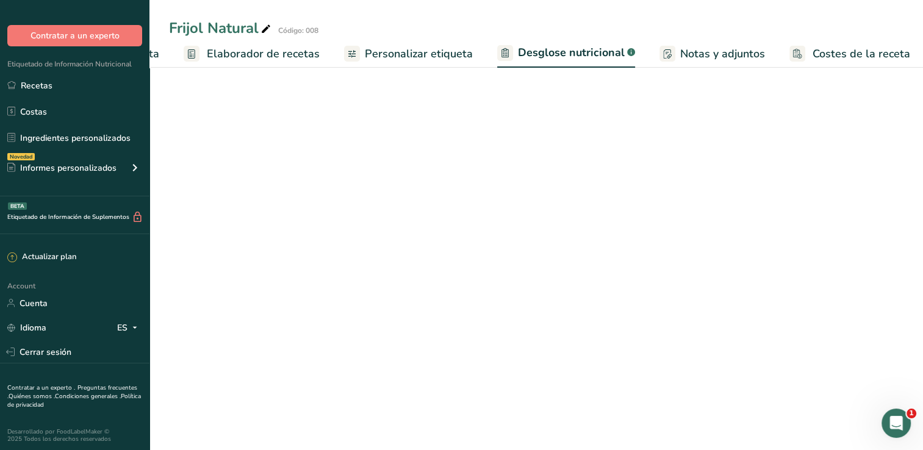
select select "Calories"
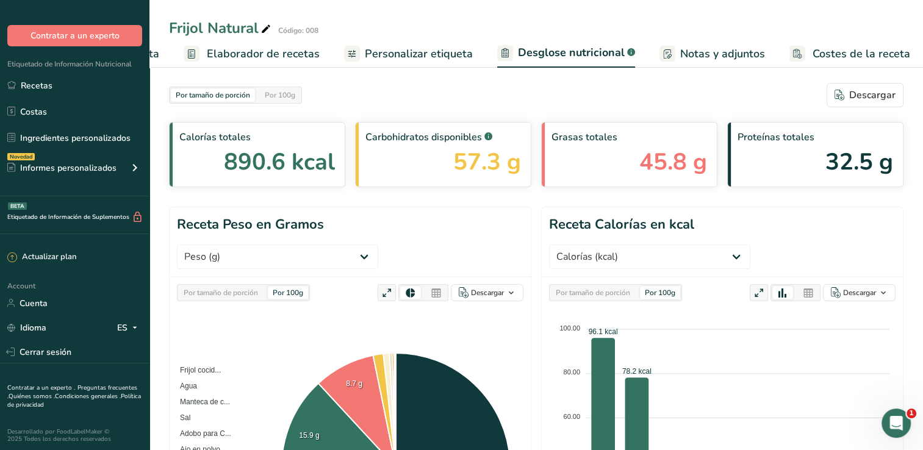
click at [444, 46] on span "Personalizar etiqueta" at bounding box center [419, 54] width 108 height 16
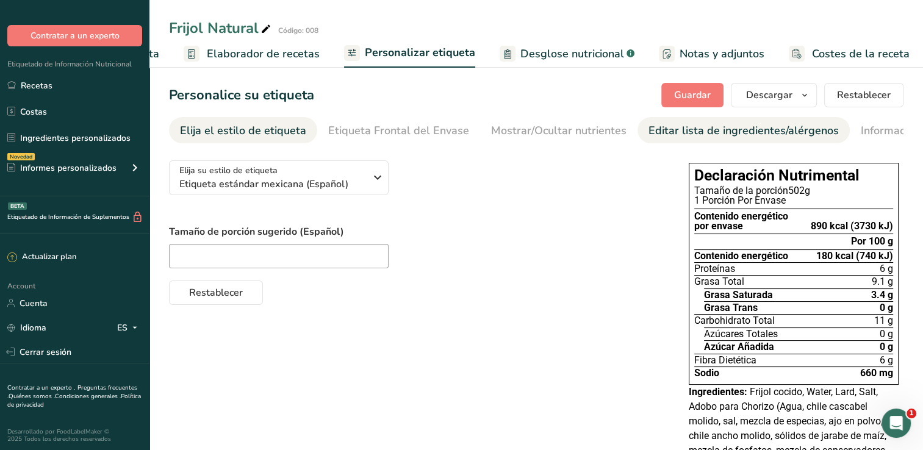
click at [649, 126] on div "Editar lista de ingredientes/alérgenos" at bounding box center [744, 131] width 190 height 16
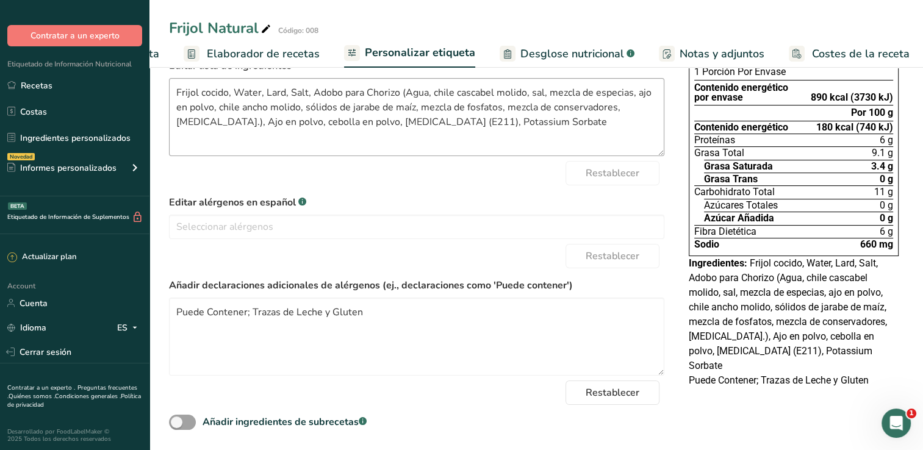
scroll to position [133, 0]
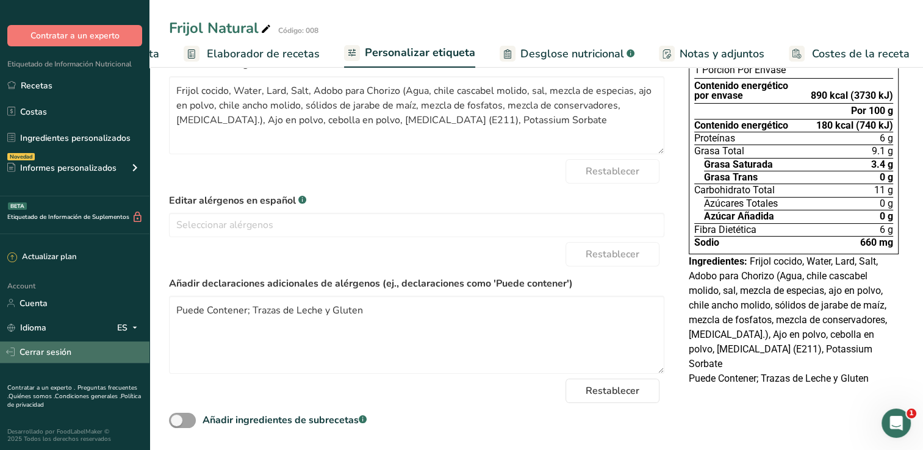
click at [37, 353] on link "Cerrar sesión" at bounding box center [74, 352] width 149 height 21
